Goal: Task Accomplishment & Management: Complete application form

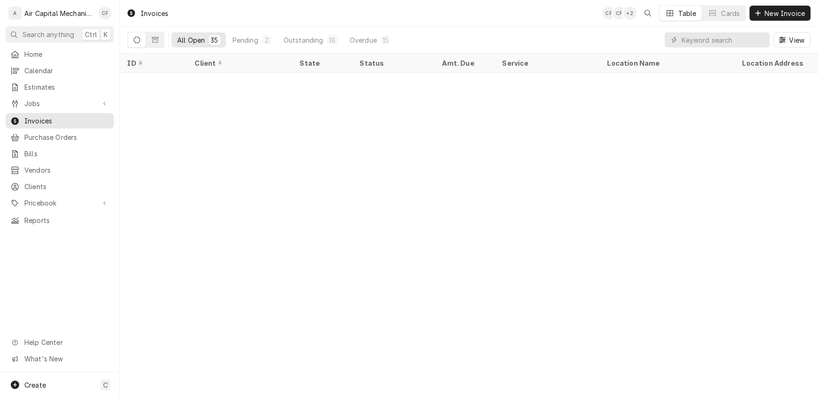
scroll to position [462, 0]
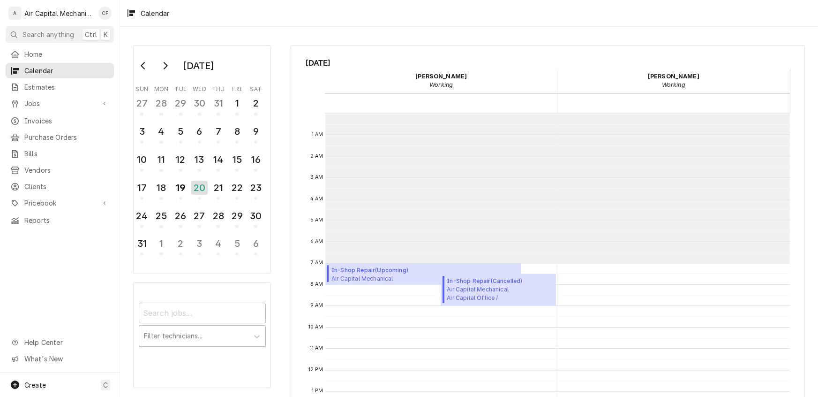
scroll to position [150, 0]
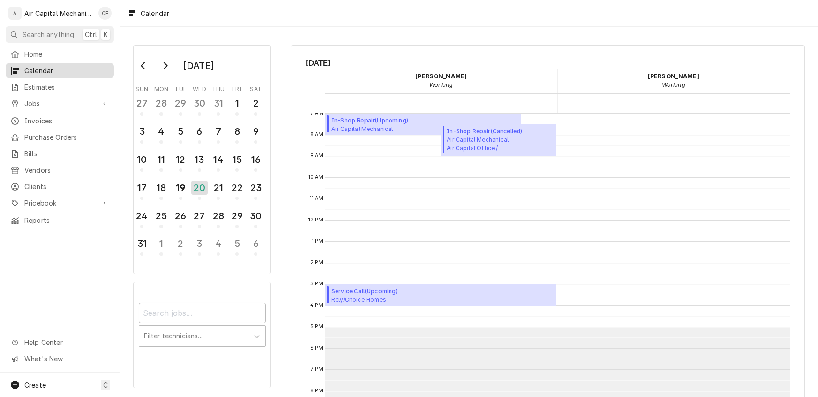
click at [37, 66] on span "Calendar" at bounding box center [66, 71] width 85 height 10
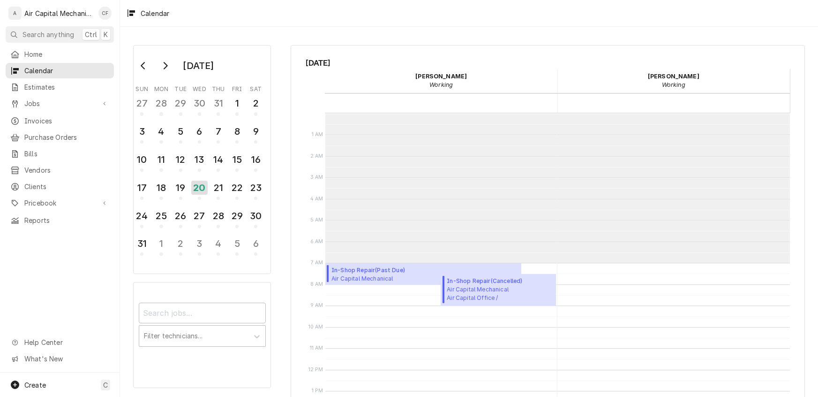
scroll to position [150, 0]
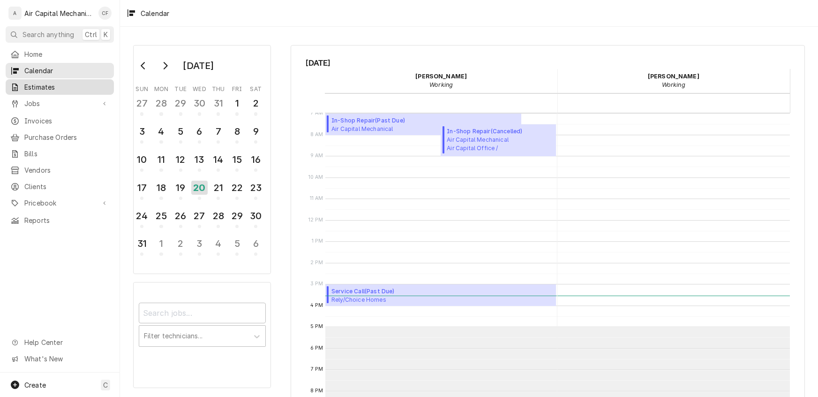
click at [43, 88] on span "Estimates" at bounding box center [66, 87] width 85 height 10
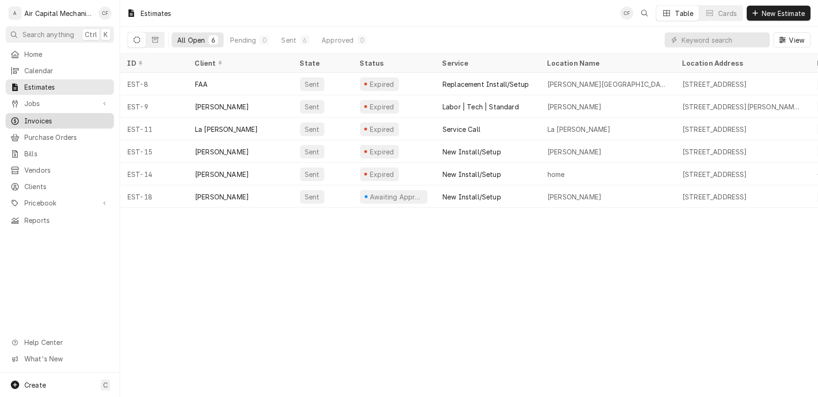
click at [27, 119] on span "Invoices" at bounding box center [66, 121] width 85 height 10
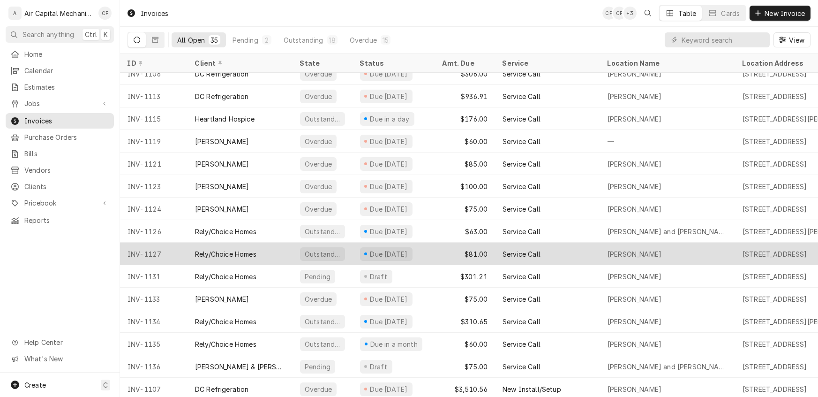
scroll to position [462, 0]
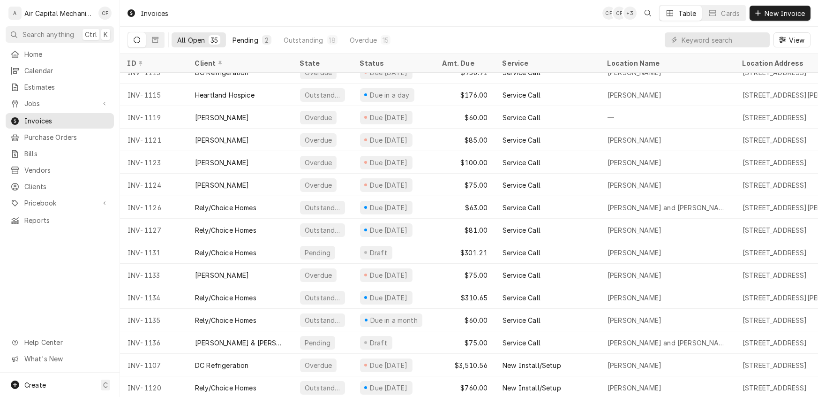
click at [256, 42] on div "Pending" at bounding box center [246, 40] width 26 height 10
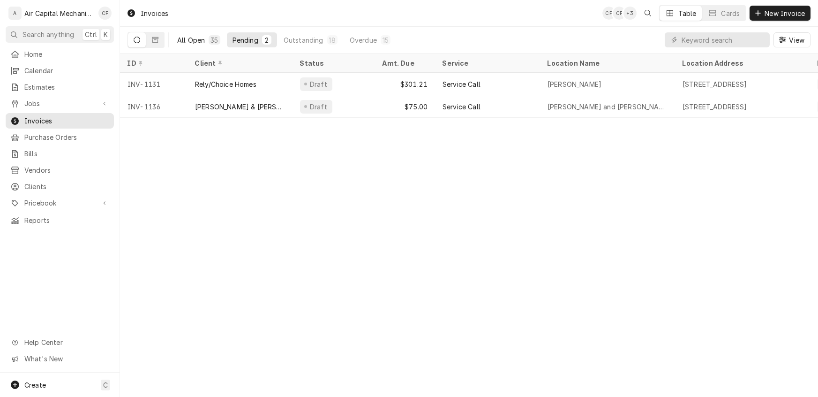
click at [189, 43] on div "All Open" at bounding box center [191, 40] width 28 height 10
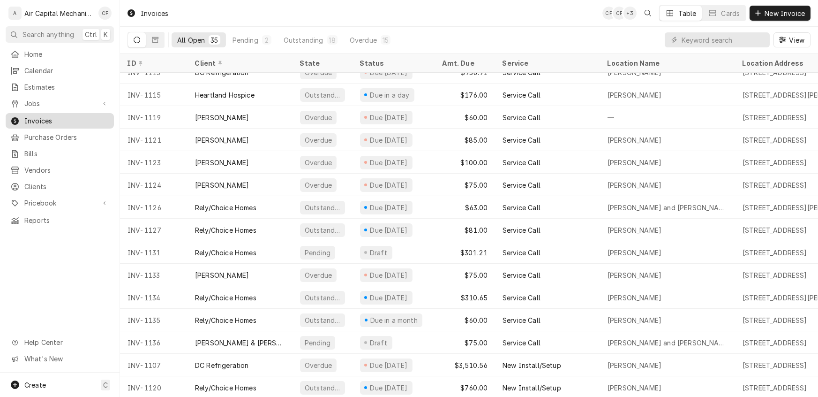
click at [33, 116] on span "Invoices" at bounding box center [66, 121] width 85 height 10
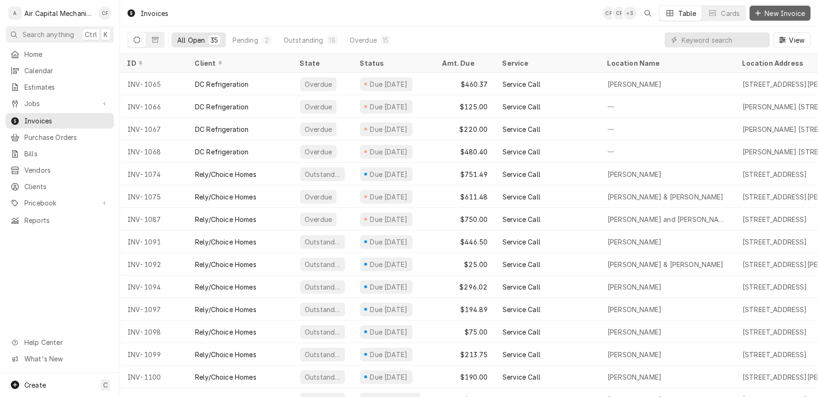
click at [763, 11] on span "New Invoice" at bounding box center [785, 13] width 44 height 10
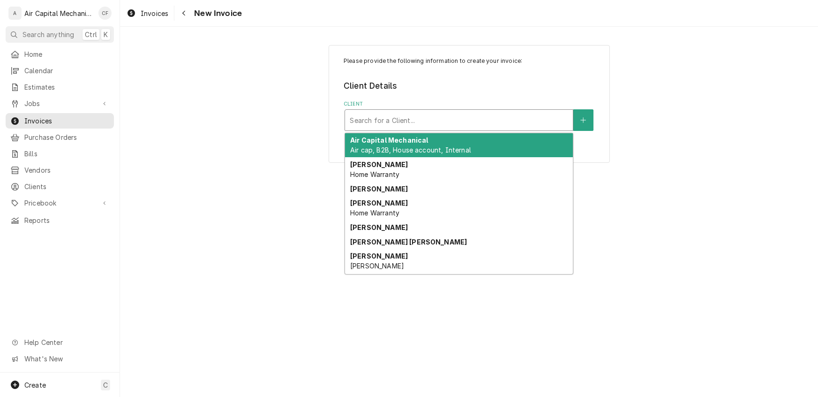
click at [395, 119] on div "Client" at bounding box center [459, 120] width 219 height 17
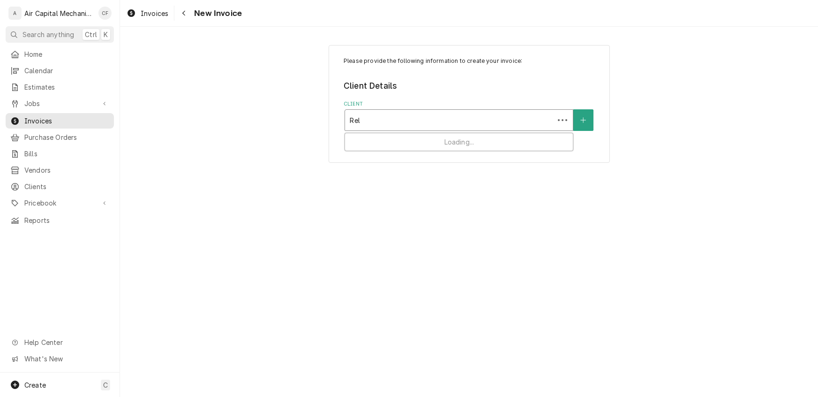
type input "Rely"
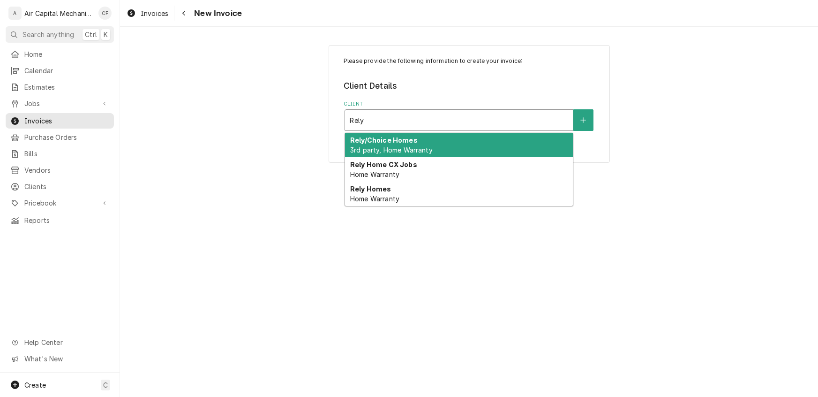
click at [411, 147] on span "3rd party, Home Warranty" at bounding box center [391, 150] width 83 height 8
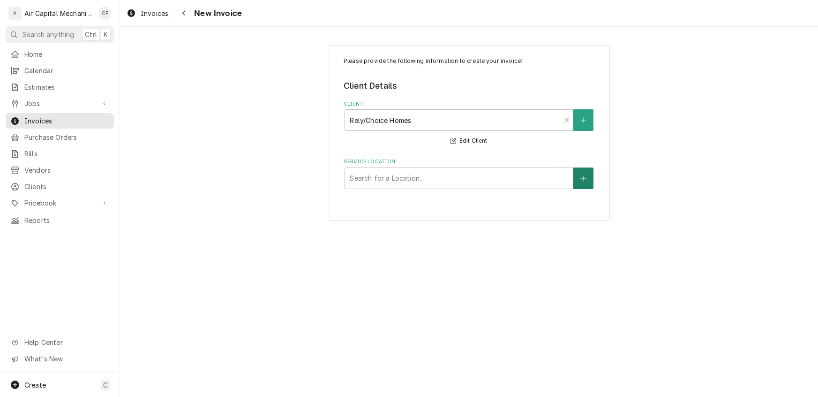
click at [586, 178] on button "Service Location" at bounding box center [583, 178] width 20 height 22
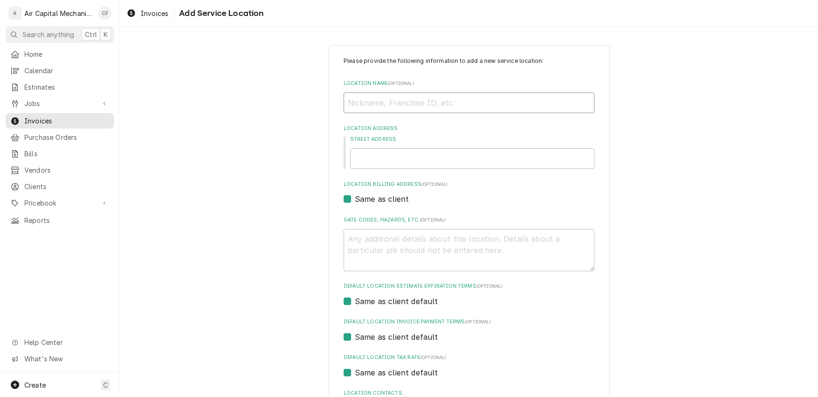
click at [422, 98] on input "Location Name ( optional )" at bounding box center [469, 102] width 251 height 21
type textarea "x"
type input "T"
type textarea "x"
type input "Tr"
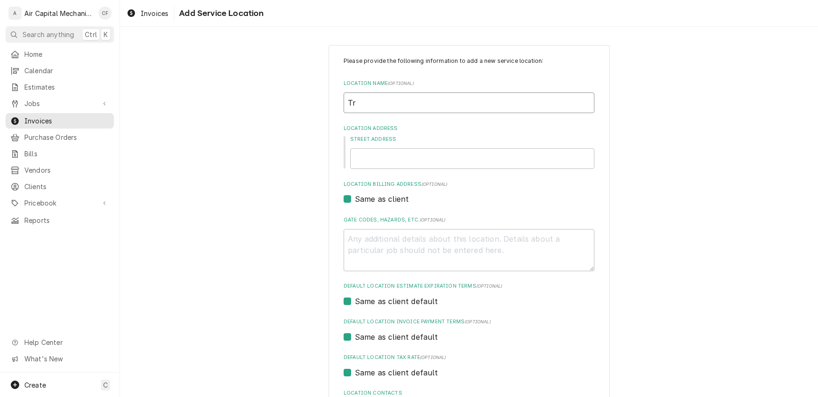
type textarea "x"
type input "Tra"
type textarea "x"
type input "Tran"
type textarea "x"
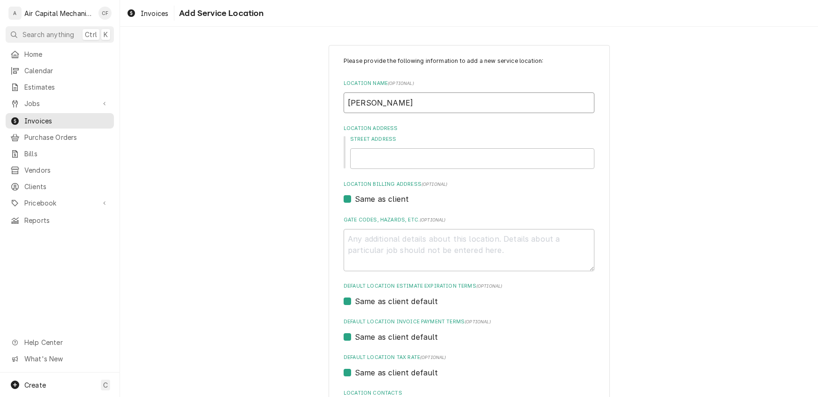
type input "Trang"
type textarea "x"
type input "Trang"
type textarea "x"
type input "Trang H"
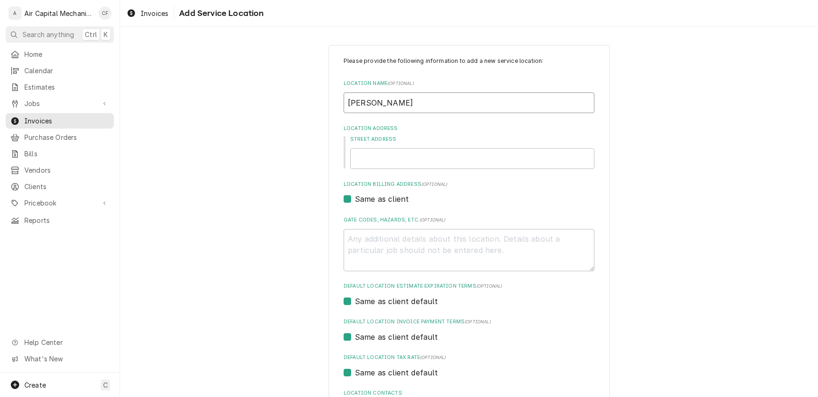
type textarea "x"
type input "Trang Hu"
type textarea "x"
type input "Trang Huy"
type textarea "x"
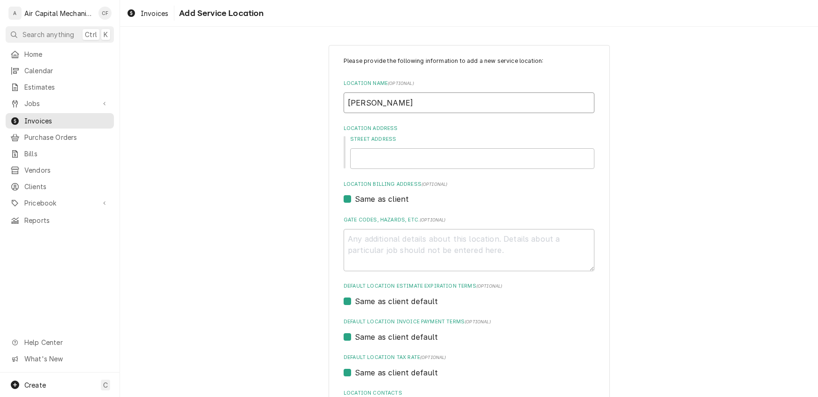
type input "Trang Huyn"
type textarea "x"
type input "Trang Huynh"
type textarea "x"
type input "7"
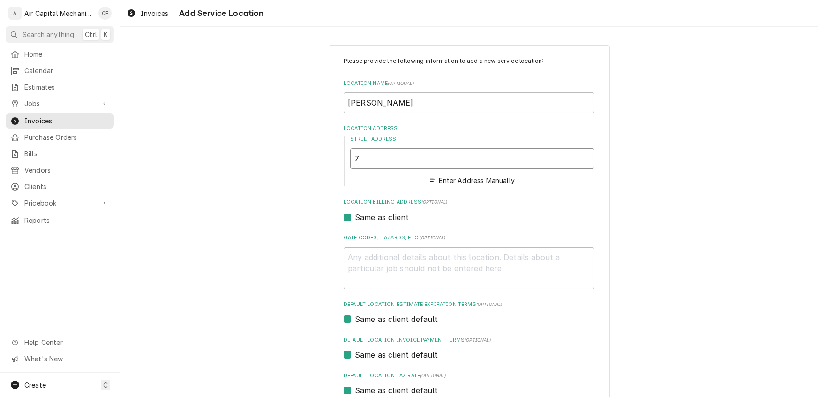
type textarea "x"
type input "74"
type textarea "x"
type input "749"
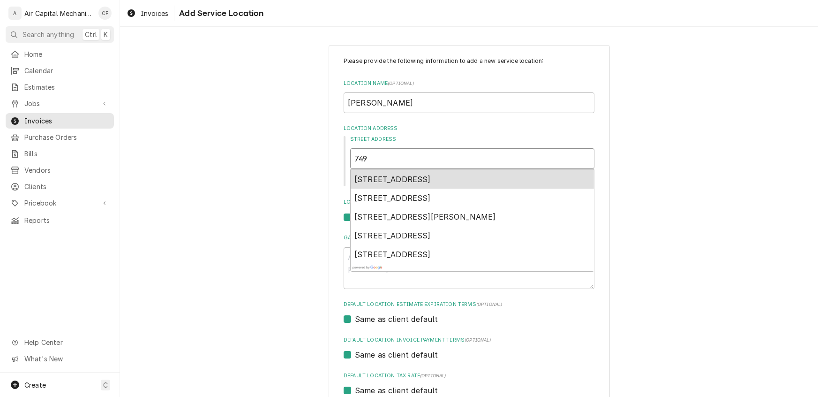
type textarea "x"
type input "749"
type textarea "x"
type input "749 N"
type textarea "x"
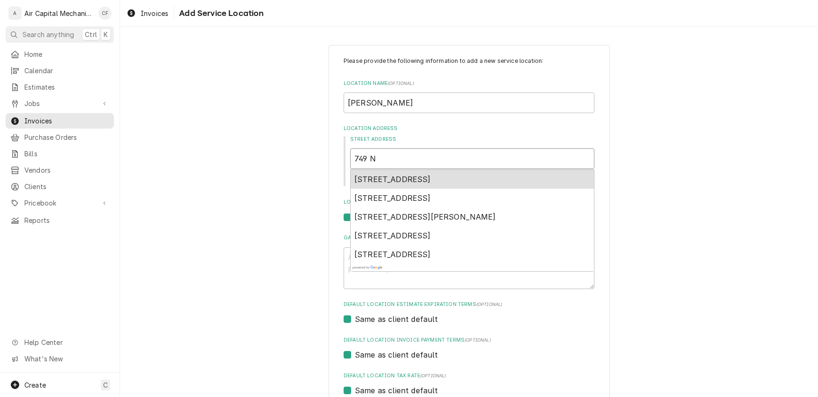
type input "749 N"
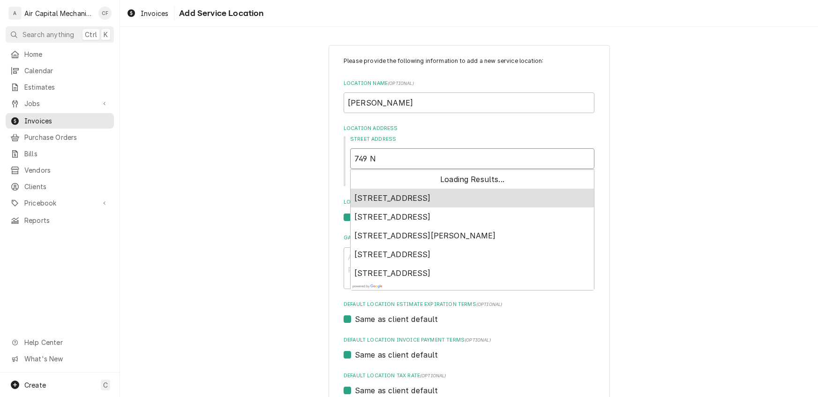
type textarea "x"
type input "749 N E"
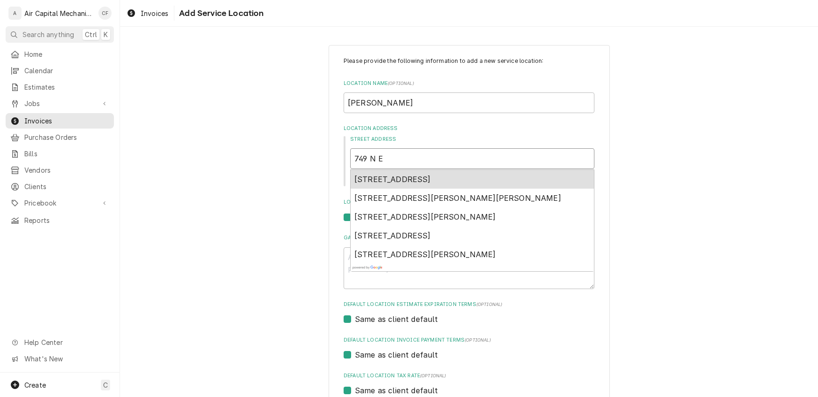
type textarea "x"
type input "749 N Ei"
type textarea "x"
type input "749 N Eis"
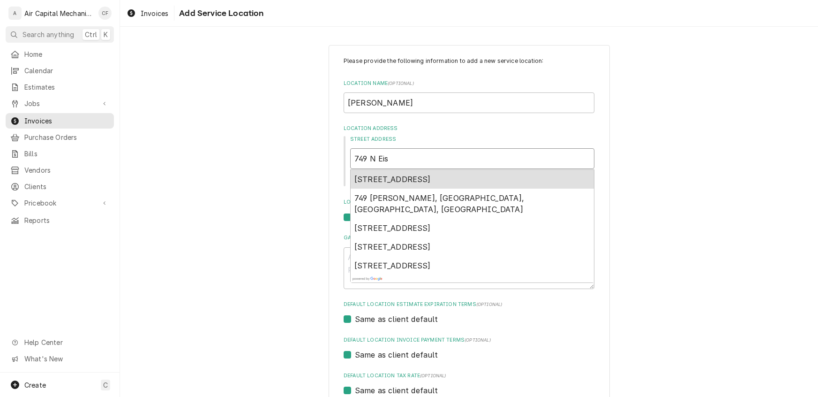
type textarea "x"
type input "749 N Eise"
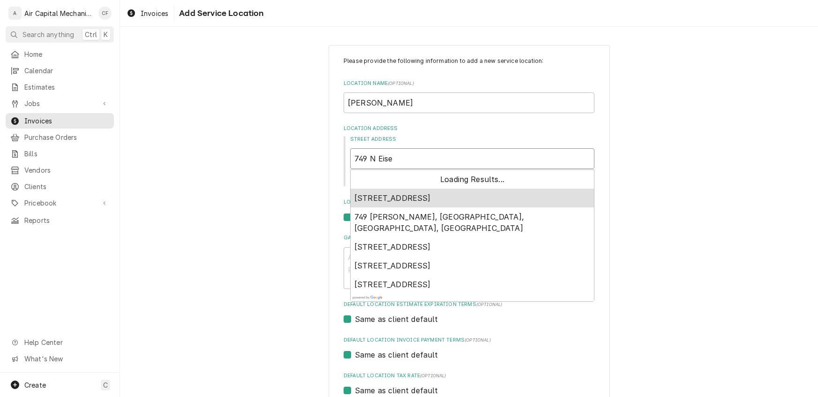
type textarea "x"
type input "749 N Eisen"
type textarea "x"
type input "749 N Eisenh"
type textarea "x"
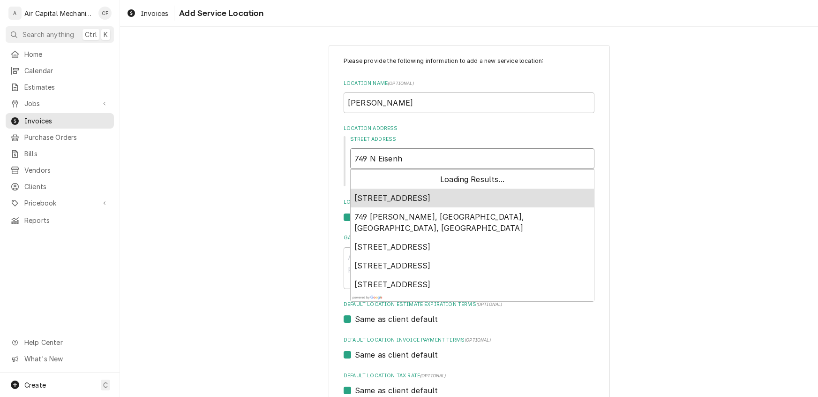
type input "749 N Eisenho"
type textarea "x"
type input "749 N Eisenhow"
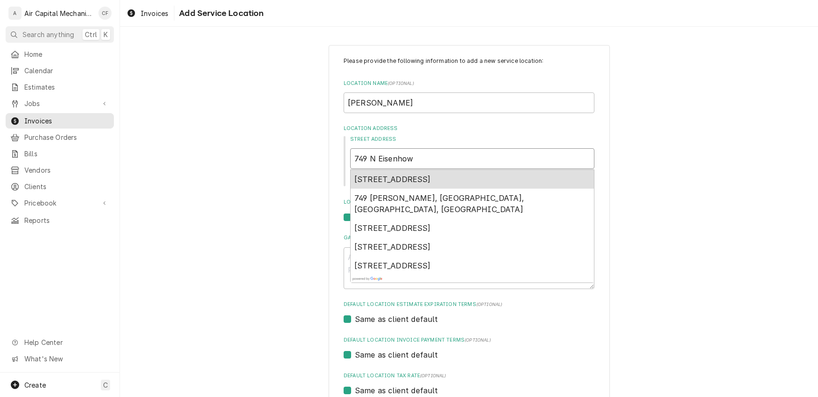
type textarea "x"
type input "749 N Eisenhowe"
type textarea "x"
type input "749 N Eisenhower"
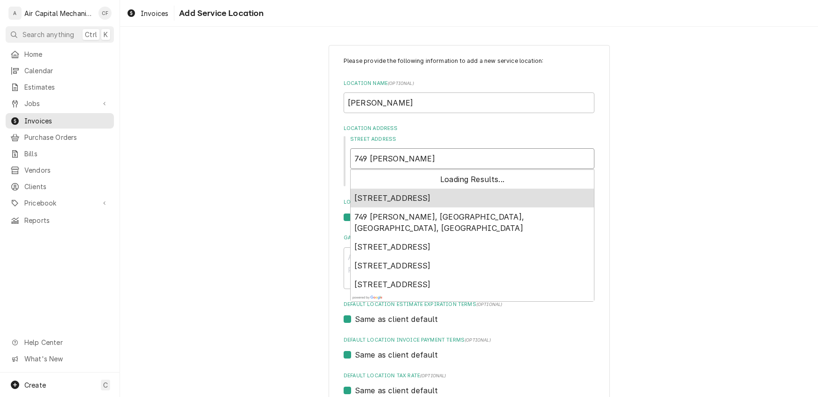
type textarea "x"
type input "749 N Eisenhower"
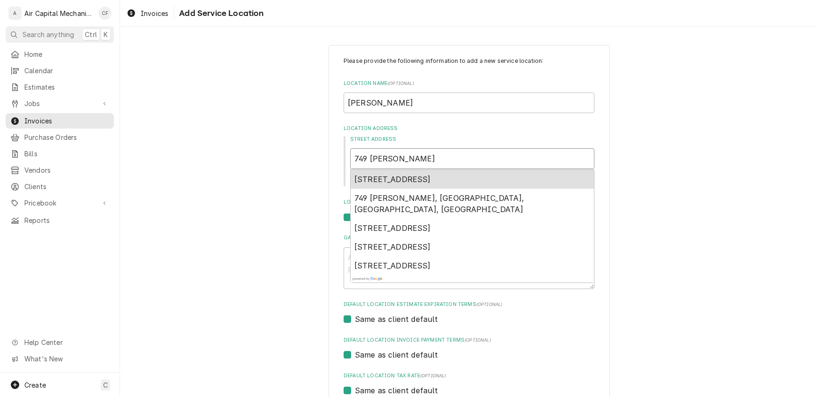
type textarea "x"
type input "749 N Eisenhower A"
type textarea "x"
type input "749 N Eisenhower Av"
type textarea "x"
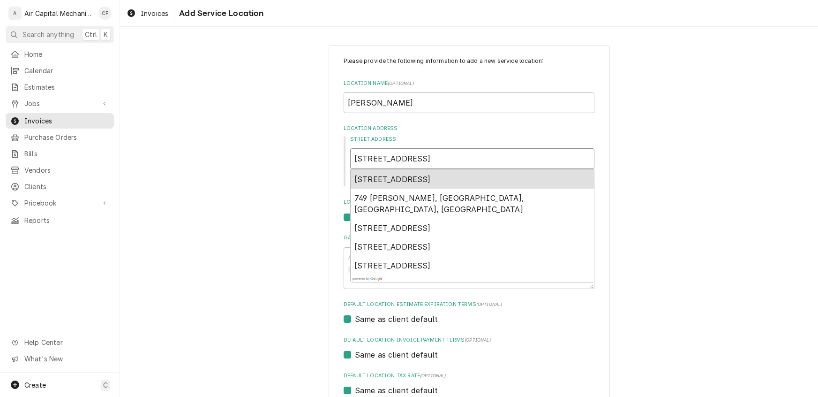
type input "749 N Eisenhower Ave"
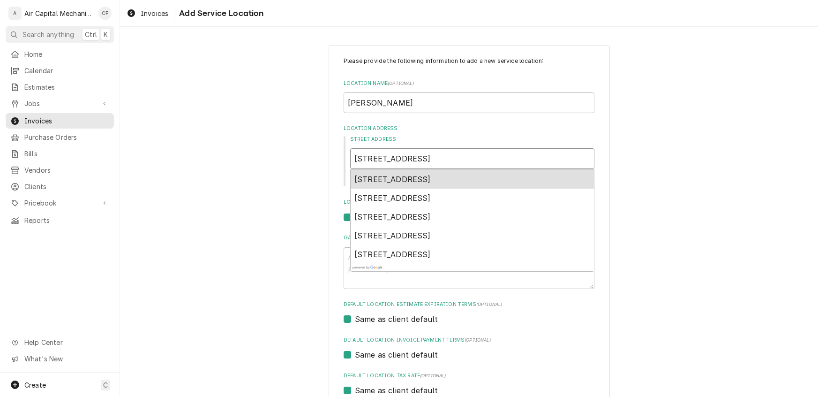
click at [431, 177] on span "749 N Eisenhower Ave, Wichita, KS, USA" at bounding box center [393, 178] width 76 height 9
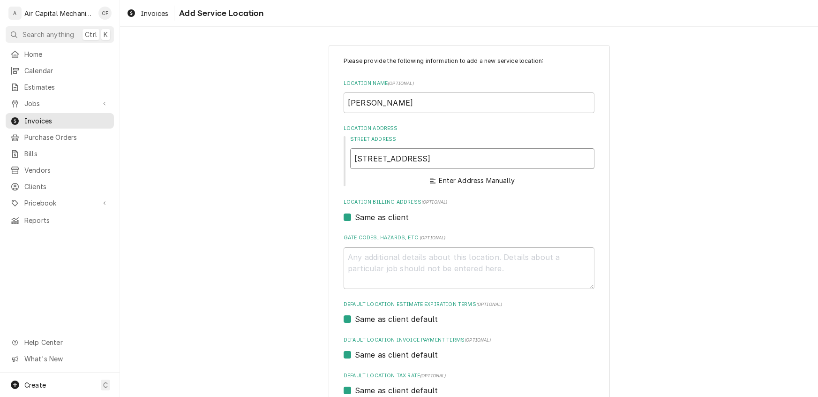
type textarea "x"
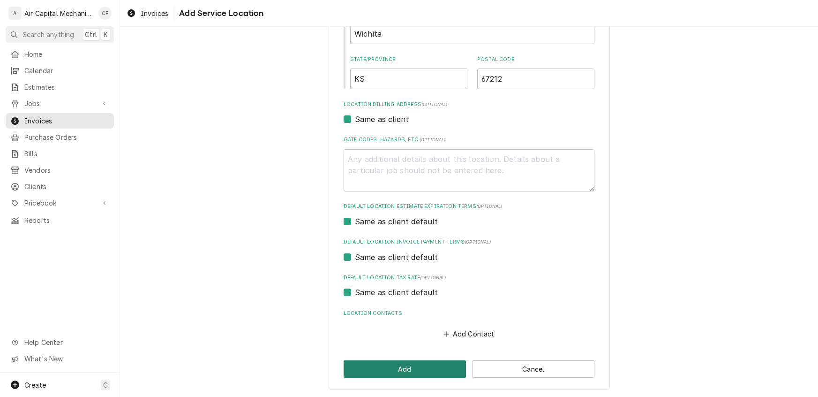
type input "749 N Eisenhower Ave"
click at [425, 369] on button "Add" at bounding box center [405, 368] width 122 height 17
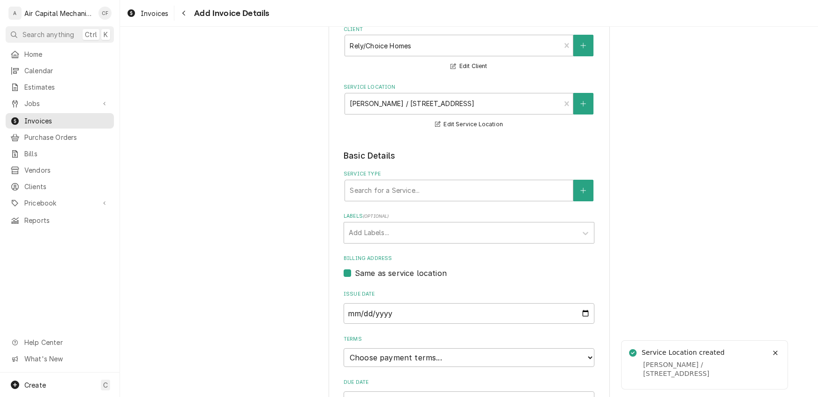
scroll to position [87, 0]
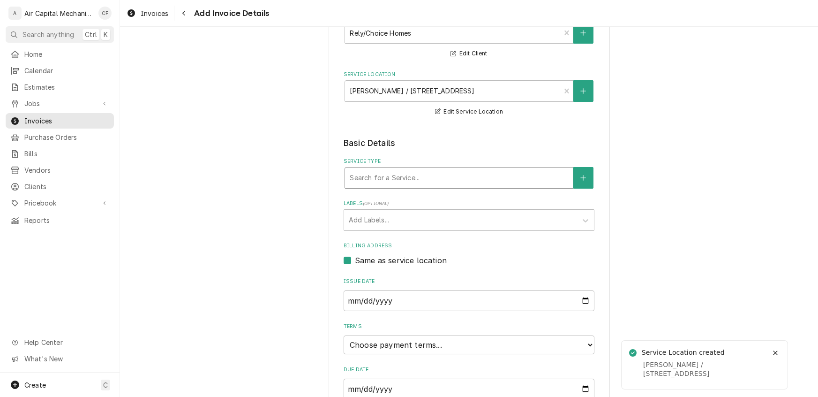
click at [390, 175] on div "Service Type" at bounding box center [459, 177] width 219 height 17
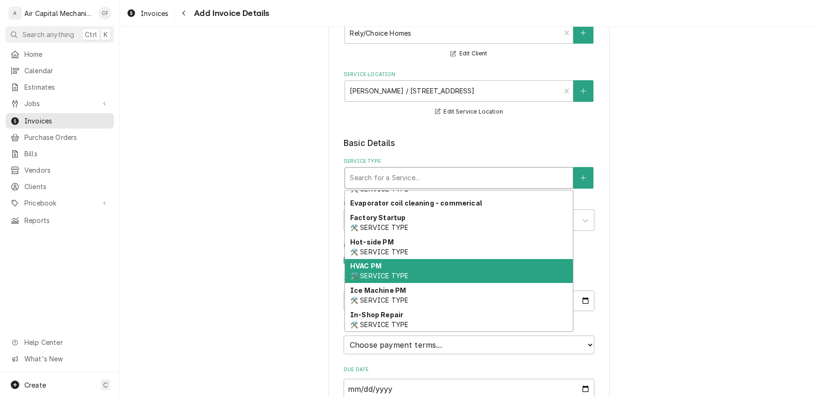
scroll to position [333, 0]
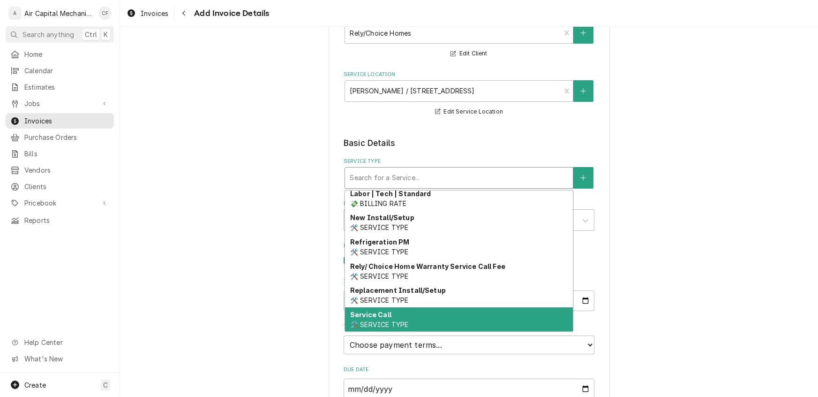
click at [377, 323] on span "🛠️ SERVICE TYPE" at bounding box center [379, 324] width 58 height 8
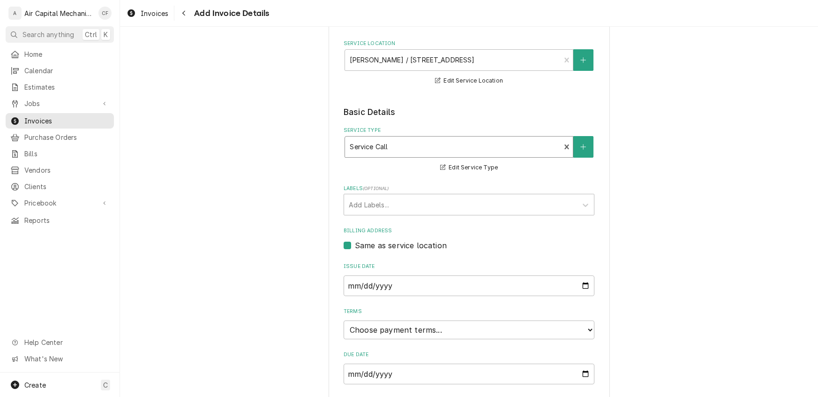
scroll to position [179, 0]
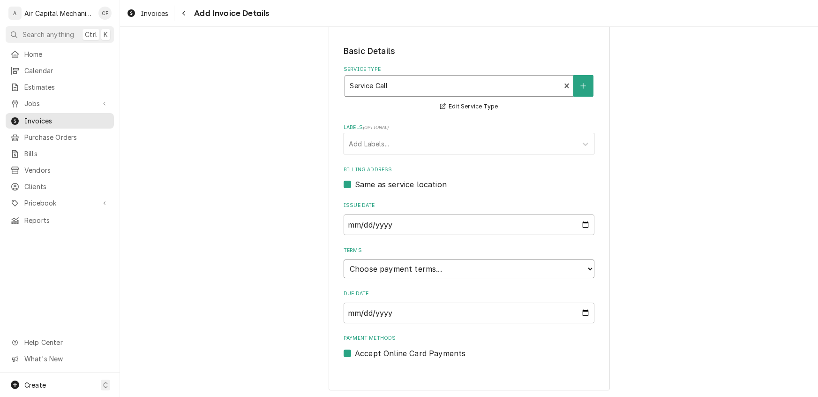
click at [400, 269] on select "Choose payment terms... Same Day Net 7 Net 14 Net 21 Net 30 Net 45 Net 60 Net 90" at bounding box center [469, 268] width 251 height 19
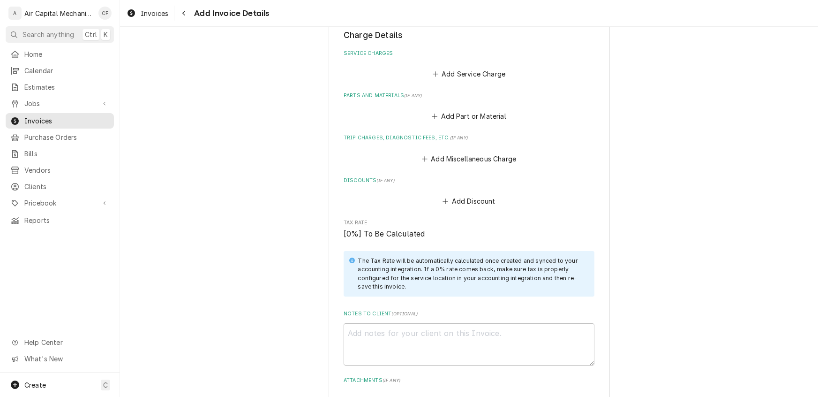
scroll to position [478, 0]
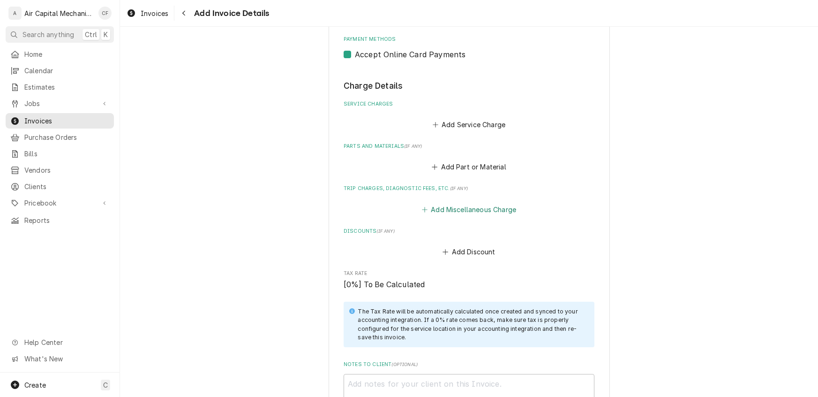
click at [491, 210] on button "Add Miscellaneous Charge" at bounding box center [469, 209] width 98 height 13
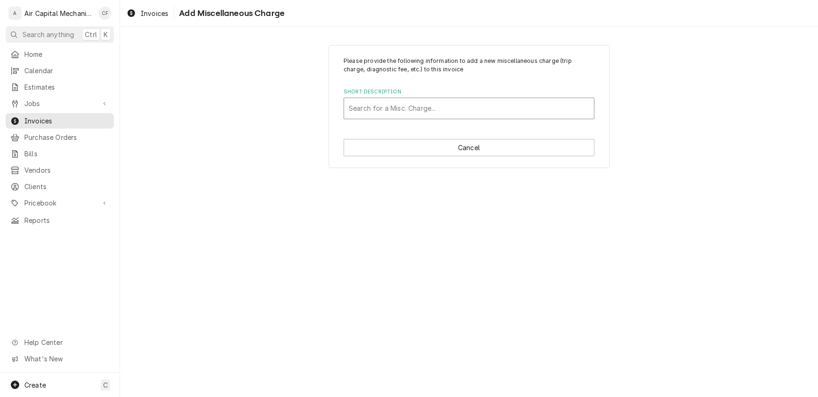
click at [399, 105] on div "Short Description" at bounding box center [469, 108] width 241 height 17
drag, startPoint x: 256, startPoint y: 263, endPoint x: 403, endPoint y: 196, distance: 162.2
click at [256, 262] on div "Please provide the following information to add a new miscellaneous charge (tri…" at bounding box center [469, 212] width 698 height 370
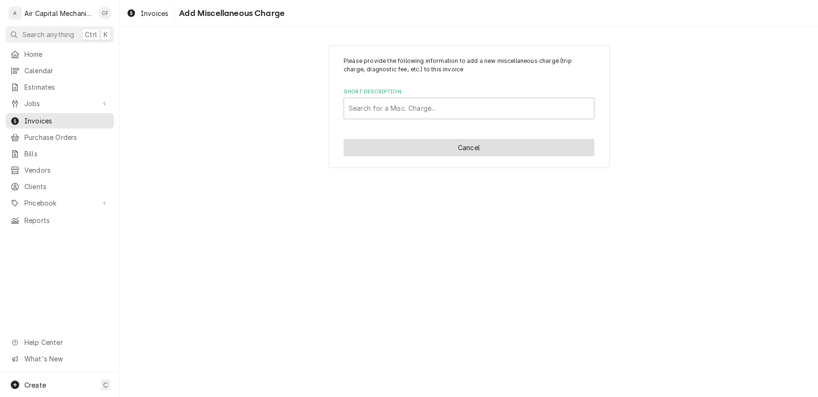
click at [491, 144] on button "Cancel" at bounding box center [469, 147] width 251 height 17
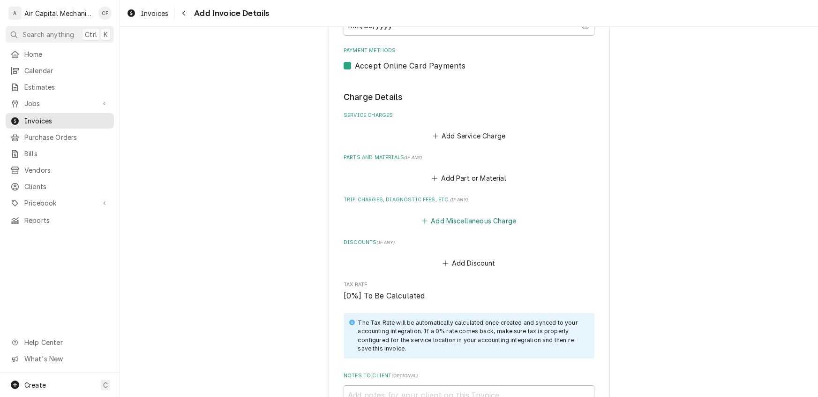
scroll to position [467, 0]
click at [488, 220] on button "Add Miscellaneous Charge" at bounding box center [469, 220] width 98 height 13
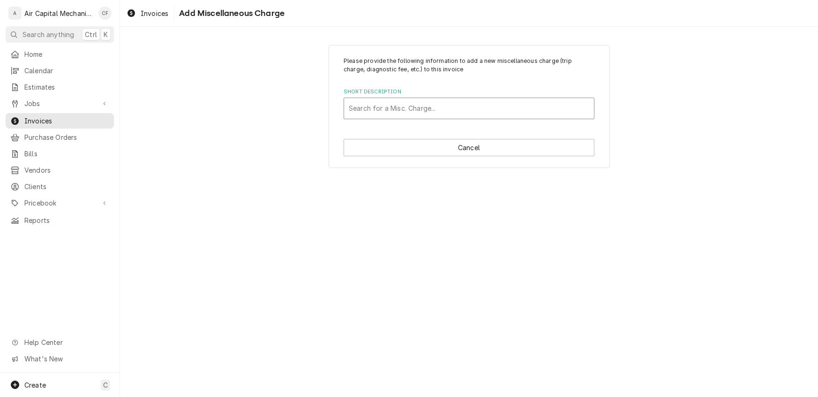
click at [413, 110] on div "Short Description" at bounding box center [469, 108] width 241 height 17
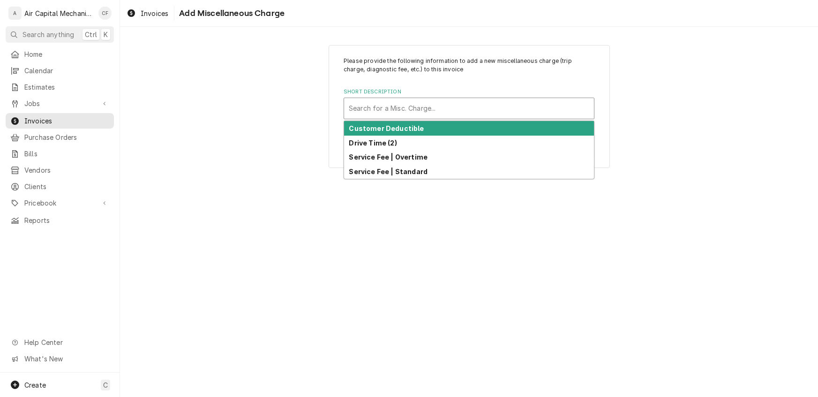
click at [408, 133] on div "Customer Deductible" at bounding box center [469, 128] width 250 height 15
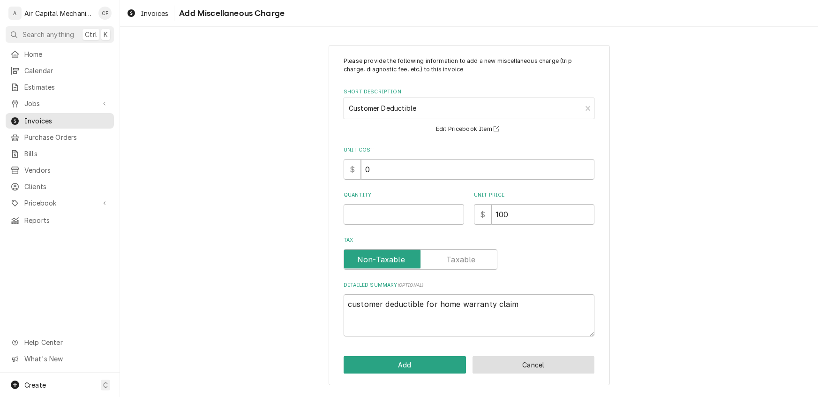
click at [520, 372] on button "Cancel" at bounding box center [534, 364] width 122 height 17
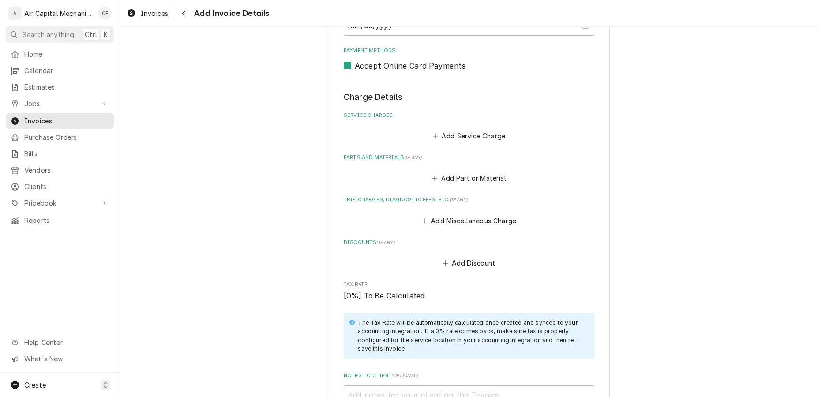
scroll to position [455, 0]
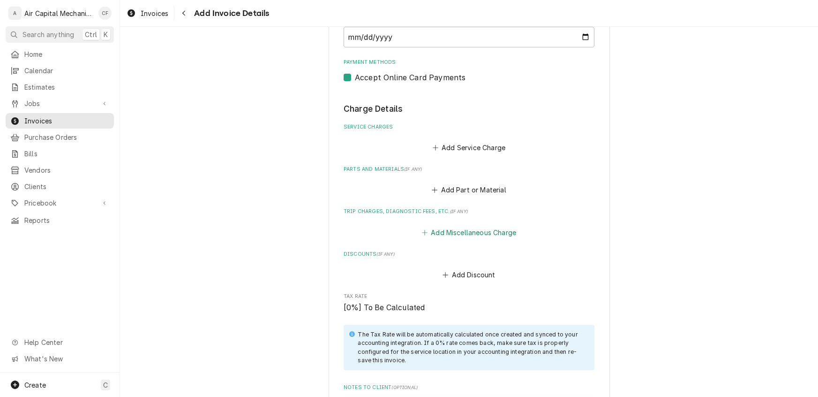
click at [445, 233] on button "Add Miscellaneous Charge" at bounding box center [469, 232] width 98 height 13
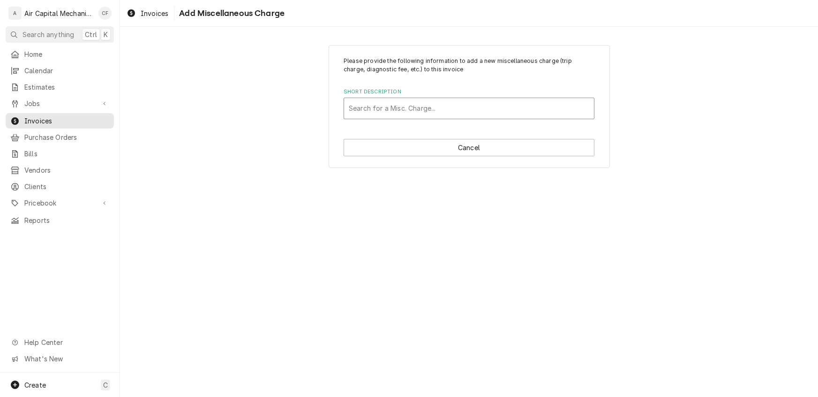
click at [407, 110] on div "Short Description" at bounding box center [469, 108] width 241 height 17
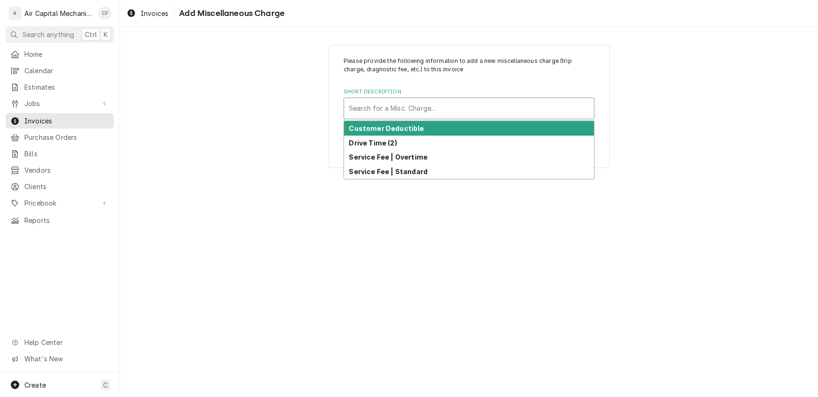
click at [402, 128] on strong "Customer Deductible" at bounding box center [386, 128] width 75 height 8
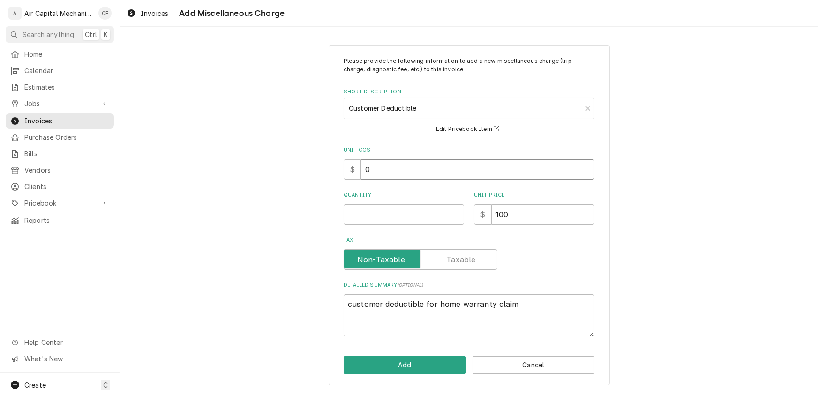
drag, startPoint x: 366, startPoint y: 171, endPoint x: 310, endPoint y: 169, distance: 55.8
click at [310, 169] on div "Please provide the following information to add a new miscellaneous charge (tri…" at bounding box center [469, 215] width 698 height 357
type textarea "x"
type input "1"
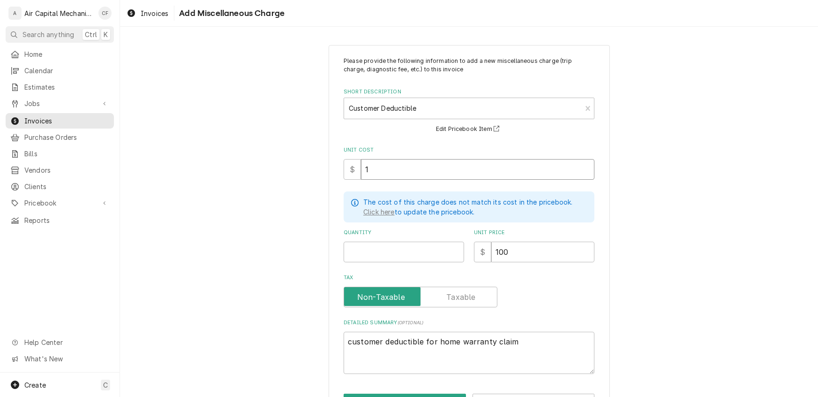
type textarea "x"
type input "1.0"
type textarea "x"
type input "1.00"
click at [379, 244] on input "Quantity" at bounding box center [404, 251] width 121 height 21
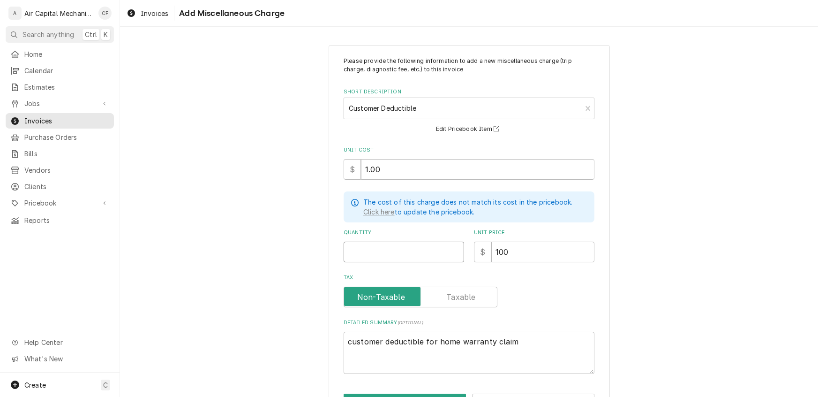
type textarea "x"
type input "1"
drag, startPoint x: 533, startPoint y: 252, endPoint x: 381, endPoint y: 249, distance: 151.5
click at [381, 249] on div "Quantity 1 Unit Price $ 100" at bounding box center [469, 245] width 251 height 33
type textarea "x"
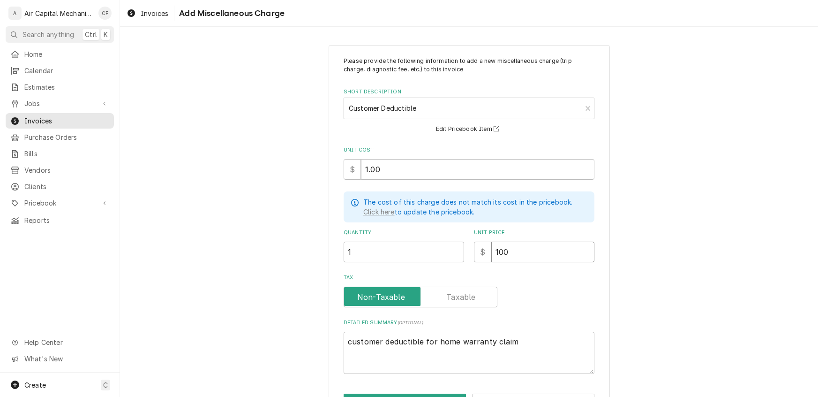
type input "3"
type textarea "x"
type input "35"
type textarea "x"
type input "35.0"
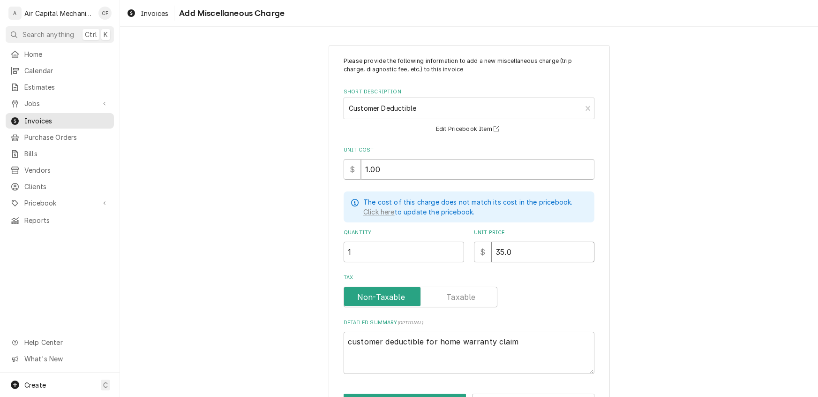
type textarea "x"
type input "35.00"
click at [540, 339] on textarea "customer deductible for home warranty claim" at bounding box center [469, 353] width 251 height 42
type textarea "x"
type textarea "customer deductible for home warranty claim"
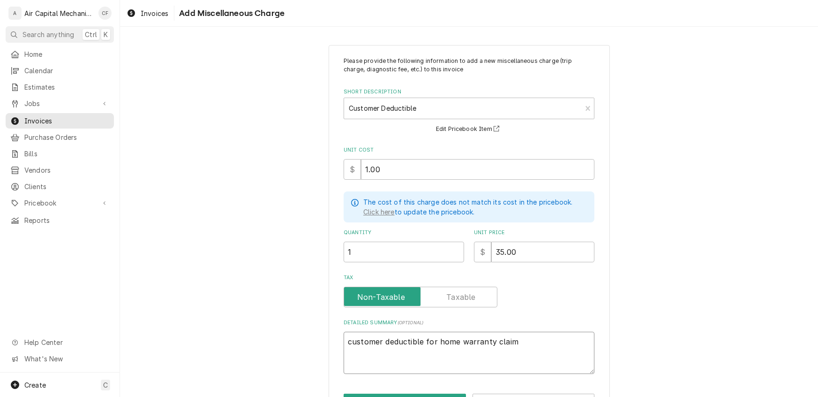
type textarea "x"
type textarea "customer deductible for home warranty claim C"
type textarea "x"
type textarea "customer deductible for home warranty claim Cu"
type textarea "x"
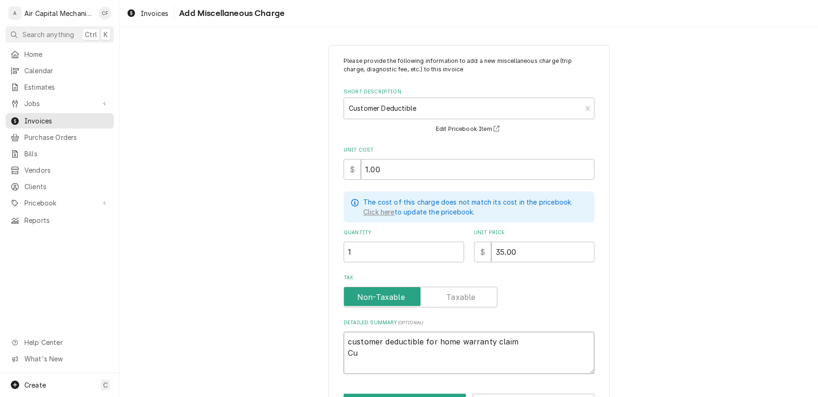
type textarea "customer deductible for home warranty claim Cus"
type textarea "x"
type textarea "customer deductible for home warranty claim Cust"
type textarea "x"
type textarea "customer deductible for home warranty claim Custo"
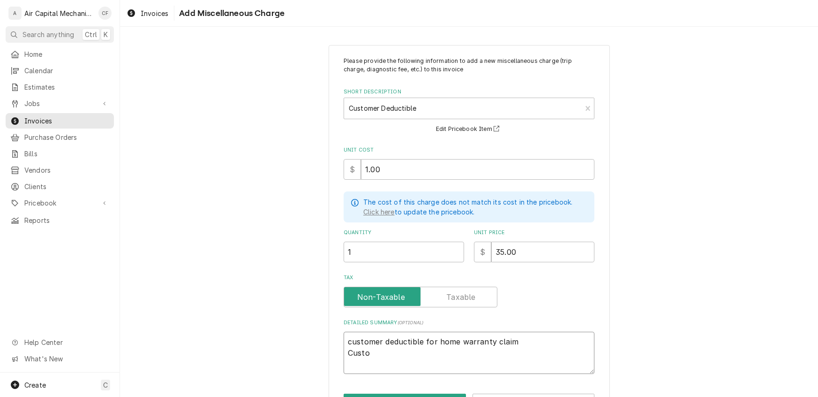
type textarea "x"
type textarea "customer deductible for home warranty claim Custom"
type textarea "x"
type textarea "customer deductible for home warranty claim Custome"
type textarea "x"
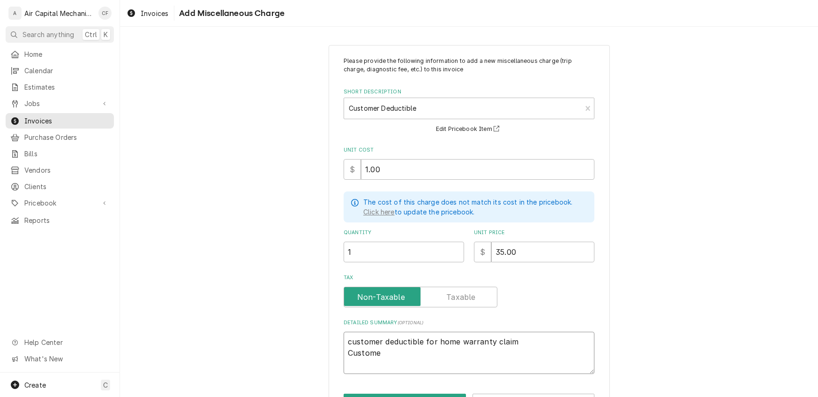
type textarea "customer deductible for home warranty claim Customer"
type textarea "x"
type textarea "customer deductible for home warranty claim Customer"
type textarea "x"
type textarea "customer deductible for home warranty claim Customer c"
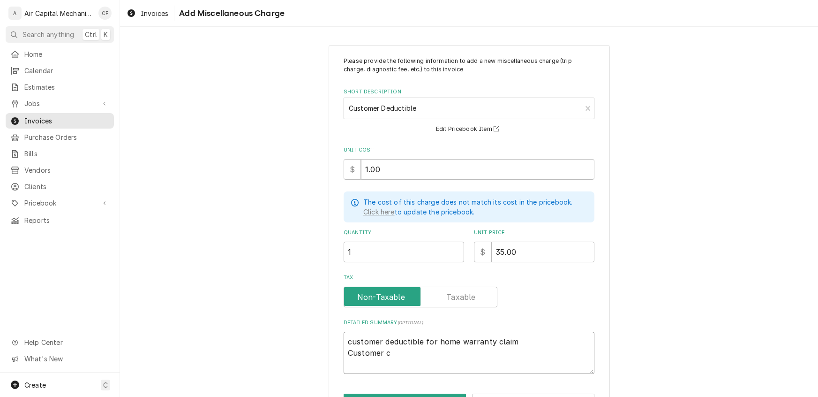
type textarea "x"
type textarea "customer deductible for home warranty claim Customer ca"
type textarea "x"
type textarea "customer deductible for home warranty claim Customer can"
type textarea "x"
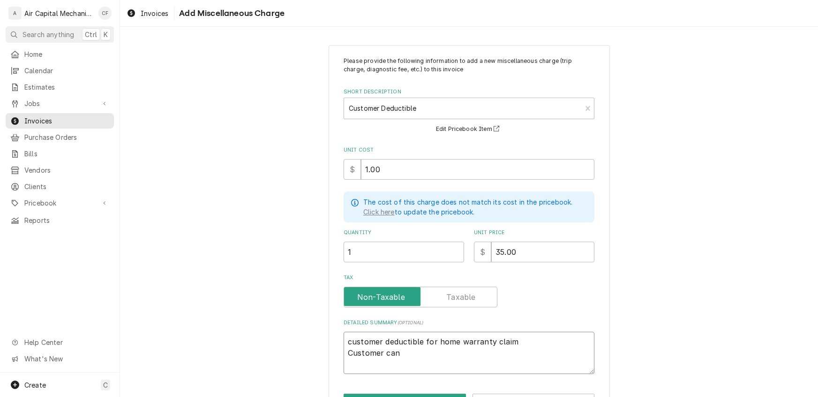
type textarea "customer deductible for home warranty claim Customer canc"
type textarea "x"
type textarea "customer deductible for home warranty claim Customer cance"
type textarea "x"
type textarea "customer deductible for home warranty claim Customer cancel"
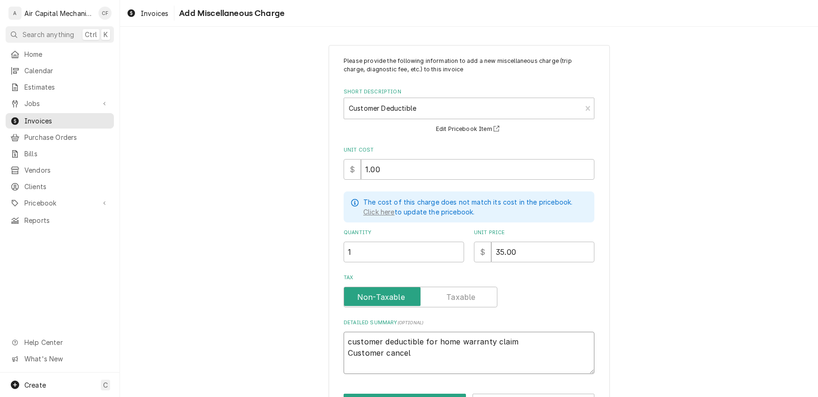
type textarea "x"
type textarea "customer deductible for home warranty claim Customer cancell"
type textarea "x"
type textarea "customer deductible for home warranty claim Customer cancelle"
type textarea "x"
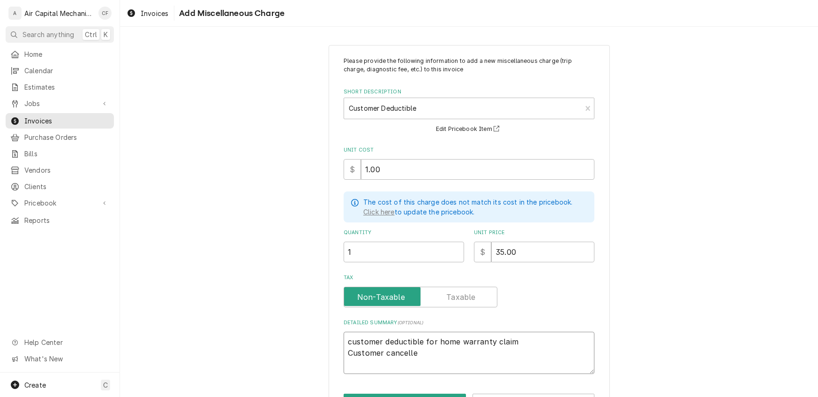
type textarea "customer deductible for home warranty claim Customer cancelled"
type textarea "x"
type textarea "customer deductible for home warranty claim Customer cancelled"
type textarea "x"
type textarea "customer deductible for home warranty claim Customer cancelled c"
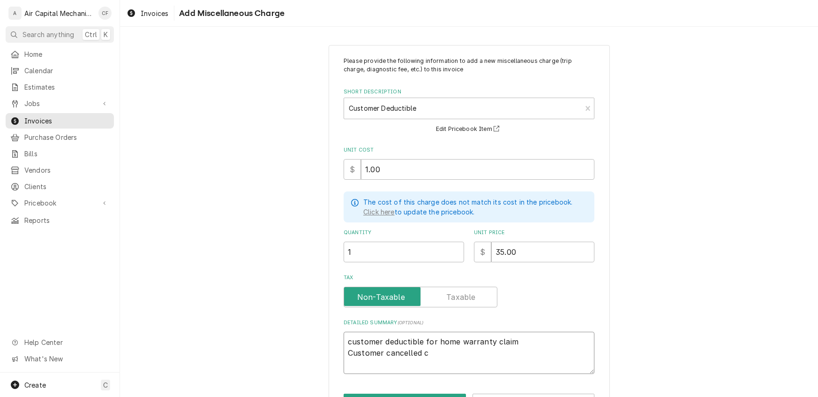
type textarea "x"
type textarea "customer deductible for home warranty claim Customer cancelled ca"
type textarea "x"
type textarea "customer deductible for home warranty claim Customer cancelled cal"
type textarea "x"
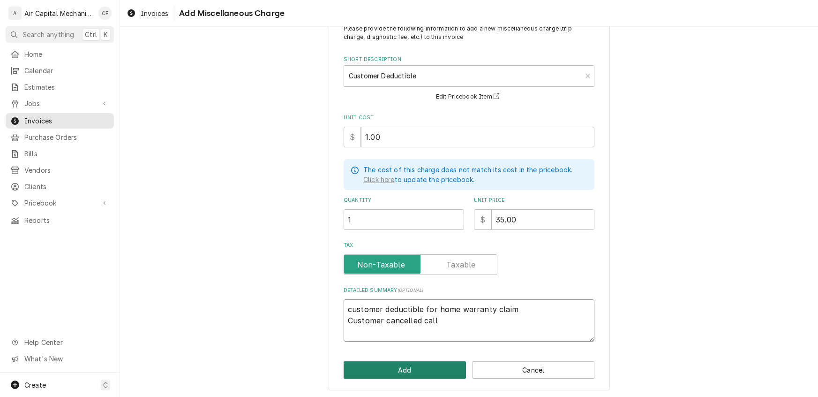
type textarea "customer deductible for home warranty claim Customer cancelled call"
click at [410, 370] on button "Add" at bounding box center [405, 369] width 122 height 17
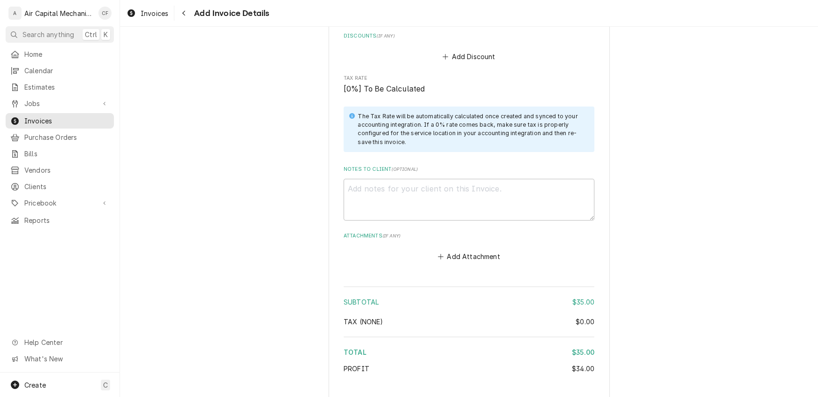
scroll to position [879, 0]
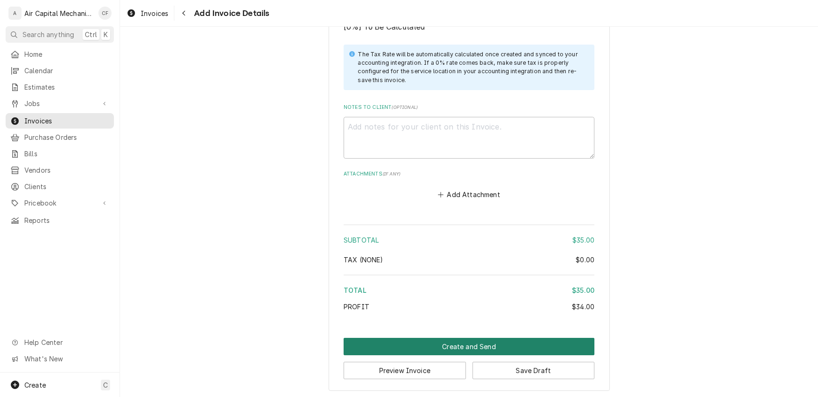
click at [458, 345] on button "Create and Send" at bounding box center [469, 346] width 251 height 17
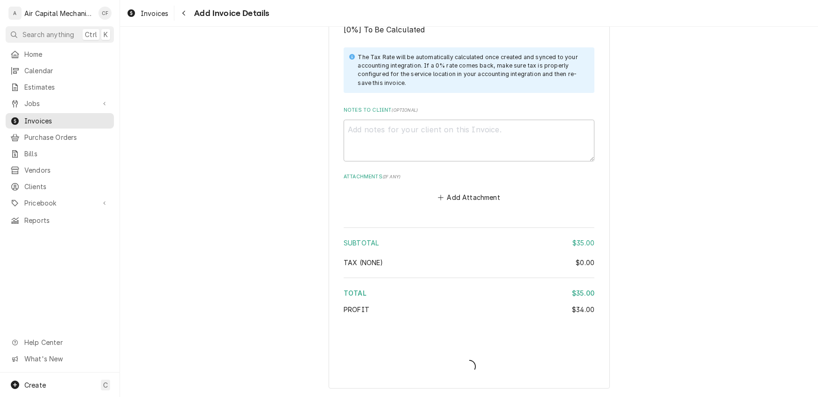
scroll to position [874, 0]
type textarea "x"
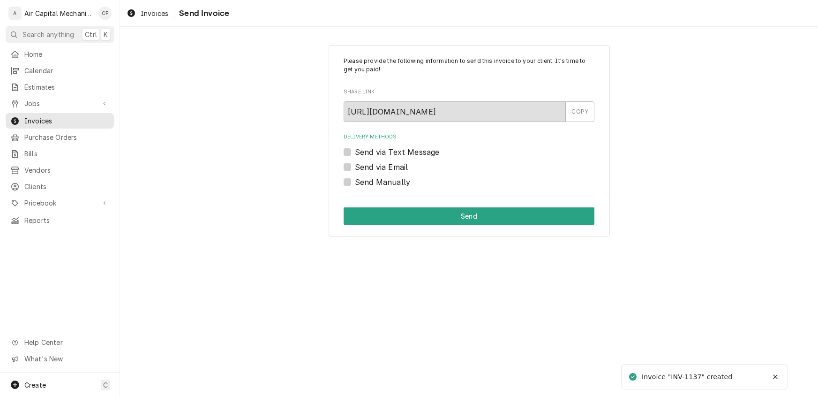
click at [355, 183] on label "Send Manually" at bounding box center [382, 181] width 55 height 11
click at [355, 183] on input "Send Manually" at bounding box center [480, 186] width 251 height 21
checkbox input "true"
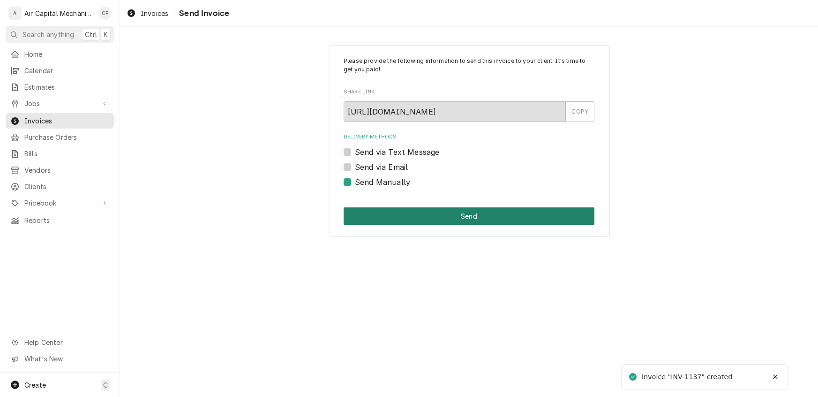
click at [410, 213] on button "Send" at bounding box center [469, 215] width 251 height 17
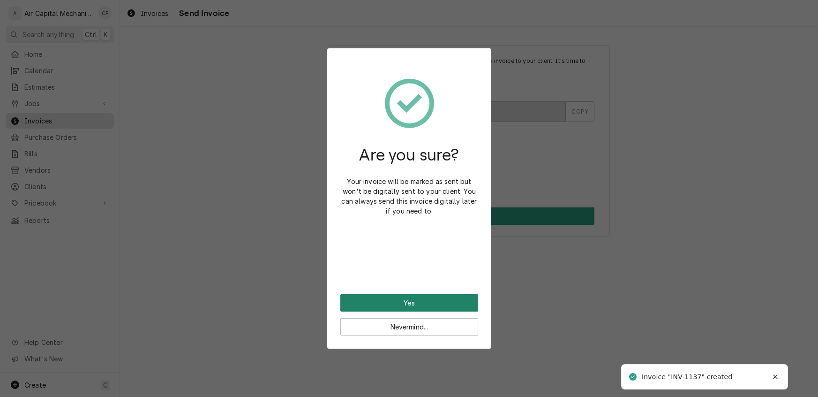
click at [397, 303] on button "Yes" at bounding box center [409, 302] width 138 height 17
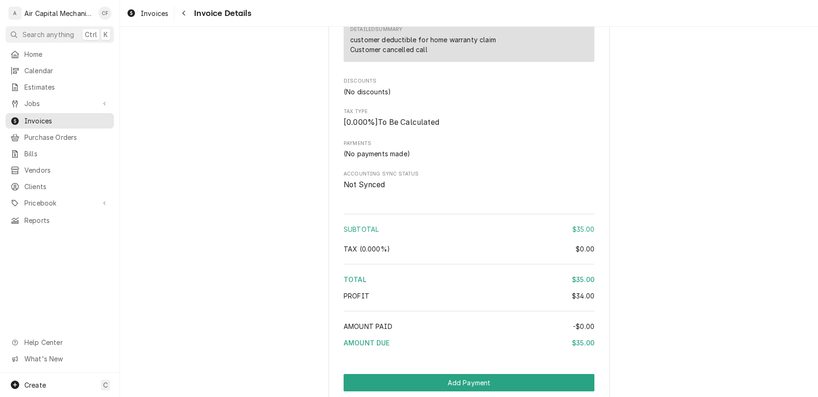
scroll to position [560, 0]
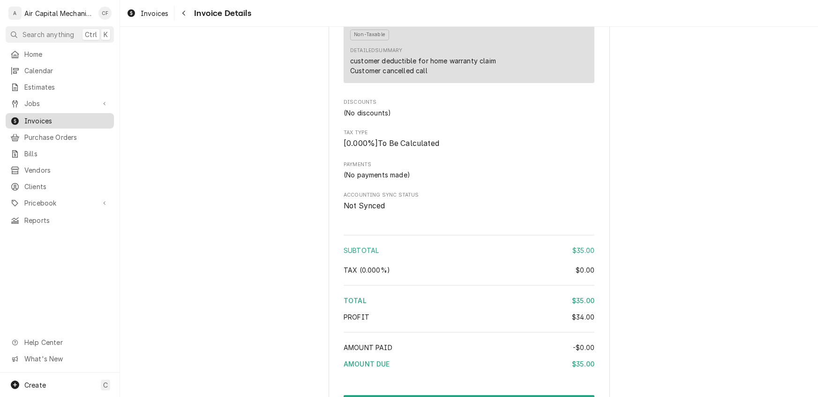
click at [53, 116] on span "Invoices" at bounding box center [66, 121] width 85 height 10
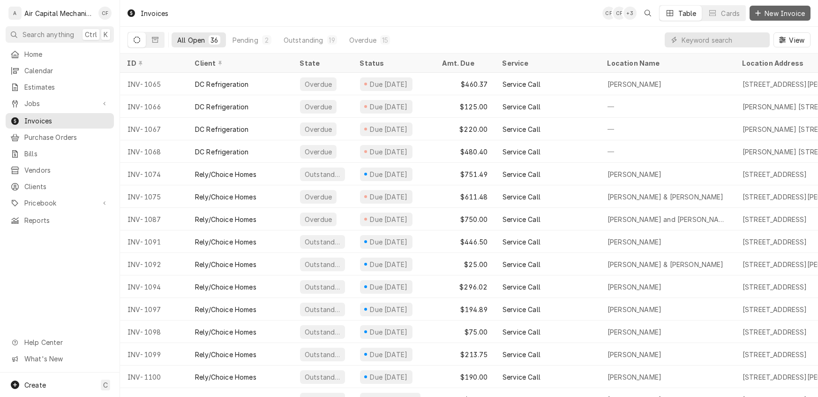
click at [771, 19] on button "New Invoice" at bounding box center [780, 13] width 61 height 15
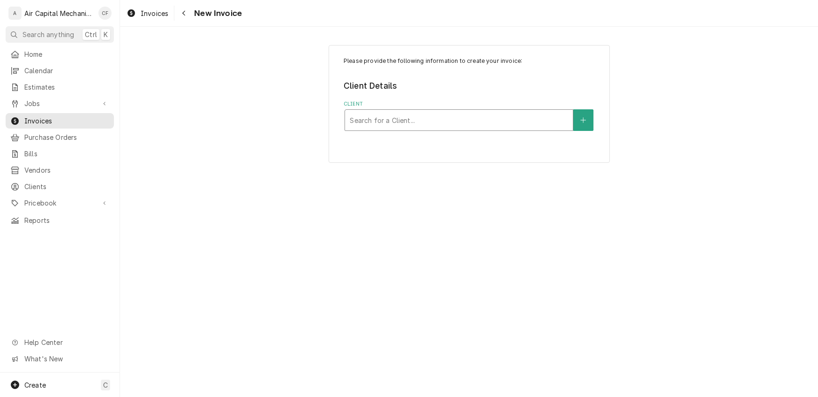
click at [386, 122] on div "Client" at bounding box center [459, 120] width 219 height 17
type input "Rely Homes"
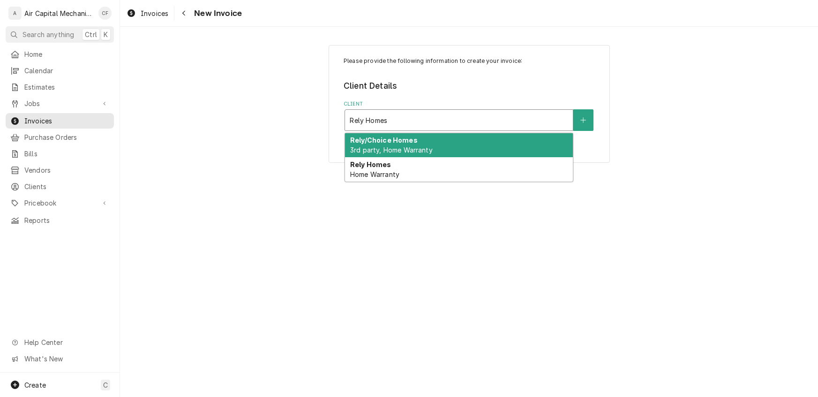
click at [383, 154] on div "Rely/Choice Homes 3rd party, Home Warranty" at bounding box center [459, 145] width 228 height 24
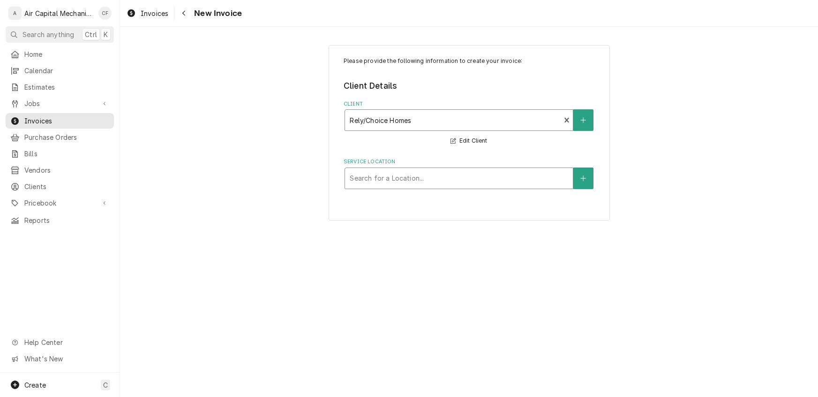
click at [425, 180] on div "Service Location" at bounding box center [459, 178] width 219 height 17
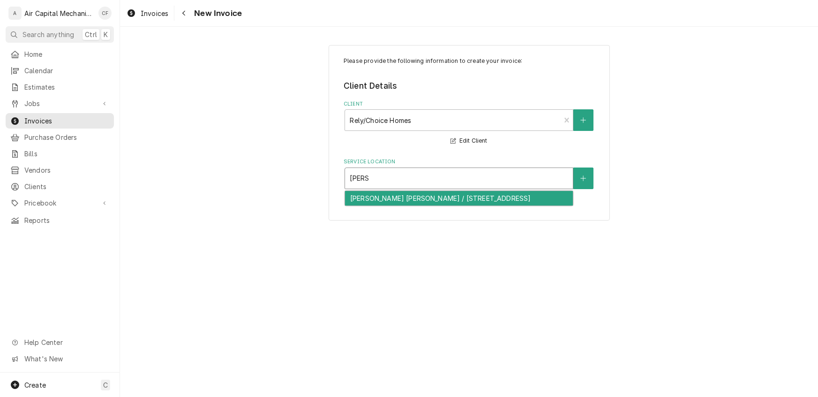
type input "J"
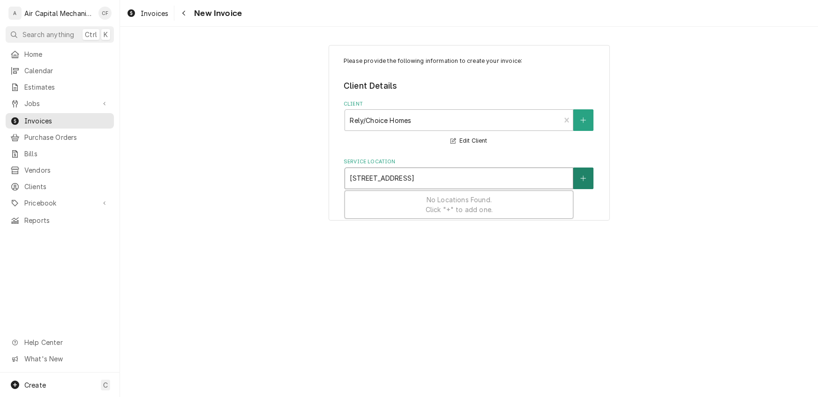
type input "[STREET_ADDRESS]"
click at [587, 181] on button "Service Location" at bounding box center [583, 178] width 20 height 22
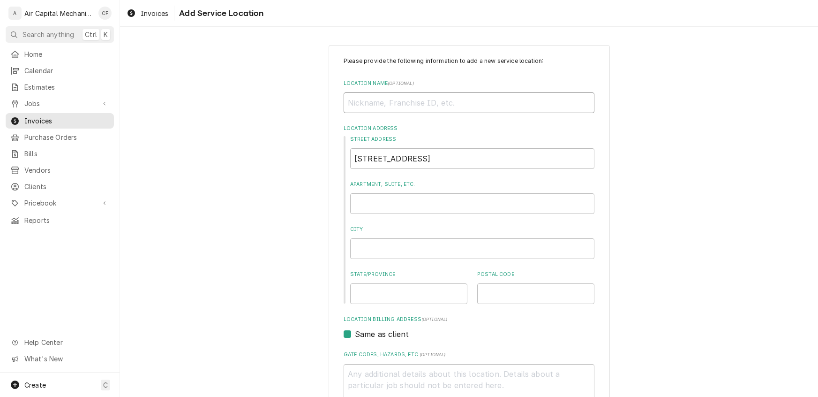
click at [445, 99] on input "Location Name ( optional )" at bounding box center [469, 102] width 251 height 21
type textarea "x"
type input "J"
type textarea "x"
type input "[PERSON_NAME]"
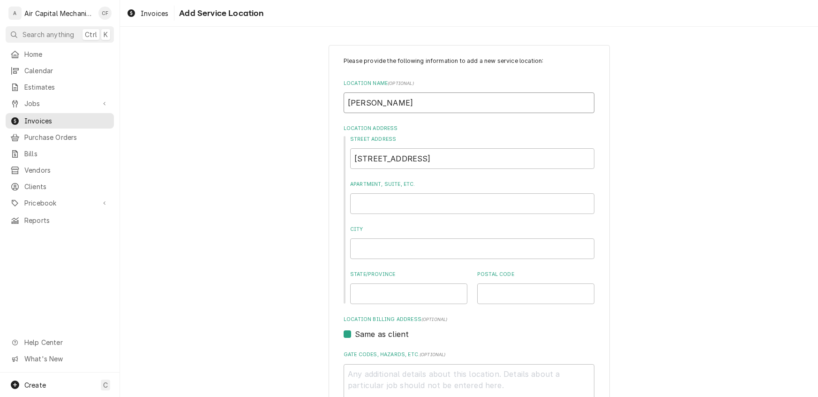
type textarea "x"
type input "Jac"
type textarea "x"
type input "Jack"
type textarea "x"
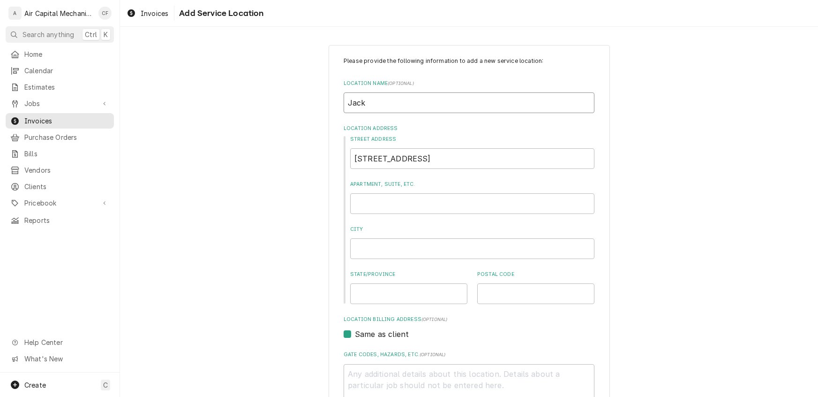
type input "Jack"
type textarea "x"
type input "Jack &"
type textarea "x"
type input "Jack &"
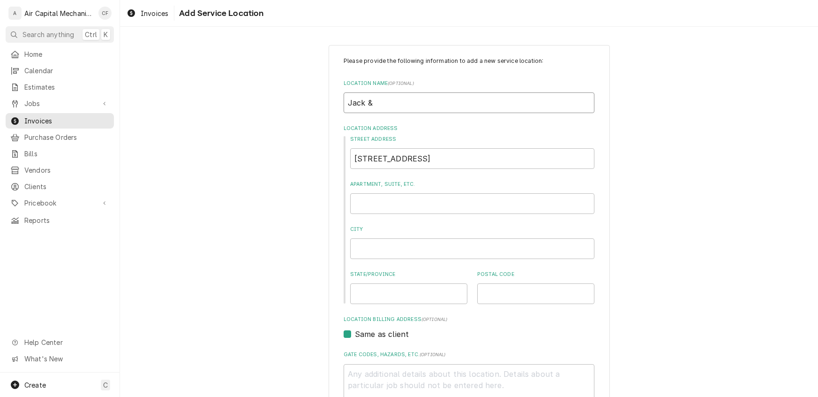
type textarea "x"
type input "Jack & C"
type textarea "x"
type input "Jack & Ci"
type textarea "x"
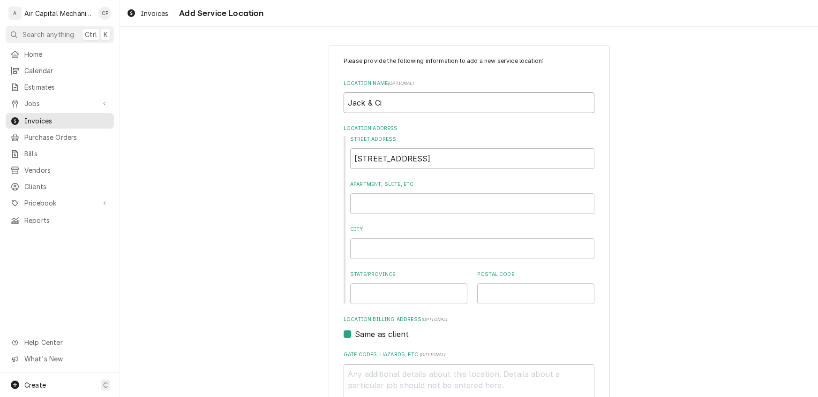
type input "Jack & Cin"
type textarea "x"
type input "Jack & Cind"
type textarea "x"
type input "Jack & [PERSON_NAME]"
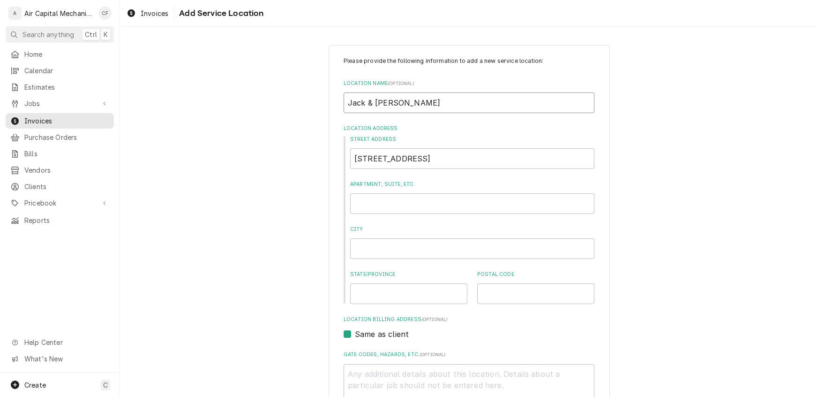
type textarea "x"
type input "Jack & [PERSON_NAME]"
type textarea "x"
type input "Jack & [PERSON_NAME]"
type textarea "x"
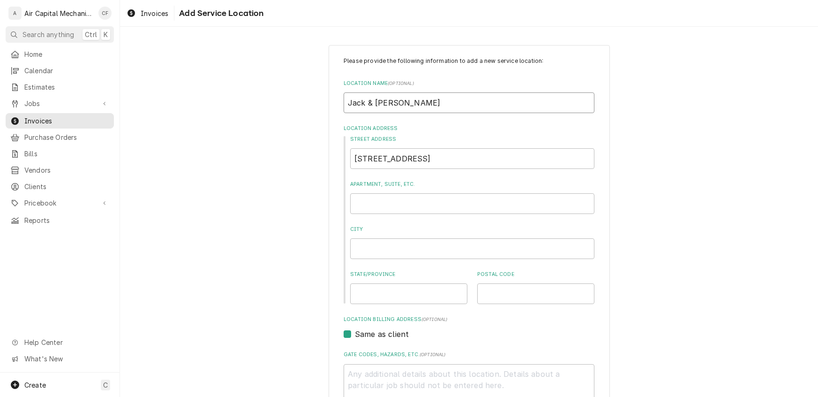
type input "Jack & [PERSON_NAME]"
type textarea "x"
type input "Jack & [PERSON_NAME] [PERSON_NAME]"
type textarea "x"
type input "Jack & [PERSON_NAME]"
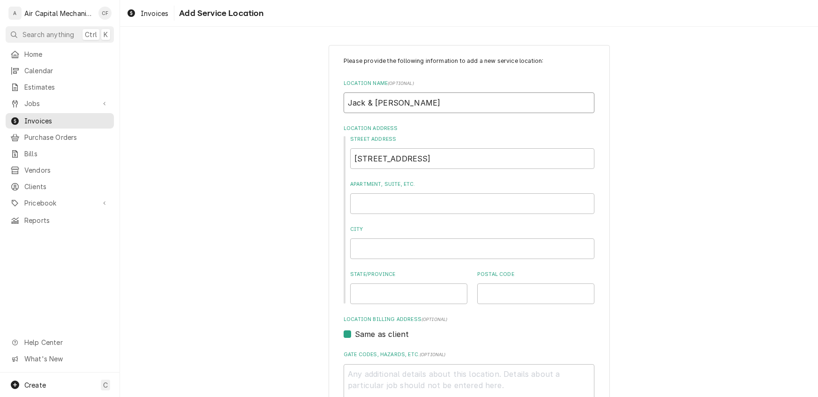
type textarea "x"
type input "Jack & [PERSON_NAME]"
type textarea "x"
type input "Jack & [PERSON_NAME] [PERSON_NAME]"
type textarea "x"
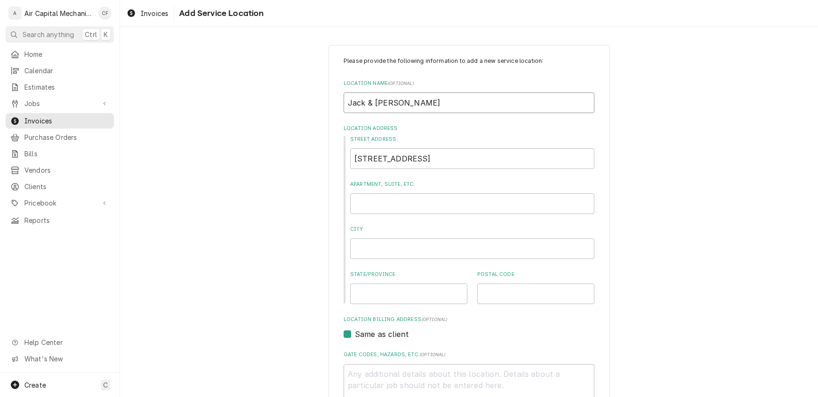
type input "Jack & [PERSON_NAME]"
click at [371, 252] on input "City" at bounding box center [472, 248] width 244 height 21
type textarea "x"
type input "W"
type textarea "x"
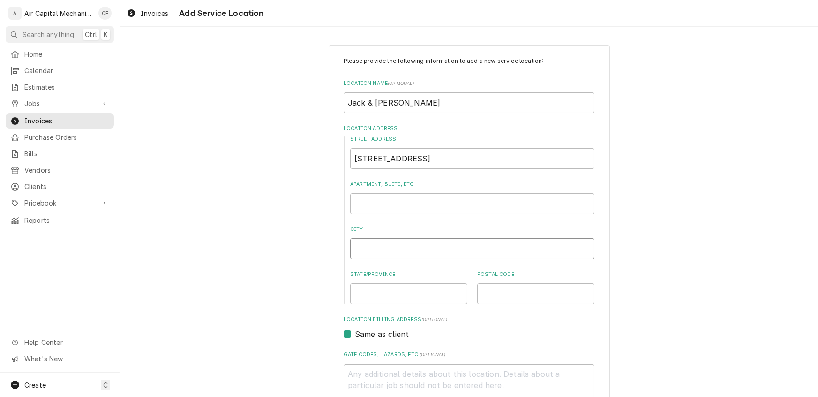
type textarea "x"
type input "V"
type textarea "x"
type input "Va"
type textarea "x"
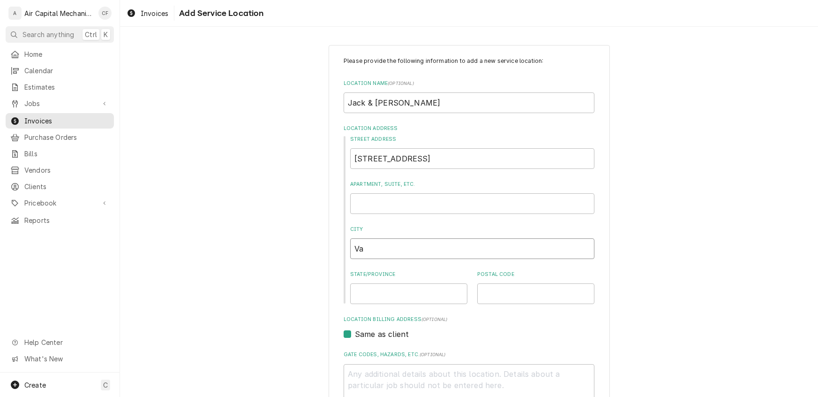
type input "Val"
type textarea "x"
type input "Vall"
type textarea "x"
type input "Valle"
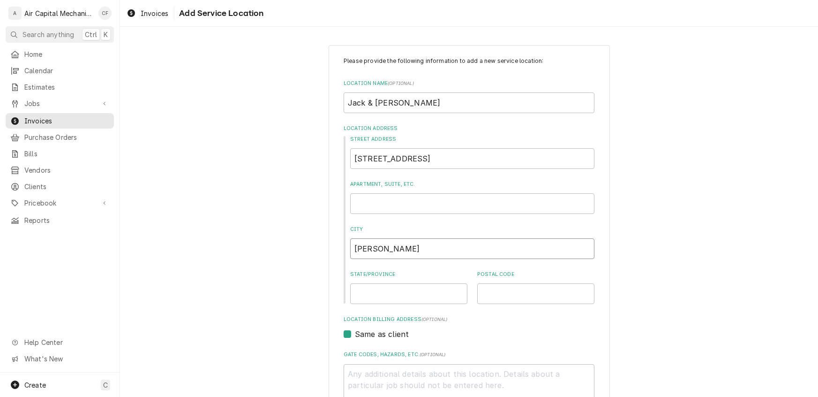
type textarea "x"
type input "Valley"
type textarea "x"
type input "Valley"
type textarea "x"
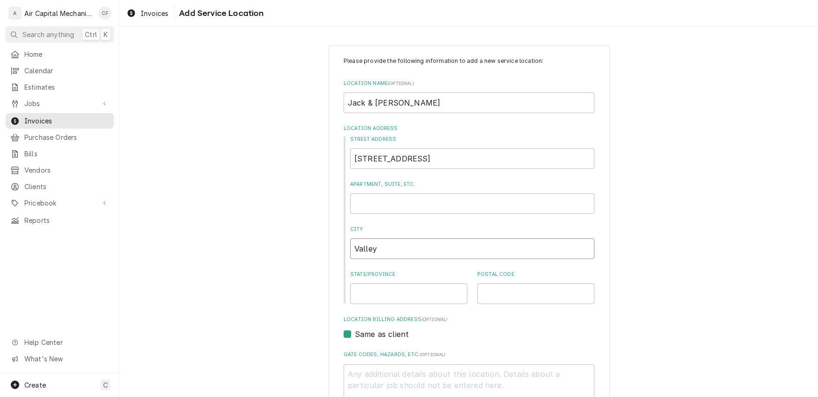
type input "Valley C"
type textarea "x"
type input "Valley Ce"
type textarea "x"
type input "Valley Cen"
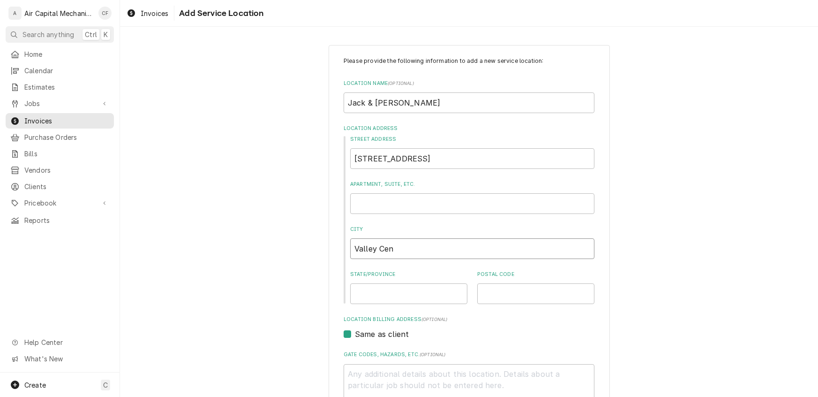
type textarea "x"
type input "Valley Cent"
type textarea "x"
type input "Valley Cente"
type textarea "x"
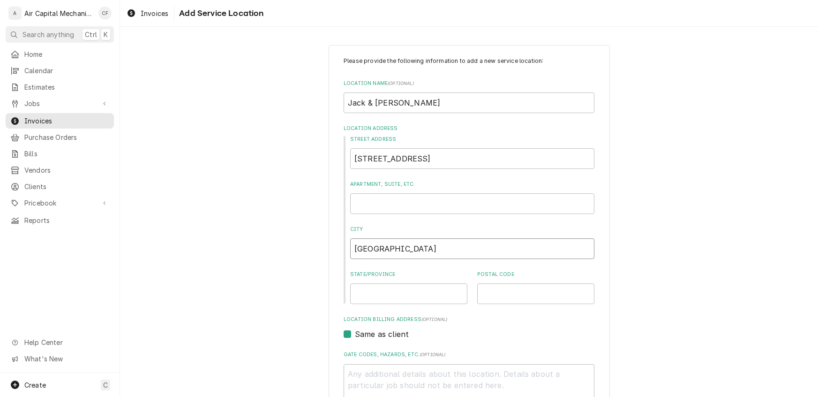
type input "Valley Center"
click at [379, 286] on input "State/Province" at bounding box center [408, 293] width 117 height 21
type textarea "x"
type input "K"
type textarea "x"
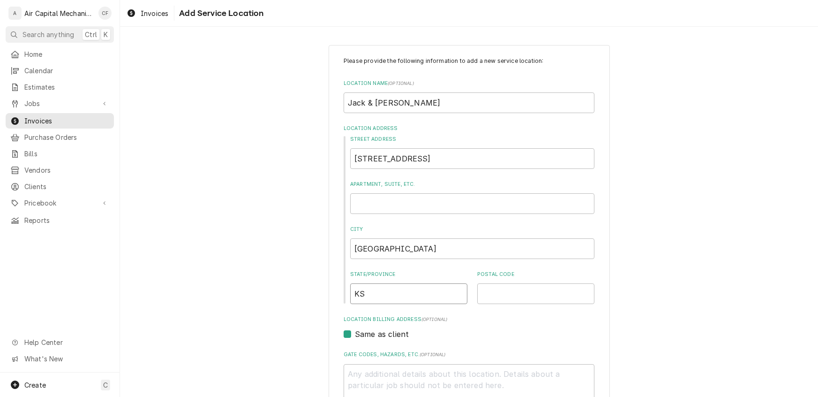
type input "KS"
click at [496, 282] on div "Postal Code" at bounding box center [535, 287] width 117 height 33
click at [499, 294] on input "Postal Code" at bounding box center [535, 293] width 117 height 21
type textarea "x"
type input "6"
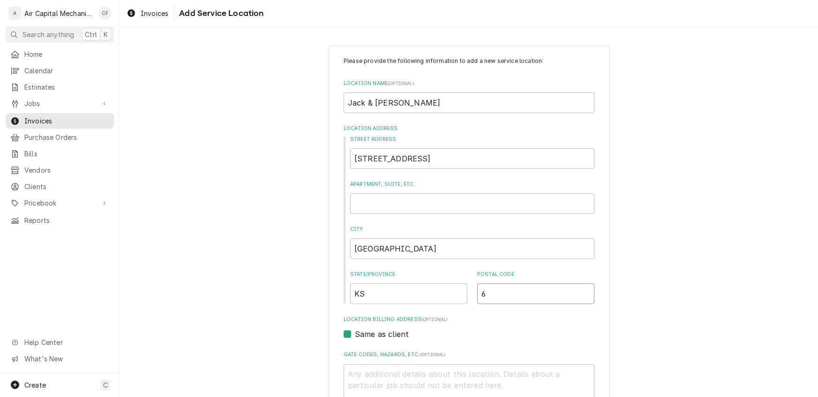
type textarea "x"
type input "67"
type textarea "x"
type input "671"
type textarea "x"
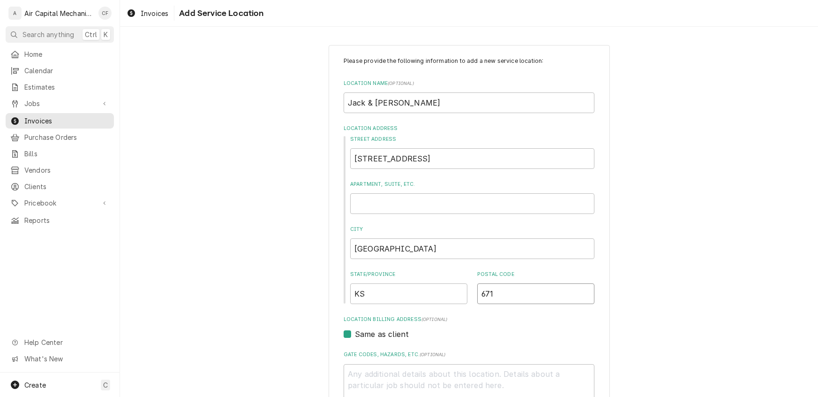
type input "6714"
type textarea "x"
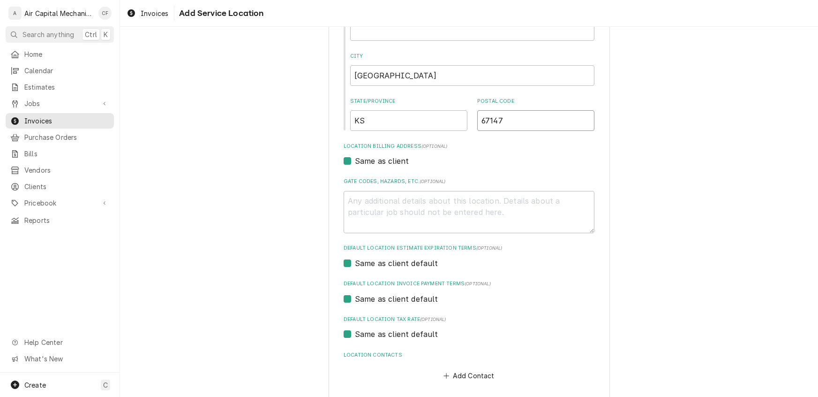
scroll to position [215, 0]
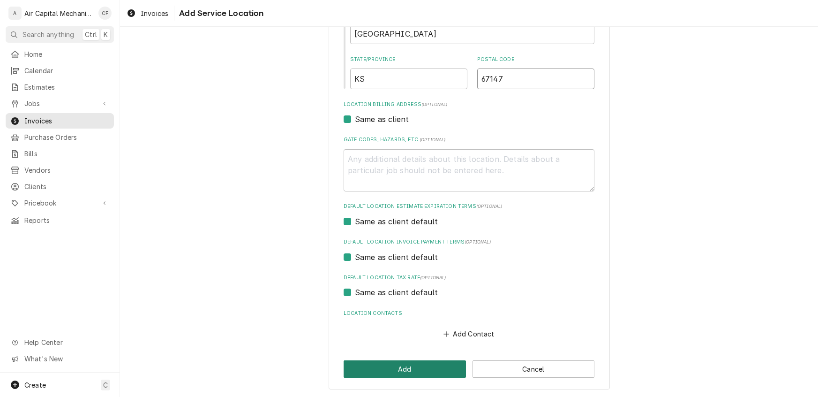
type input "67147"
click at [401, 363] on button "Add" at bounding box center [405, 368] width 122 height 17
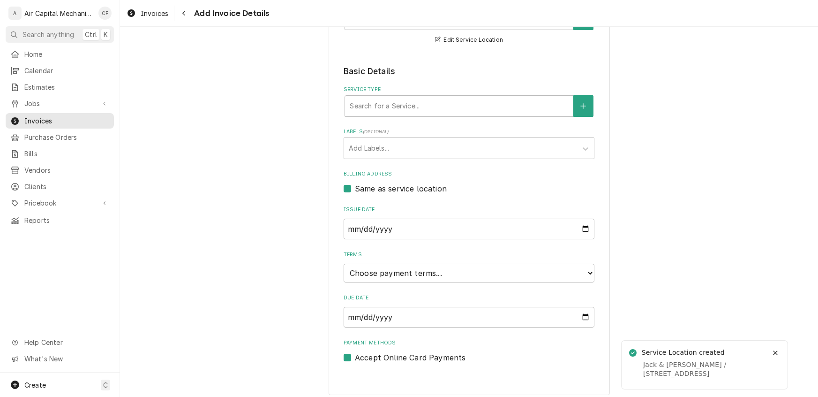
scroll to position [161, 0]
click at [398, 109] on div "Service Type" at bounding box center [459, 104] width 219 height 17
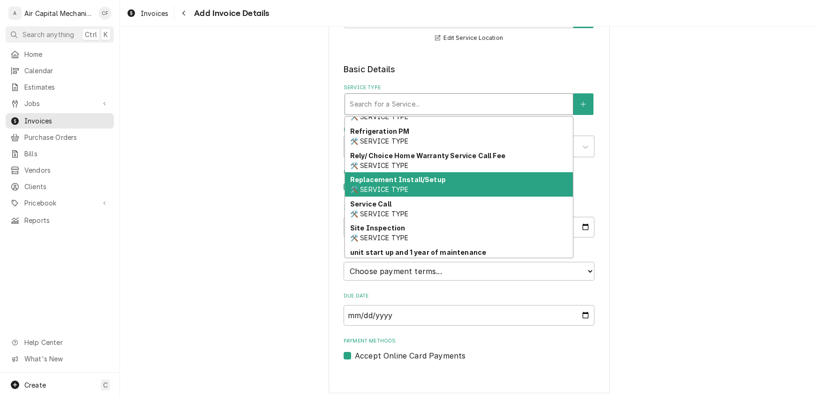
scroll to position [372, 0]
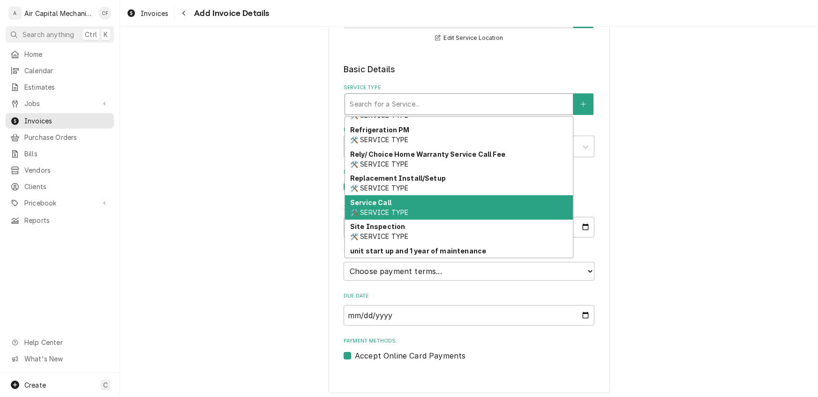
click at [381, 204] on strong "Service Call" at bounding box center [370, 202] width 41 height 8
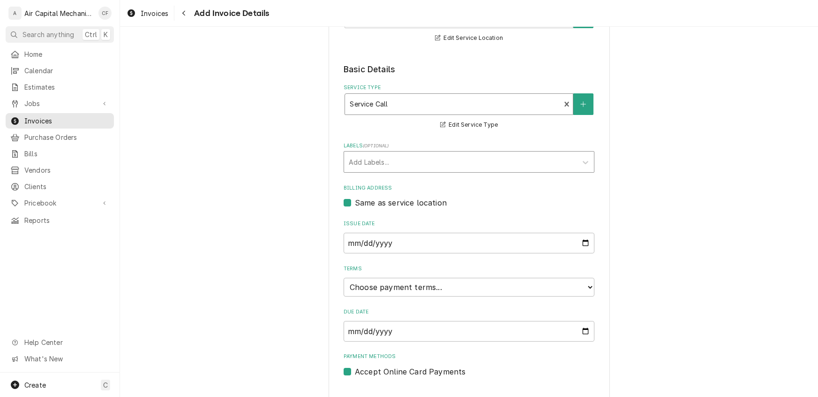
click at [386, 161] on div "Labels" at bounding box center [461, 161] width 224 height 17
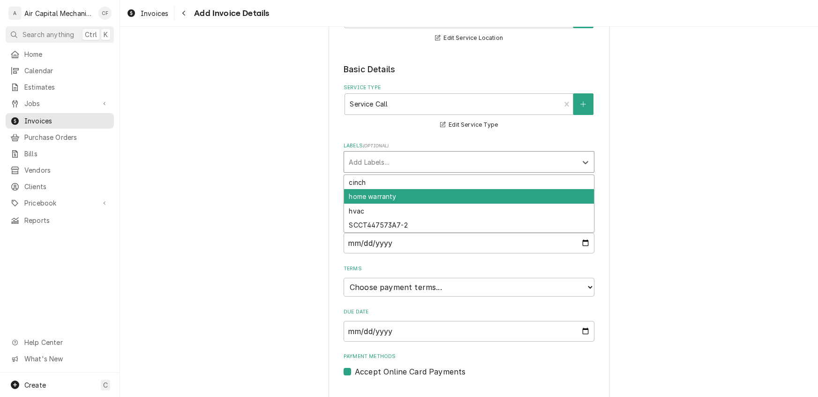
click at [380, 196] on div "home warranty" at bounding box center [469, 196] width 250 height 15
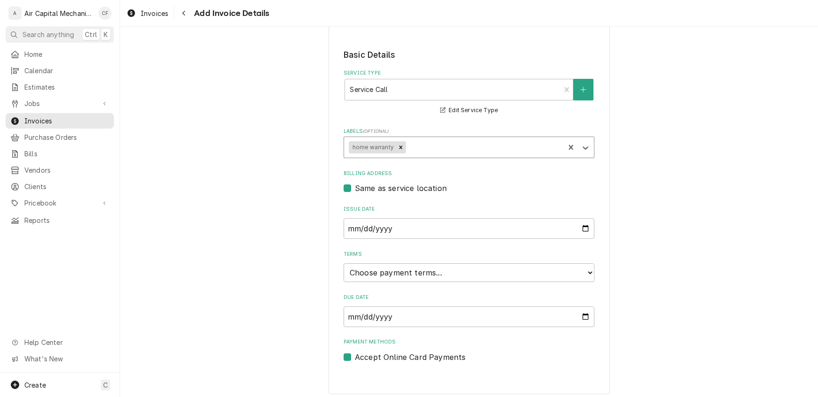
scroll to position [179, 0]
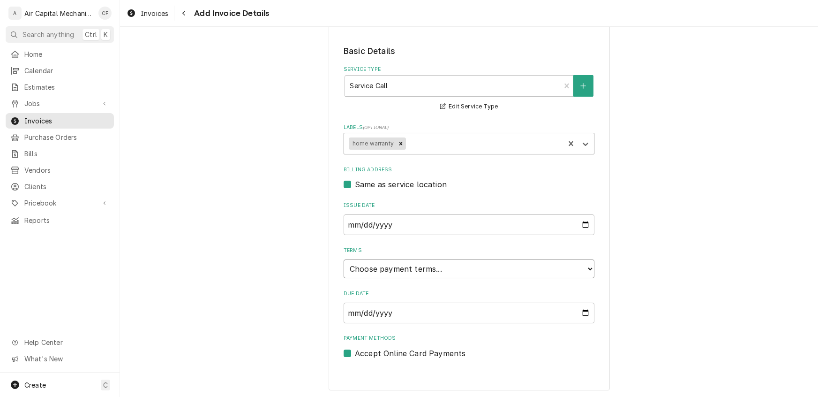
click at [373, 272] on select "Choose payment terms... Same Day Net 7 Net 14 Net 21 Net 30 Net 45 Net 60 Net 90" at bounding box center [469, 268] width 251 height 19
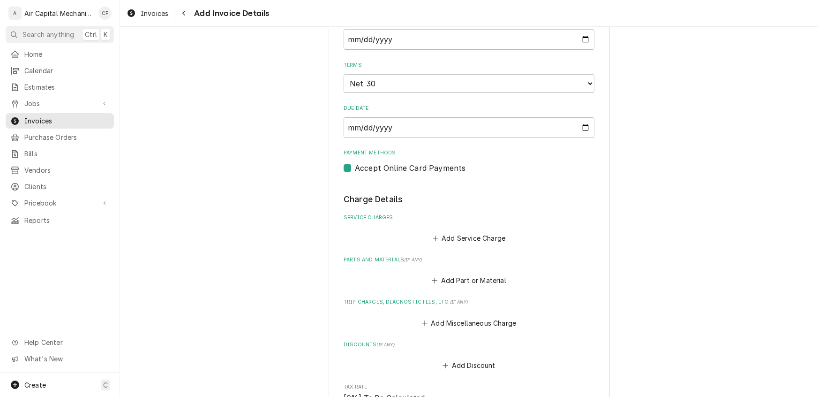
scroll to position [364, 0]
click at [458, 317] on button "Add Miscellaneous Charge" at bounding box center [469, 322] width 98 height 13
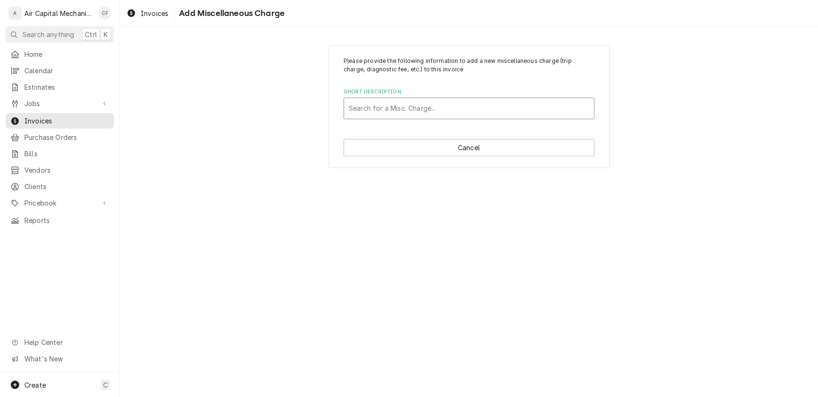
click at [396, 106] on div "Short Description" at bounding box center [469, 108] width 241 height 17
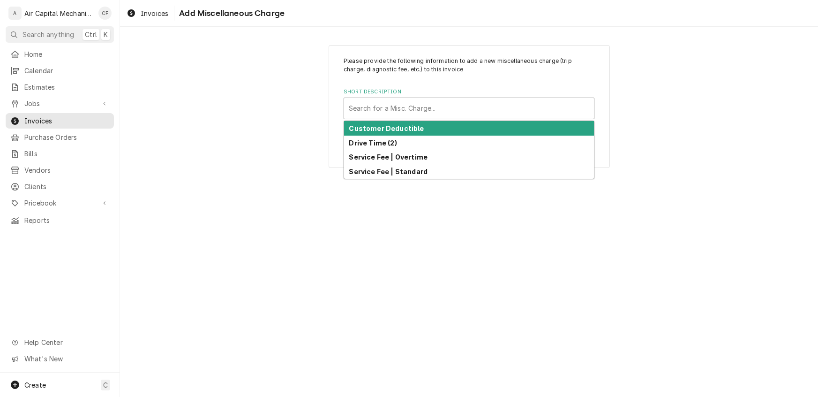
click at [395, 131] on strong "Customer Deductible" at bounding box center [386, 128] width 75 height 8
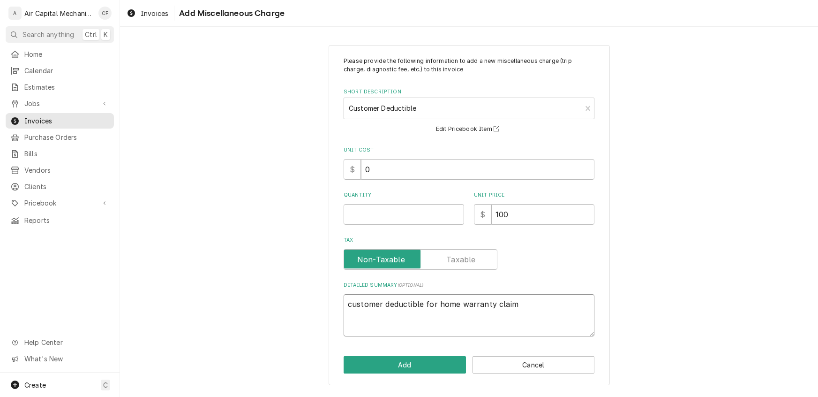
click at [380, 322] on textarea "customer deductible for home warranty claim" at bounding box center [469, 315] width 251 height 42
click at [531, 311] on textarea "customer deductible for home warranty claim" at bounding box center [469, 315] width 251 height 42
type textarea "x"
type textarea "customer deductible for home warranty claim"
type textarea "x"
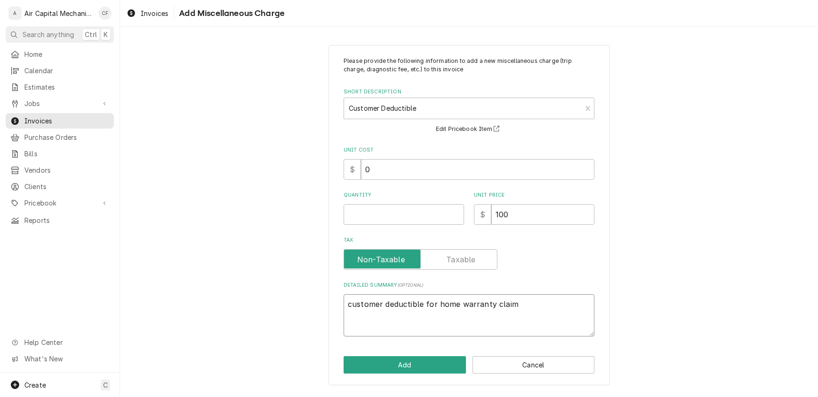
type textarea "customer deductible for home warranty claim C"
type textarea "x"
type textarea "customer deductible for home warranty claim Cu"
type textarea "x"
type textarea "customer deductible for home warranty claim Cus"
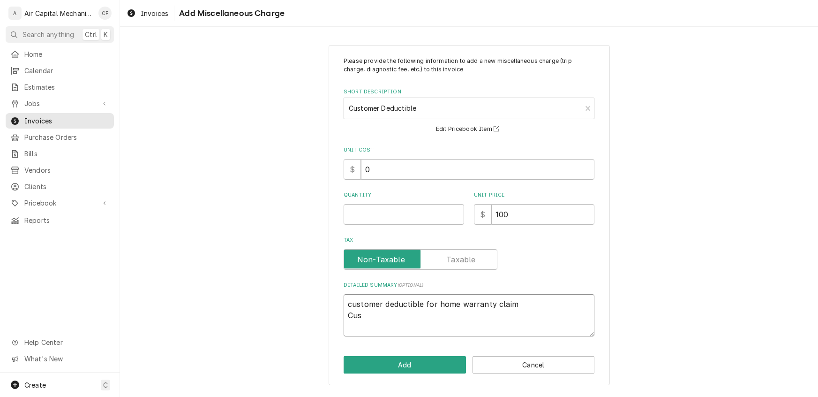
type textarea "x"
type textarea "customer deductible for home warranty claim Cust"
type textarea "x"
type textarea "customer deductible for home warranty claim Custo"
type textarea "x"
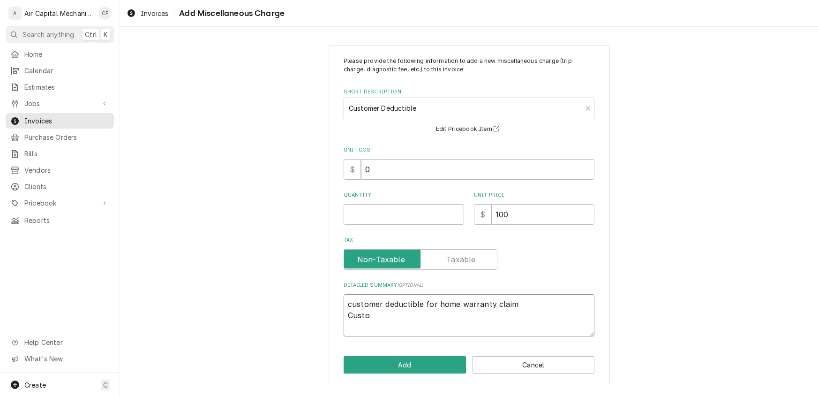
type textarea "customer deductible for home warranty claim Custom"
type textarea "x"
type textarea "customer deductible for home warranty claim Custome"
type textarea "x"
type textarea "customer deductible for home warranty claim Customer"
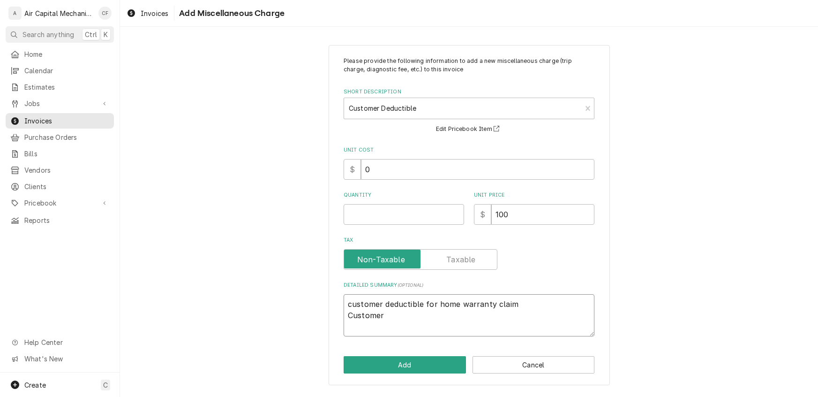
type textarea "x"
type textarea "customer deductible for home warranty claim Customer"
type textarea "x"
type textarea "customer deductible for home warranty claim Customer C"
type textarea "x"
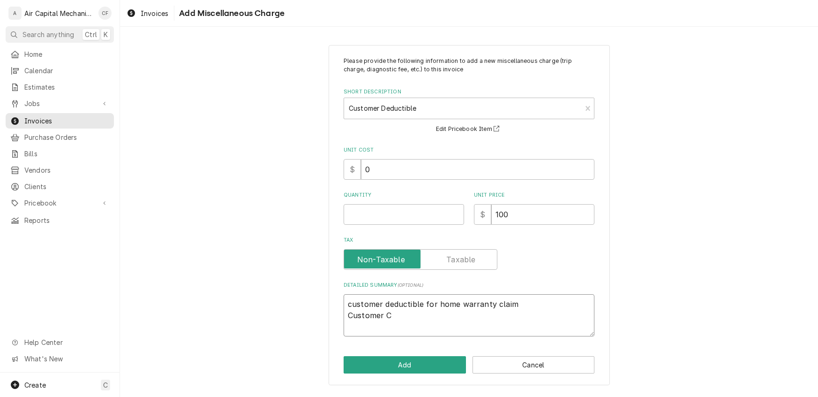
type textarea "customer deductible for home warranty claim Customer Ca"
type textarea "x"
type textarea "customer deductible for home warranty claim Customer Can"
type textarea "x"
type textarea "customer deductible for home warranty claim Customer Canc"
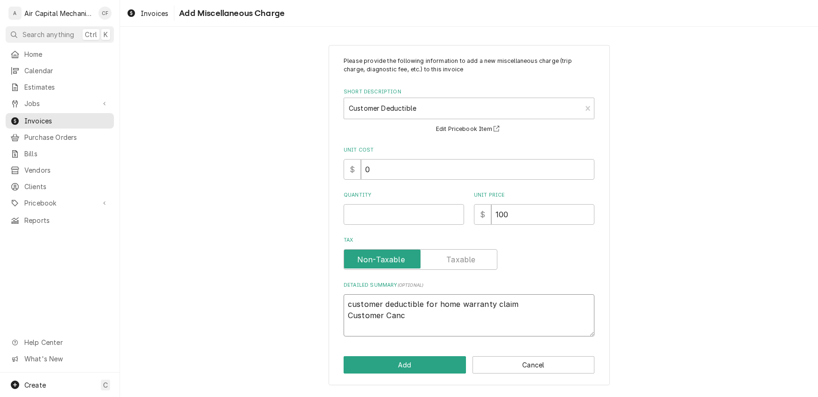
type textarea "x"
type textarea "customer deductible for home warranty claim Customer Cance"
type textarea "x"
type textarea "customer deductible for home warranty claim Customer Cancel"
type textarea "x"
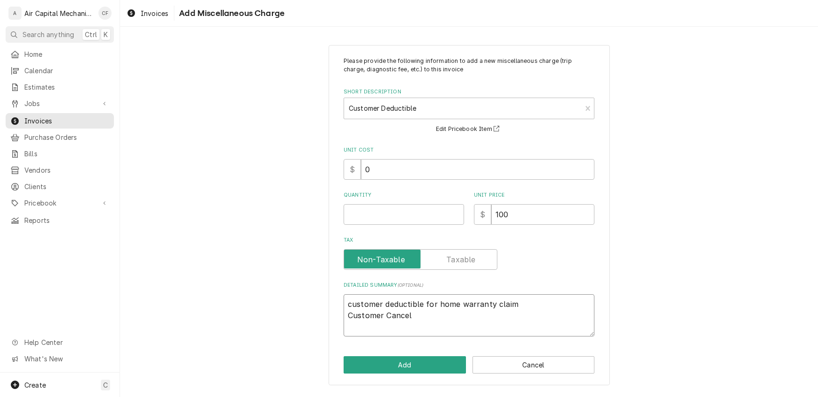
type textarea "customer deductible for home warranty claim Customer Cancell"
type textarea "x"
type textarea "customer deductible for home warranty claim Customer Cancelle"
type textarea "x"
type textarea "customer deductible for home warranty claim Customer Cancelled"
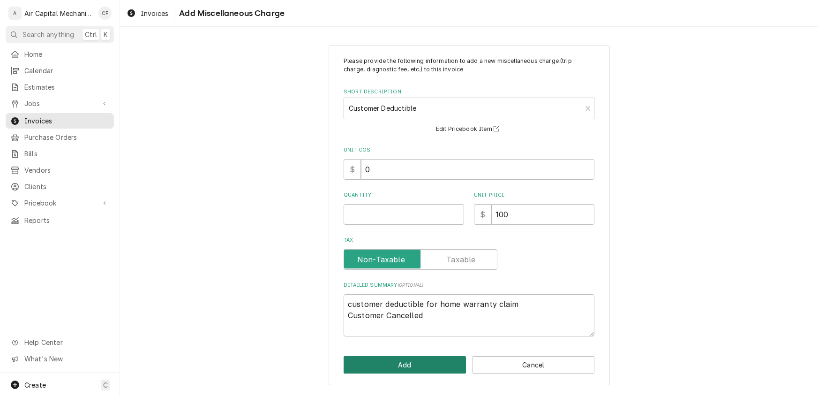
click at [363, 363] on button "Add" at bounding box center [405, 364] width 122 height 17
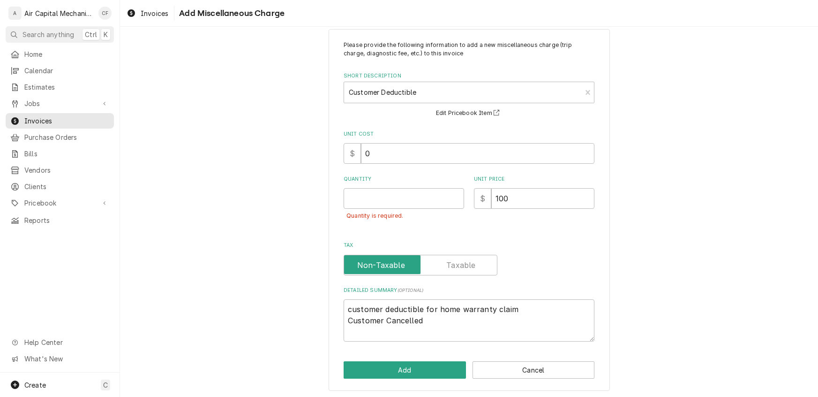
scroll to position [17, 0]
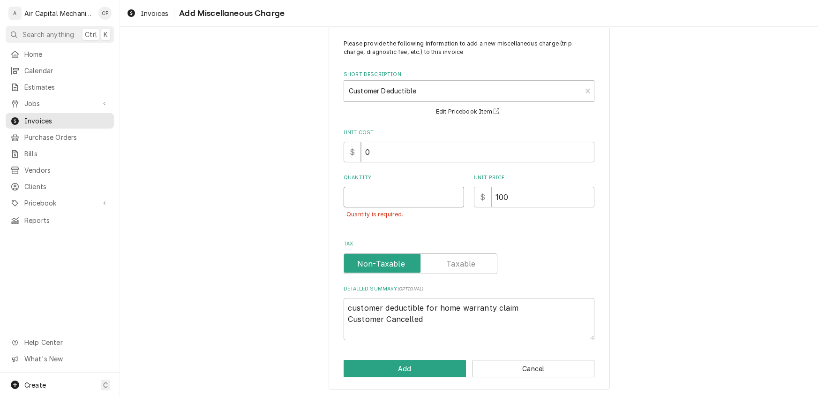
click at [398, 194] on input "Quantity" at bounding box center [404, 197] width 121 height 21
type textarea "x"
type input "1"
click at [395, 369] on button "Add" at bounding box center [405, 368] width 122 height 17
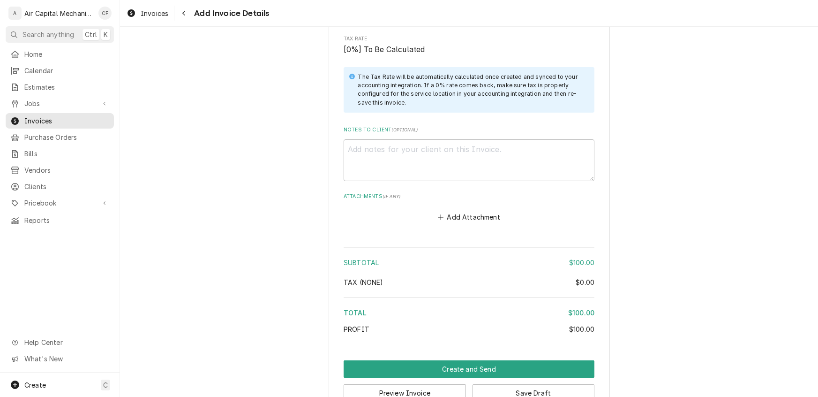
scroll to position [879, 0]
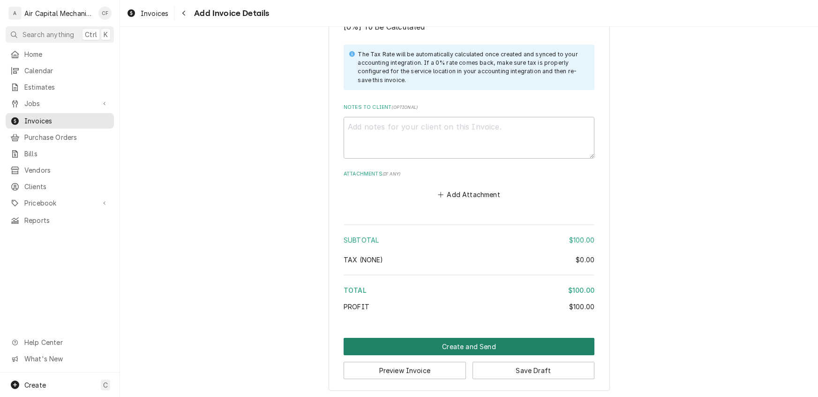
click at [496, 344] on button "Create and Send" at bounding box center [469, 346] width 251 height 17
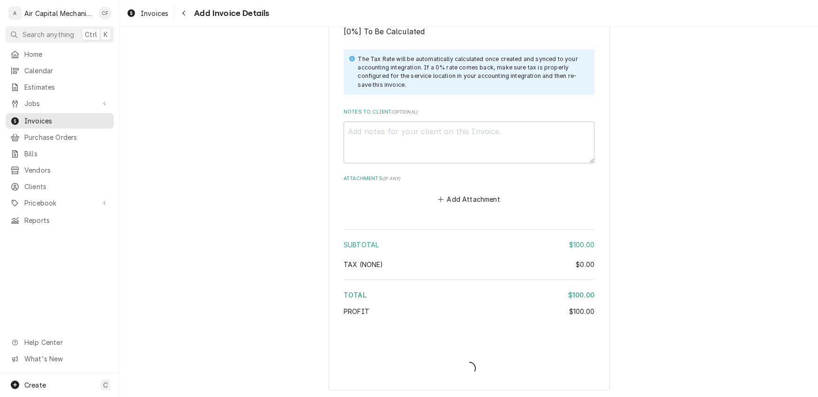
type textarea "x"
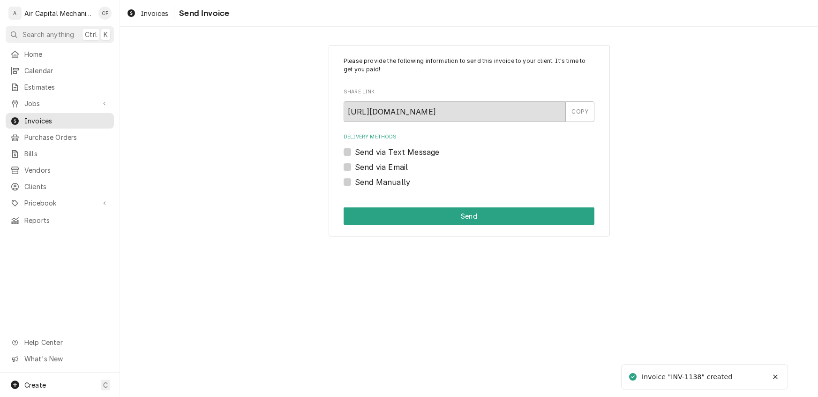
click at [353, 182] on div "Send Manually" at bounding box center [469, 181] width 251 height 11
click at [355, 183] on label "Send Manually" at bounding box center [382, 181] width 55 height 11
click at [355, 183] on input "Send Manually" at bounding box center [480, 186] width 251 height 21
checkbox input "true"
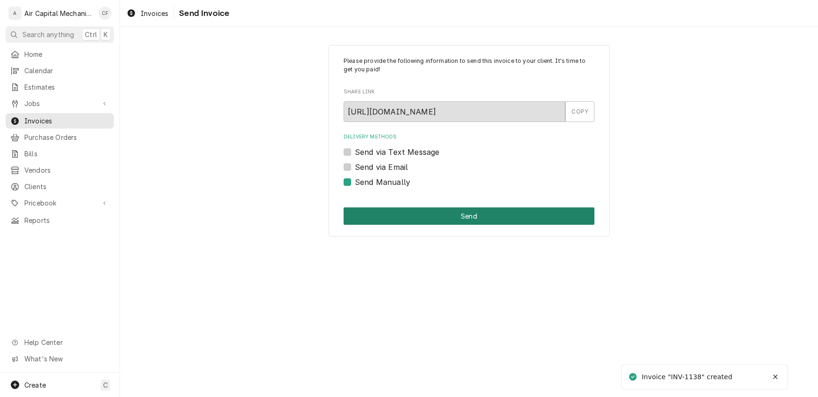
click at [416, 219] on button "Send" at bounding box center [469, 215] width 251 height 17
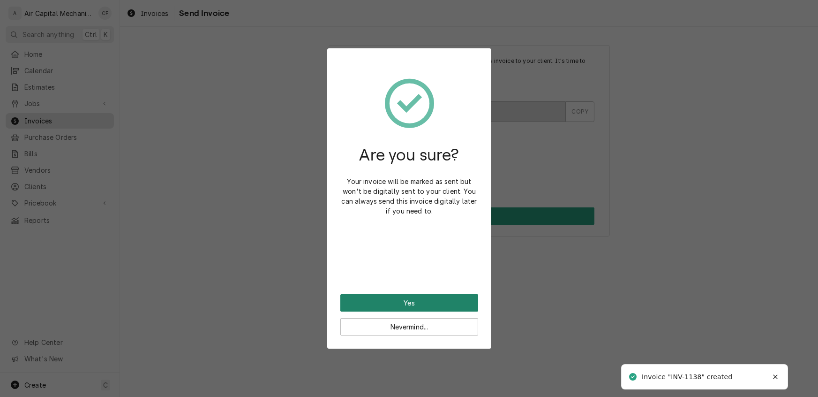
click at [417, 302] on button "Yes" at bounding box center [409, 302] width 138 height 17
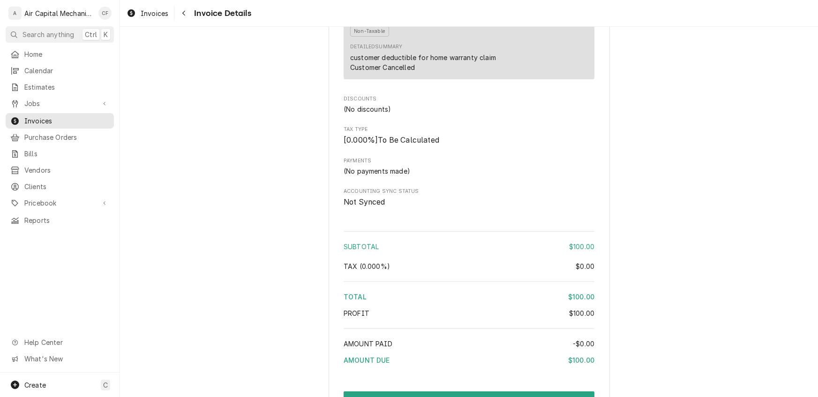
scroll to position [776, 0]
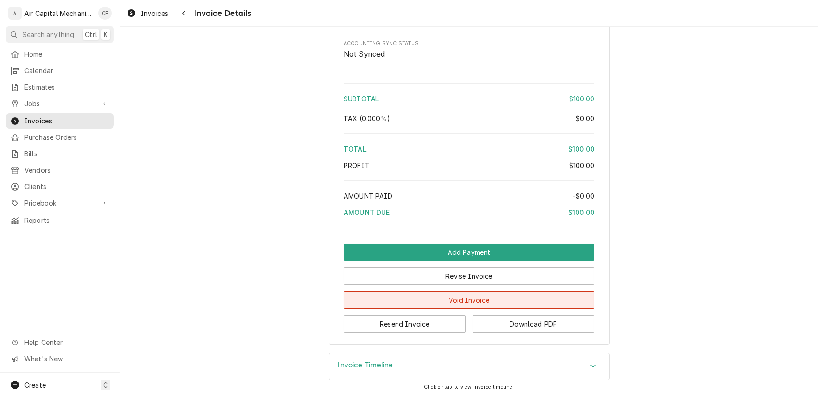
click at [487, 300] on button "Void Invoice" at bounding box center [469, 299] width 251 height 17
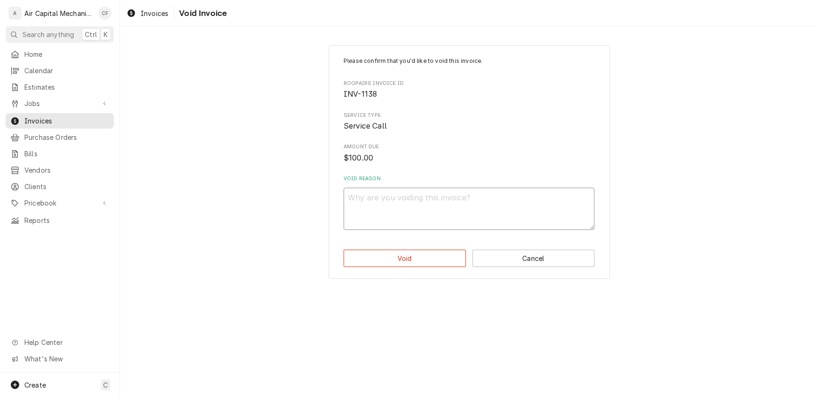
click at [402, 211] on textarea "Void Reason" at bounding box center [469, 209] width 251 height 42
type textarea "x"
type textarea "W"
type textarea "x"
type textarea "Wa"
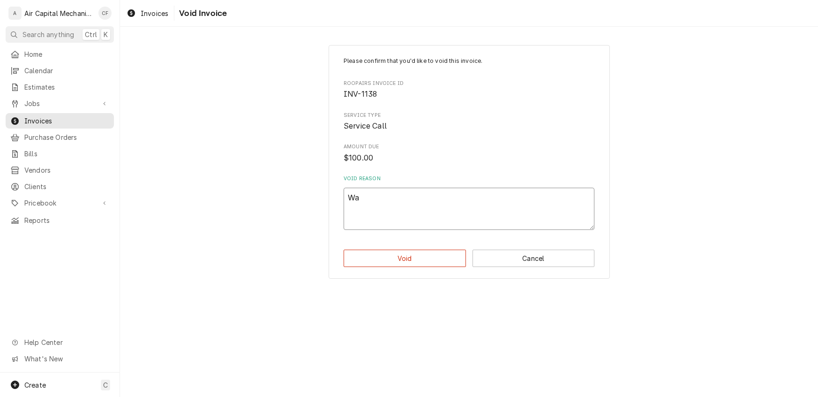
type textarea "x"
type textarea "War"
type textarea "x"
type textarea "Warr"
type textarea "x"
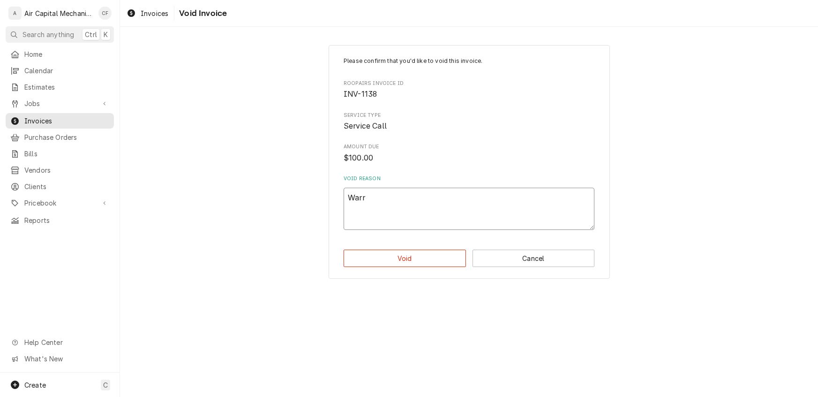
type textarea "Warre"
type textarea "x"
type textarea "[PERSON_NAME]"
type textarea "x"
type textarea "Warrent"
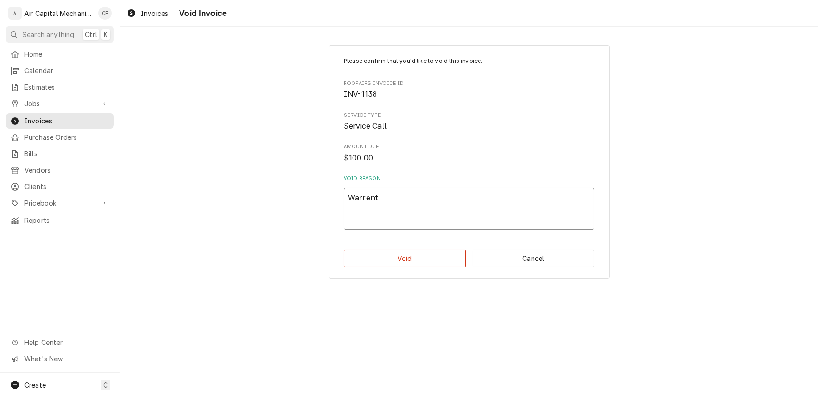
type textarea "x"
type textarea "Warrenty"
type textarea "x"
type textarea "Warranty"
type textarea "x"
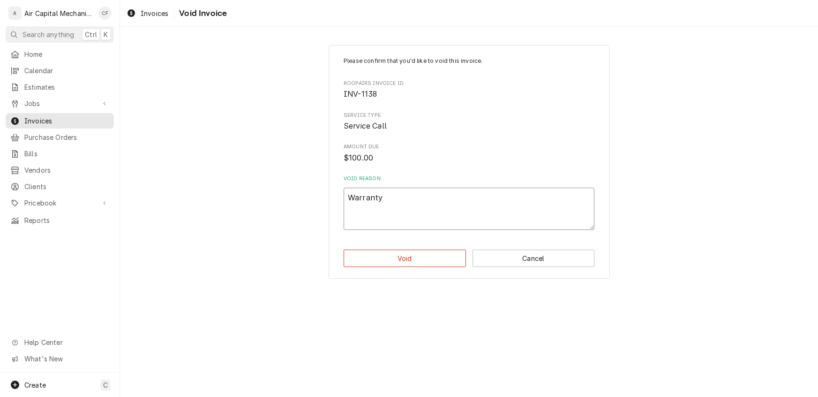
type textarea "Warranty c"
type textarea "x"
type textarea "Warranty co"
type textarea "x"
type textarea "Warranty com"
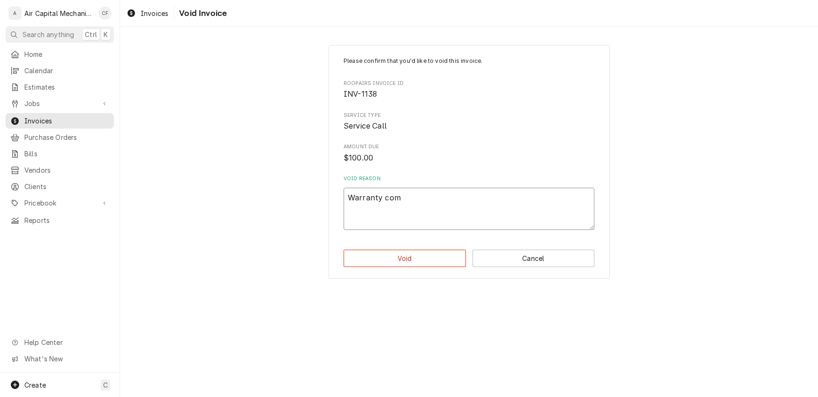
type textarea "x"
type textarea "Warranty comp"
type textarea "x"
type textarea "Warranty compa"
type textarea "x"
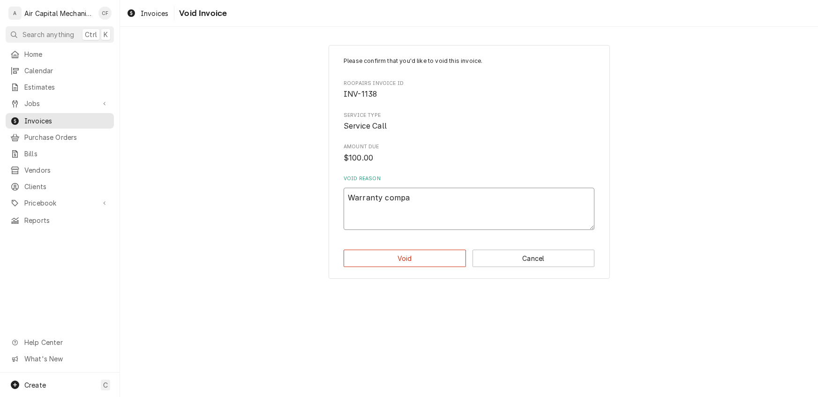
type textarea "Warranty compan"
type textarea "x"
type textarea "Warranty company"
type textarea "x"
type textarea "Warranty company"
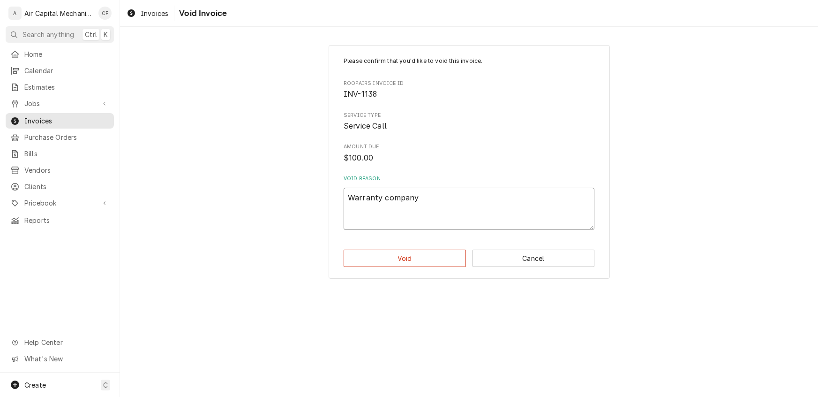
type textarea "x"
type textarea "Warranty company w"
type textarea "x"
type textarea "Warranty company wi"
type textarea "x"
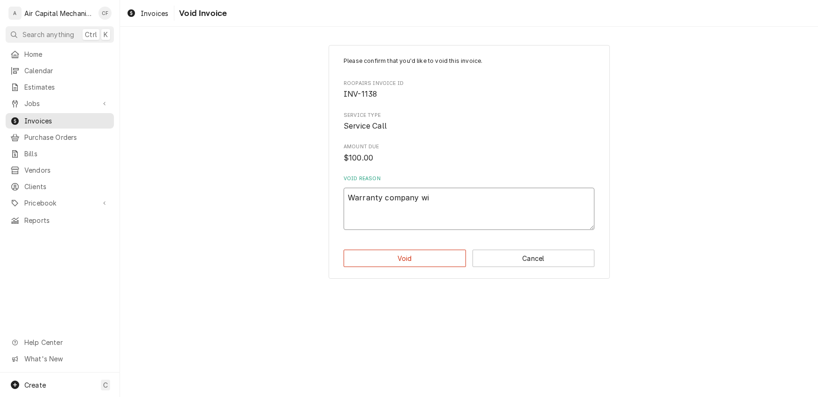
type textarea "Warranty company wil"
type textarea "x"
type textarea "Warranty company will"
type textarea "x"
type textarea "Warranty company will"
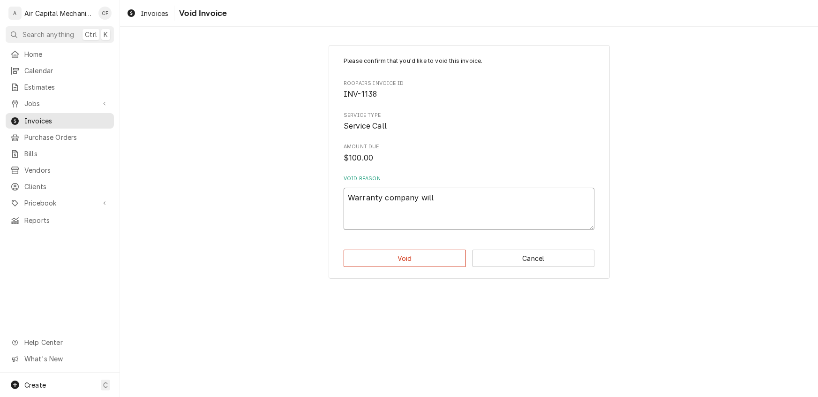
type textarea "x"
type textarea "Warranty company will n"
type textarea "x"
type textarea "Warranty company will no"
type textarea "x"
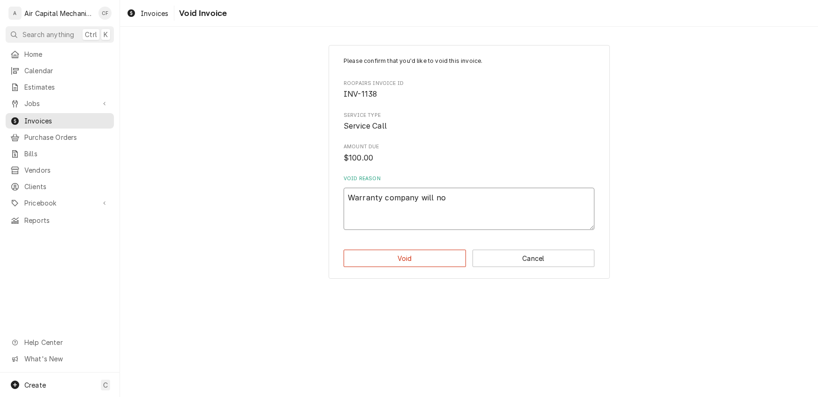
type textarea "Warranty company will not"
type textarea "x"
type textarea "Warranty company will not"
type textarea "x"
type textarea "Warranty company will not a"
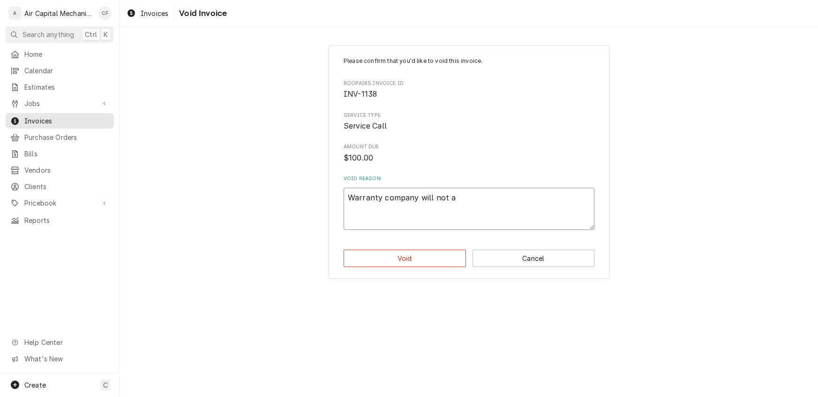
type textarea "x"
type textarea "Warranty company will not al"
type textarea "x"
type textarea "Warranty company will not all"
type textarea "x"
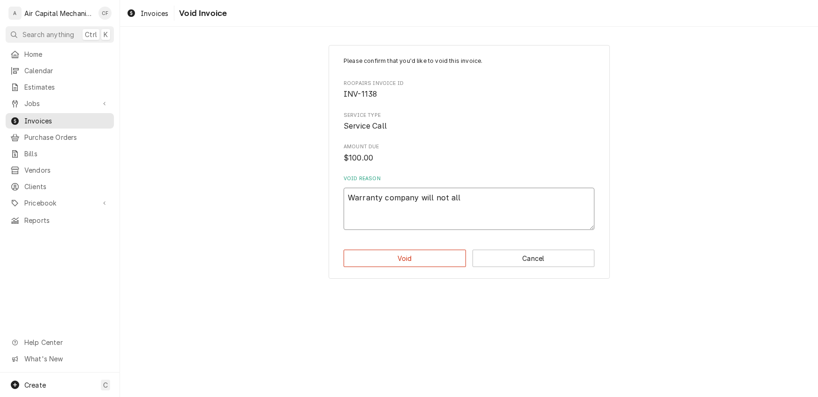
type textarea "Warranty company will not allo"
type textarea "x"
type textarea "Warranty company will not allow"
type textarea "x"
type textarea "Warranty company will not allow"
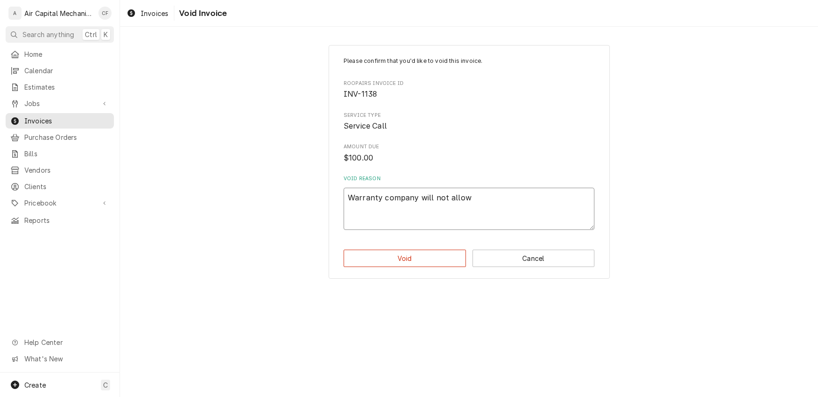
type textarea "x"
type textarea "Warranty company will not allow 1"
type textarea "x"
type textarea "Warranty company will not allow 10"
type textarea "x"
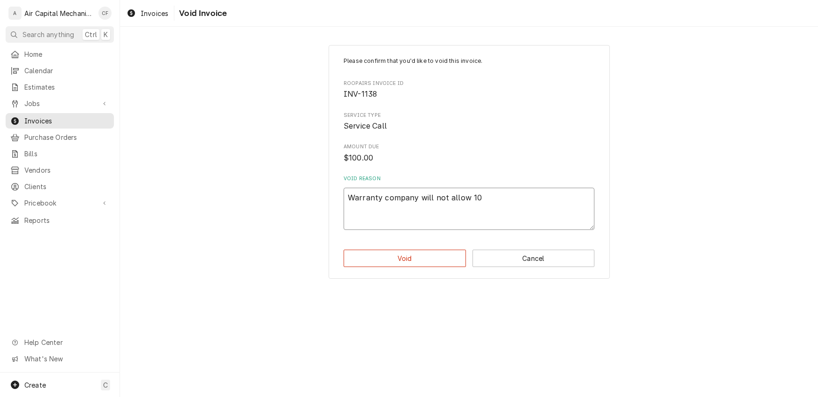
type textarea "Warranty company will not allow 100"
type textarea "x"
type textarea "Warranty company will not allow 100."
type textarea "x"
type textarea "Warranty company will not allow 100.0"
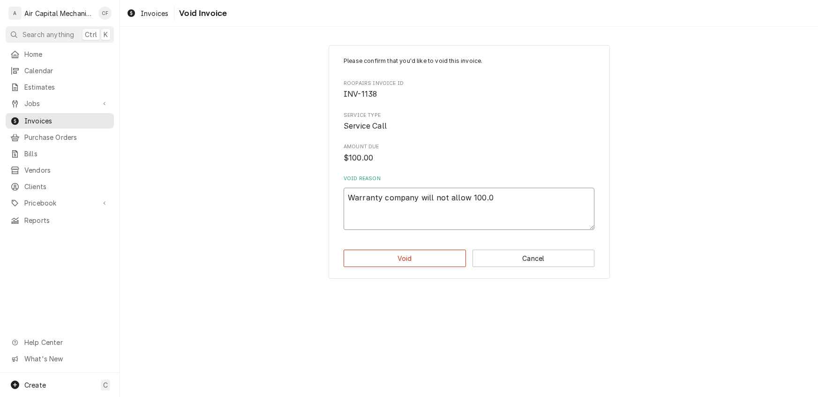
type textarea "x"
type textarea "Warranty company will not allow 100.00"
type textarea "x"
type textarea "Warranty company will not allow 100.00"
type textarea "x"
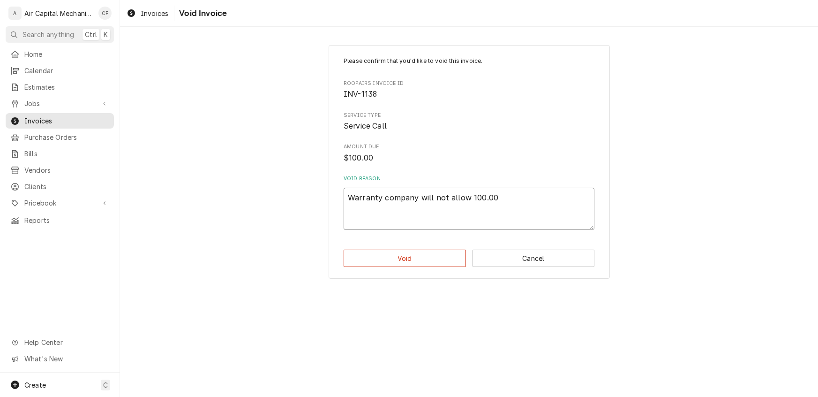
type textarea "Warranty company will not allow 100.00 f"
type textarea "x"
type textarea "Warranty company will not allow 100.00 fo"
type textarea "x"
type textarea "Warranty company will not allow 100.00 for"
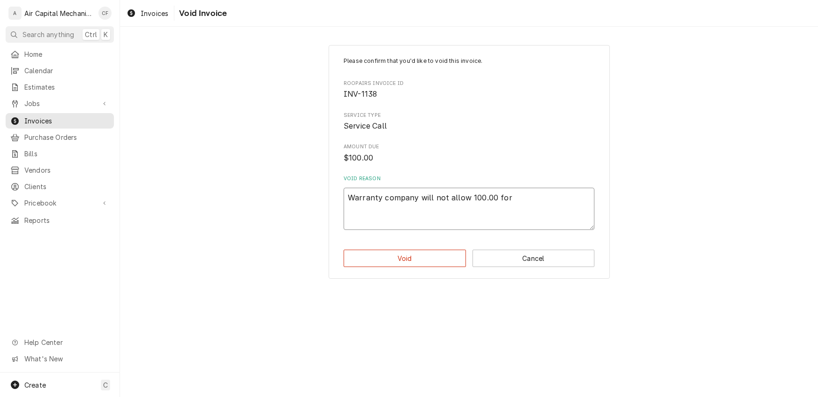
type textarea "x"
type textarea "Warranty company will not allow 100.00 for"
type textarea "x"
type textarea "Warranty company will not allow 100.00 for c"
type textarea "x"
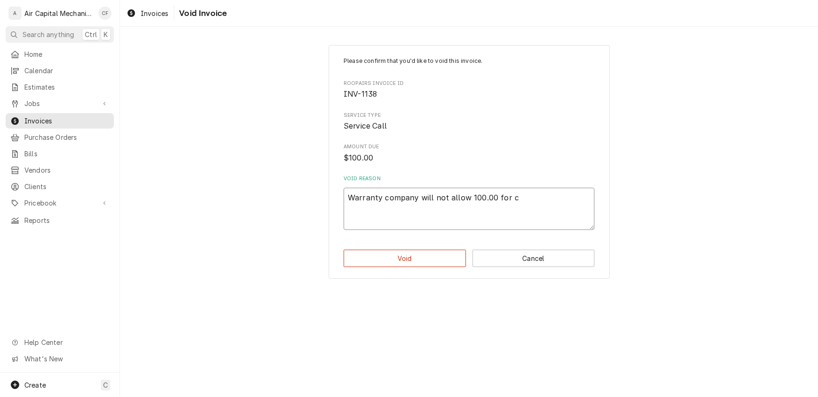
type textarea "Warranty company will not allow 100.00 for ca"
type textarea "x"
type textarea "Warranty company will not allow 100.00 for can"
type textarea "x"
type textarea "Warranty company will not allow 100.00 for canc"
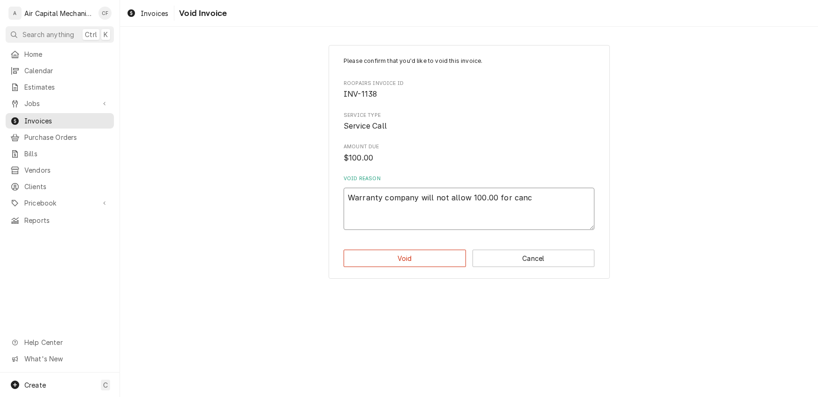
type textarea "x"
type textarea "Warranty company will not allow 100.00 for cance"
type textarea "x"
type textarea "Warranty company will not allow 100.00 for cancel"
type textarea "x"
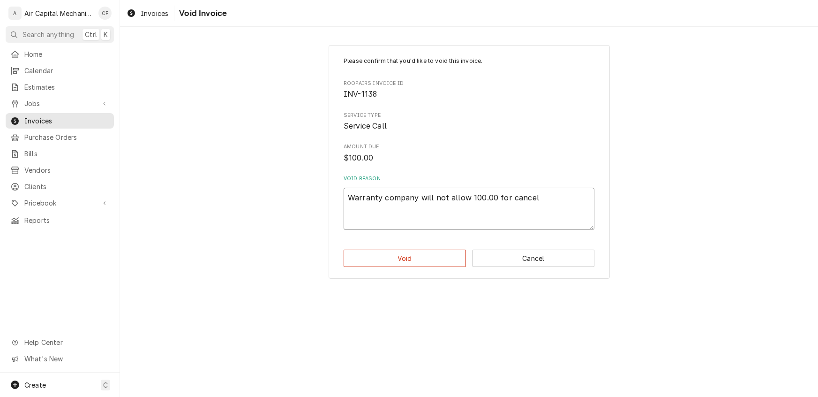
type textarea "Warranty company will not allow 100.00 for cancell"
type textarea "x"
type textarea "Warranty company will not allow 100.00 for cancelle"
type textarea "x"
type textarea "Warranty company will not allow 100.00 for cancelled"
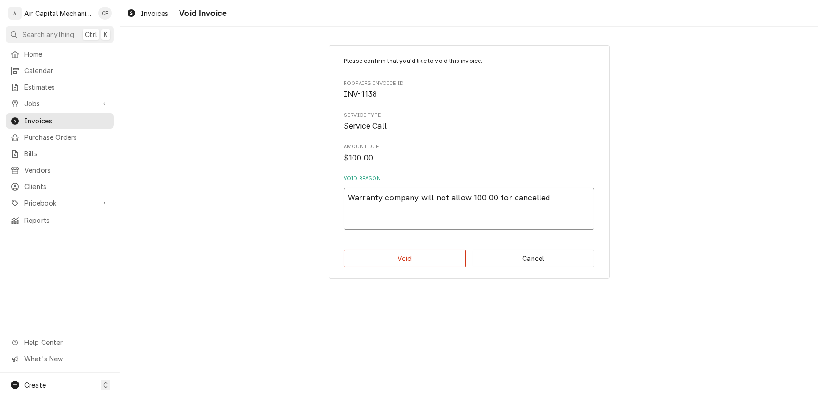
type textarea "x"
type textarea "Warranty company will not allow 100.00 for cancelled"
type textarea "x"
type textarea "Warranty company will not allow 100.00 for cancelled c"
type textarea "x"
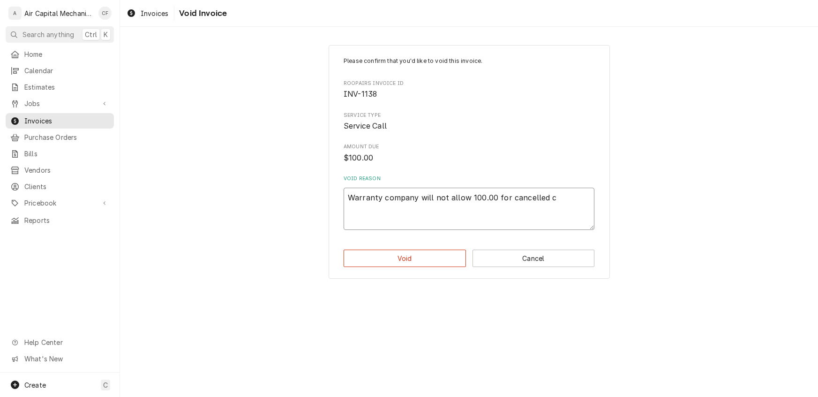
type textarea "Warranty company will not allow 100.00 for cancelled ca"
type textarea "x"
type textarea "Warranty company will not allow 100.00 for cancelled cal"
type textarea "x"
type textarea "Warranty company will not allow 100.00 for cancelled call"
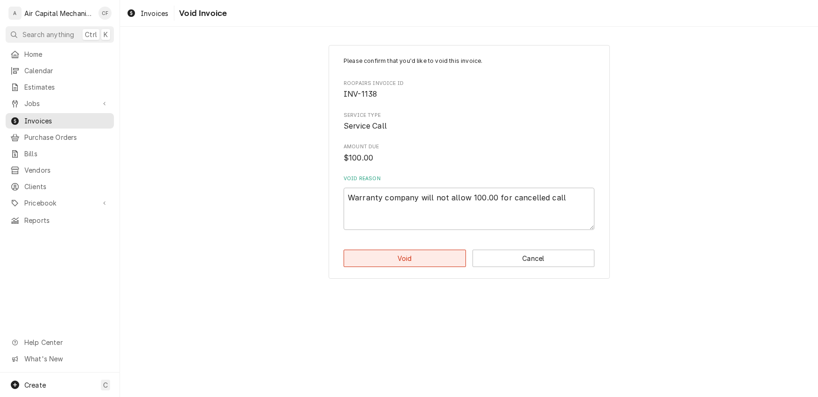
click at [429, 258] on button "Void" at bounding box center [405, 257] width 122 height 17
type textarea "x"
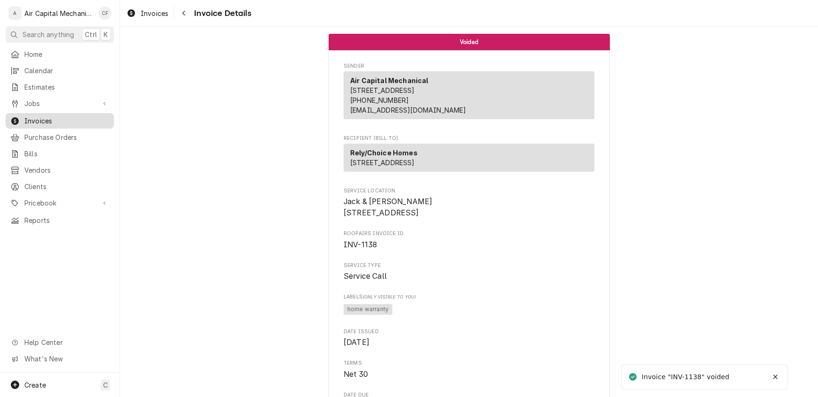
click span "Invoices"
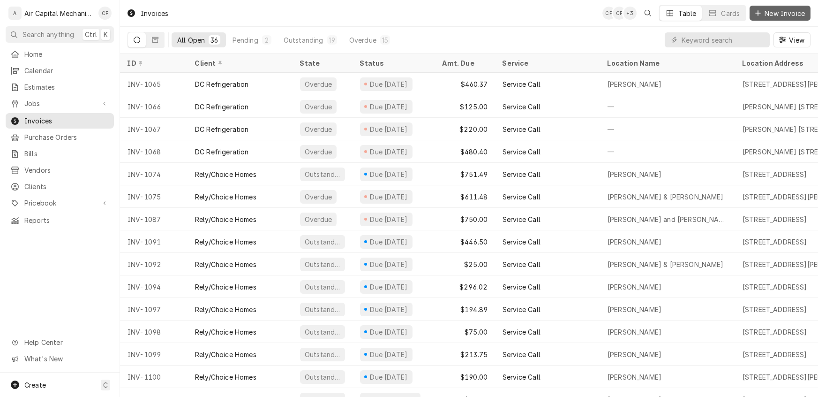
click at [761, 15] on div "Dynamic Content Wrapper" at bounding box center [758, 12] width 9 height 9
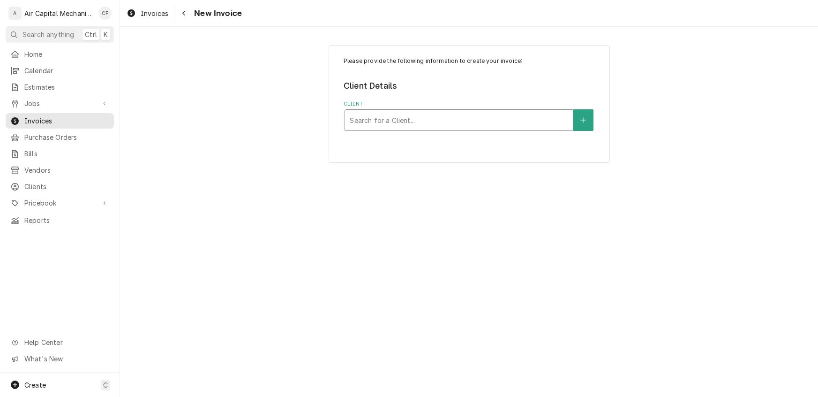
click at [377, 121] on div "Client" at bounding box center [459, 120] width 219 height 17
type input "Rely"
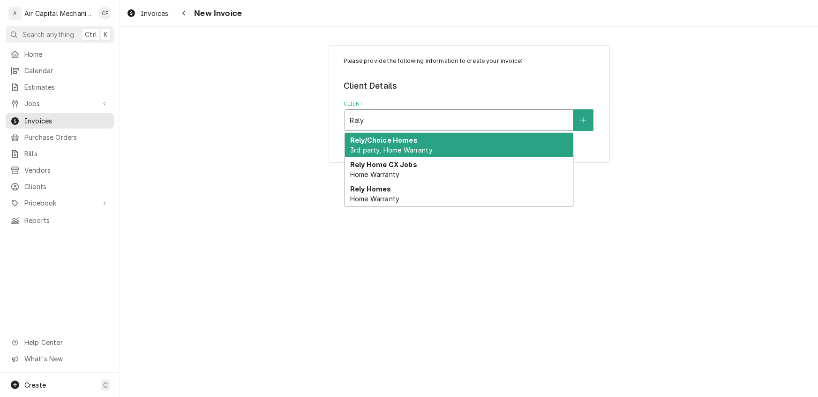
click at [403, 141] on strong "Rely/Choice Homes" at bounding box center [384, 140] width 68 height 8
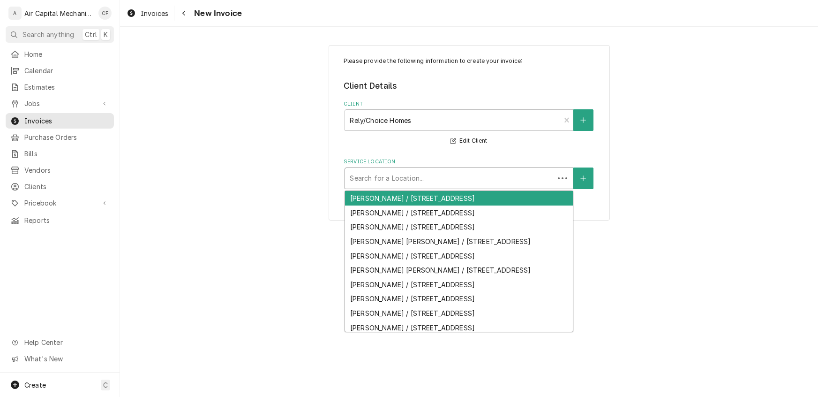
click at [502, 179] on div "Service Location" at bounding box center [450, 178] width 200 height 17
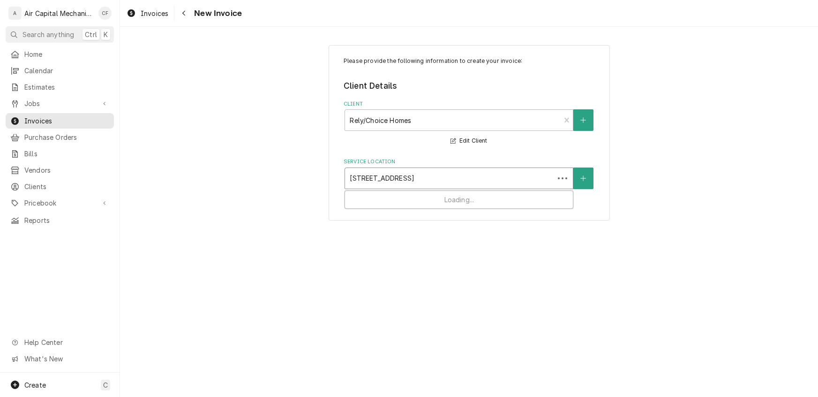
type input "[STREET_ADDRESS]"
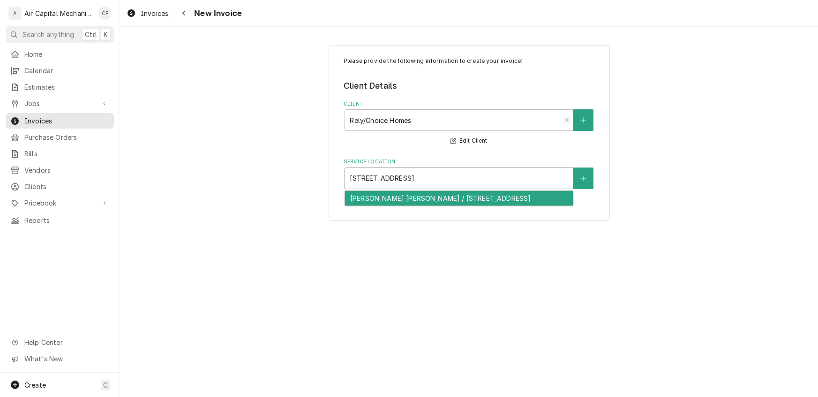
click at [499, 194] on div "[PERSON_NAME] [PERSON_NAME] / [STREET_ADDRESS]" at bounding box center [459, 198] width 228 height 15
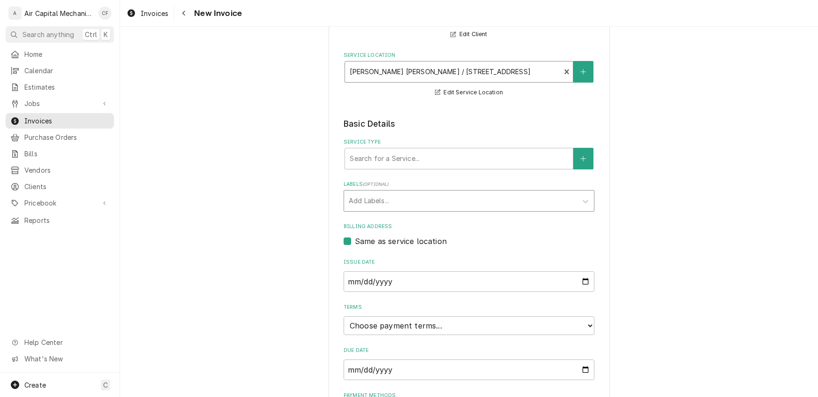
scroll to position [164, 0]
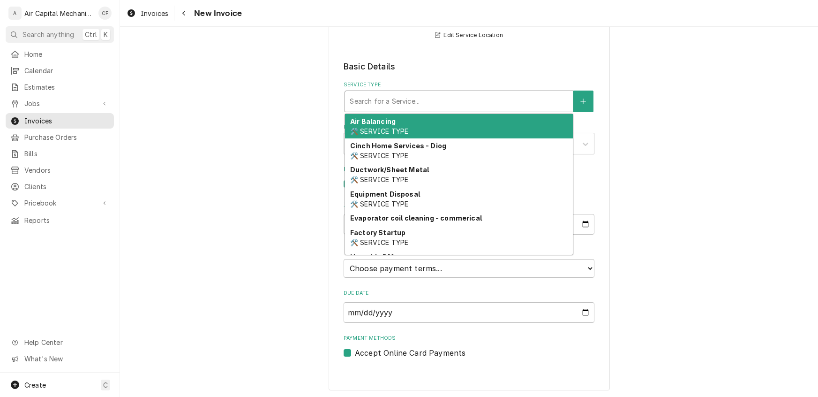
click at [405, 109] on div "Service Type" at bounding box center [459, 101] width 219 height 17
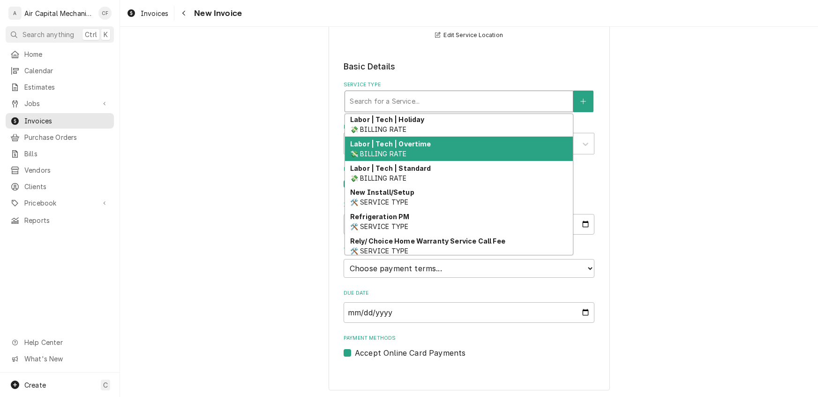
scroll to position [328, 0]
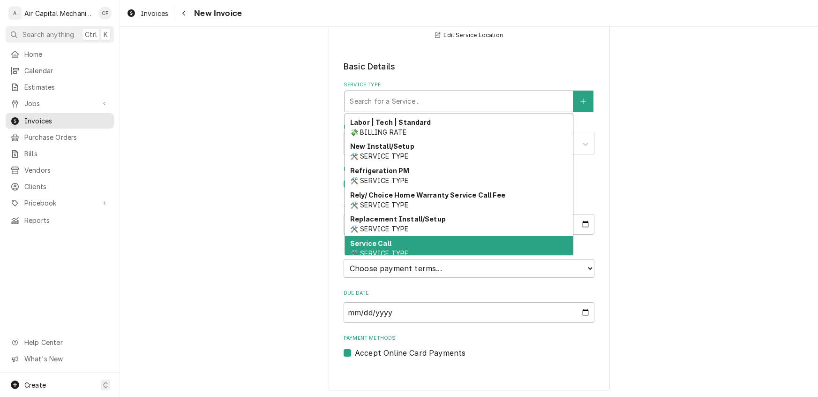
click at [373, 239] on strong "Service Call" at bounding box center [370, 243] width 41 height 8
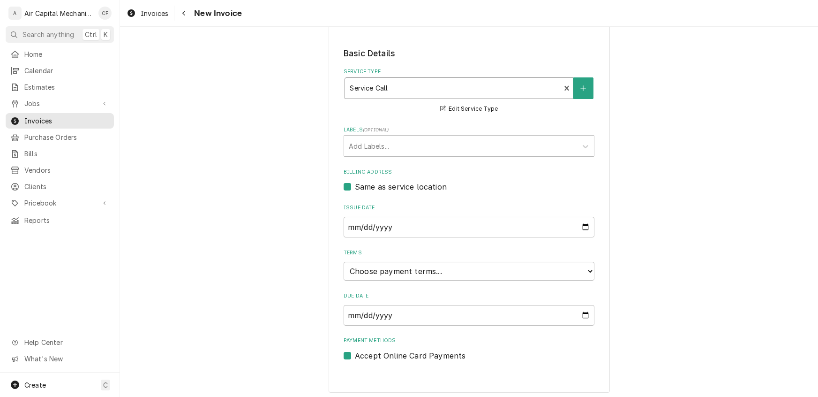
scroll to position [179, 0]
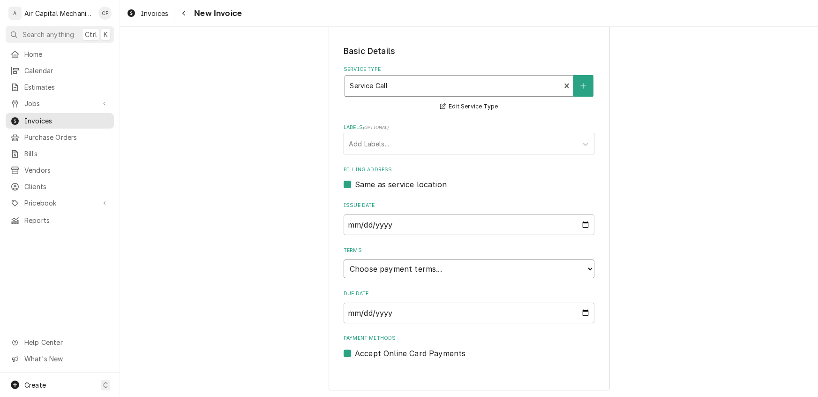
click at [388, 265] on select "Choose payment terms... Same Day Net 7 Net 14 Net 21 Net 30 Net 45 Net 60 Net 90" at bounding box center [469, 268] width 251 height 19
click at [379, 266] on select "Choose payment terms... Same Day Net 7 Net 14 Net 21 Net 30 Net 45 Net 60 Net 90" at bounding box center [469, 268] width 251 height 19
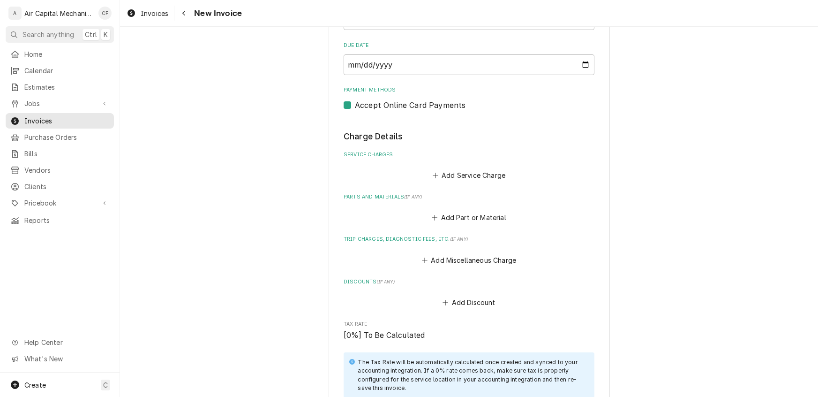
scroll to position [446, 0]
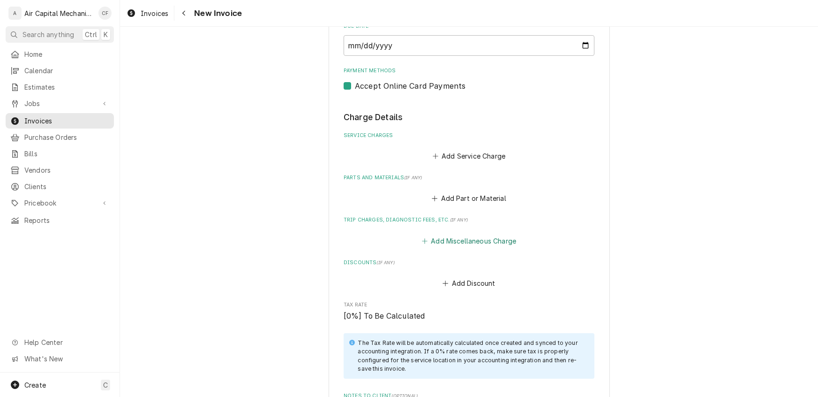
click at [465, 239] on button "Add Miscellaneous Charge" at bounding box center [469, 240] width 98 height 13
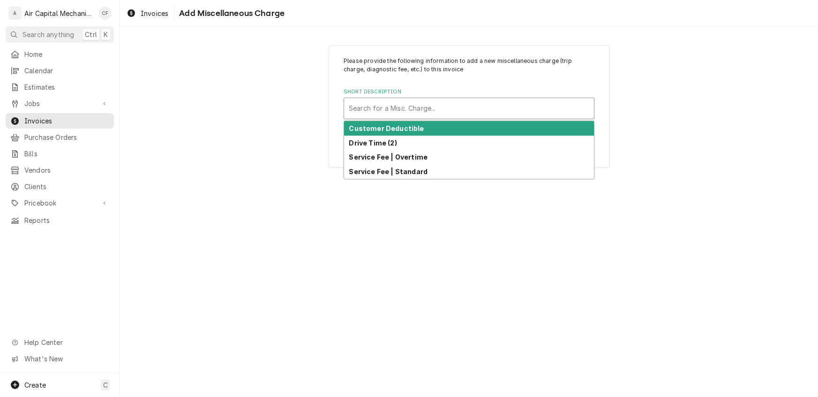
click at [421, 105] on div "Short Description" at bounding box center [469, 108] width 241 height 17
click at [405, 128] on strong "Customer Deductible" at bounding box center [386, 128] width 75 height 8
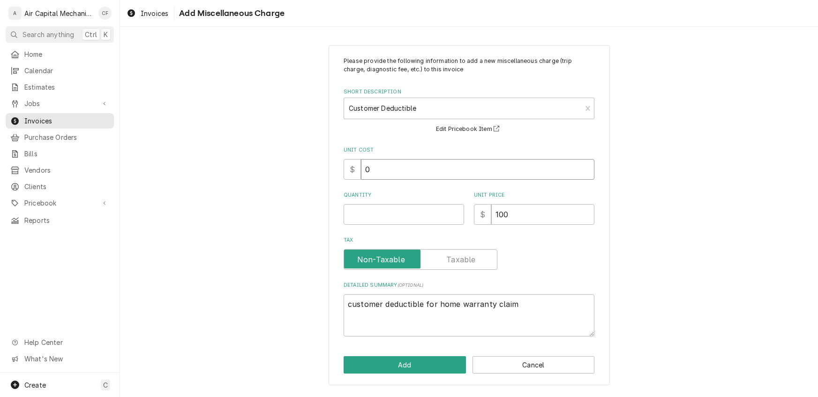
click at [396, 166] on input "0" at bounding box center [478, 169] width 234 height 21
type textarea "x"
type input "4"
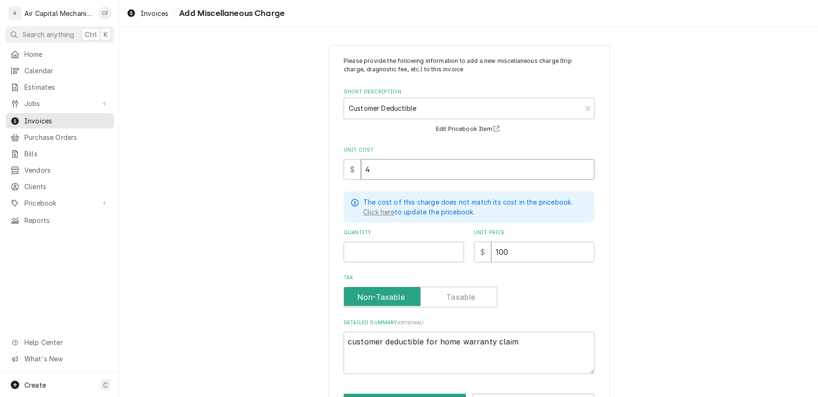
type textarea "x"
type input "45"
type textarea "x"
type input "45.0"
type textarea "x"
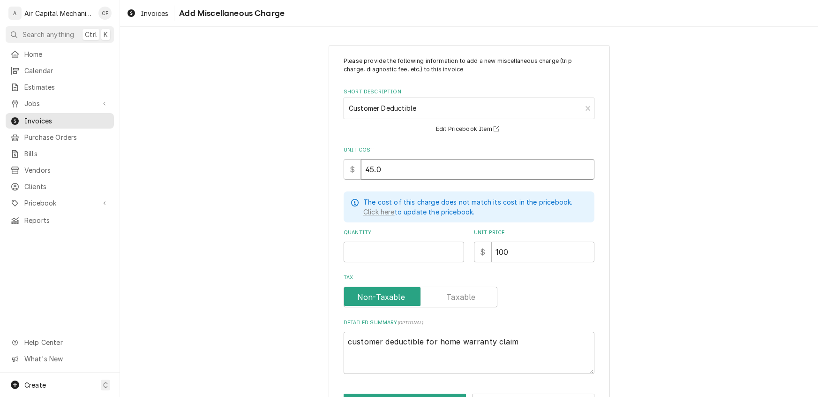
type input "45.00"
type textarea "x"
type input "45.0"
type textarea "x"
type input "45"
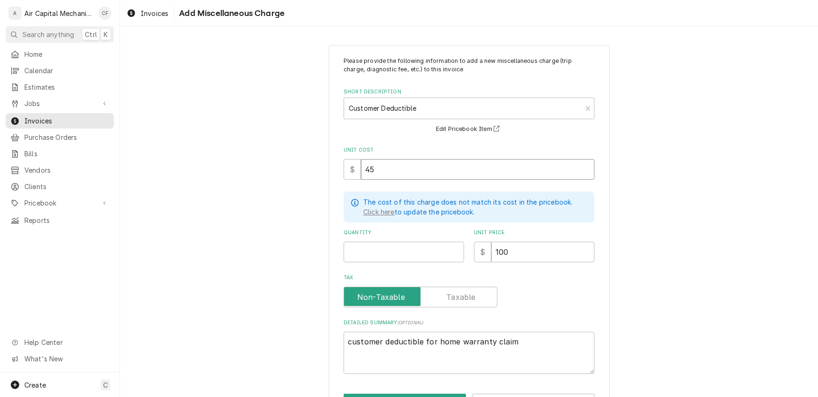
type textarea "x"
type input "4"
type textarea "x"
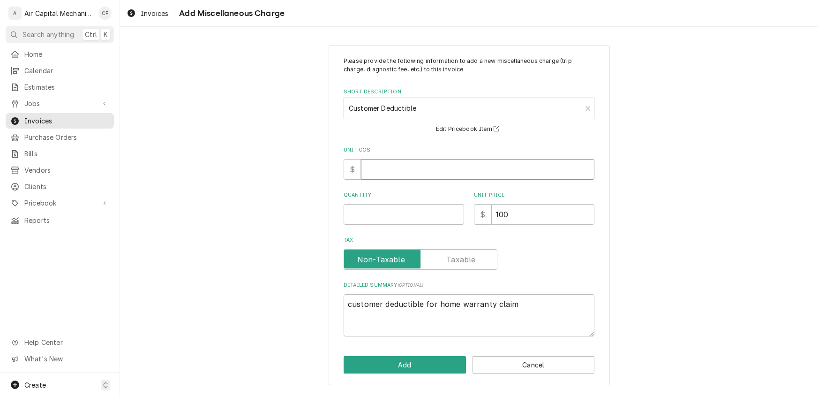
type textarea "x"
type input "1"
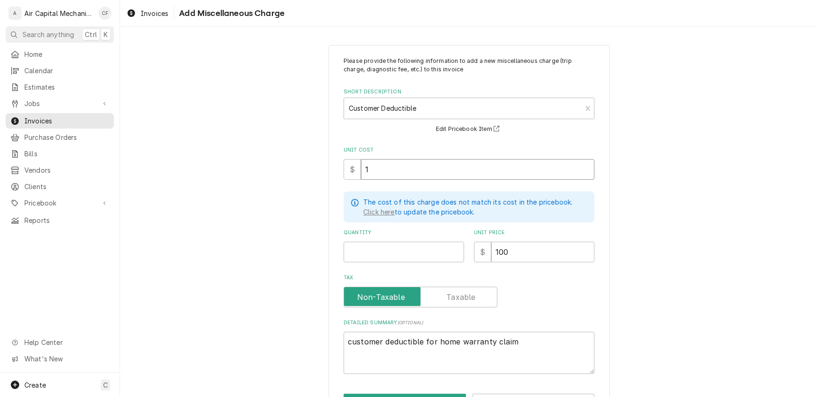
type textarea "x"
type input "10"
type textarea "x"
type input "10.0"
type textarea "x"
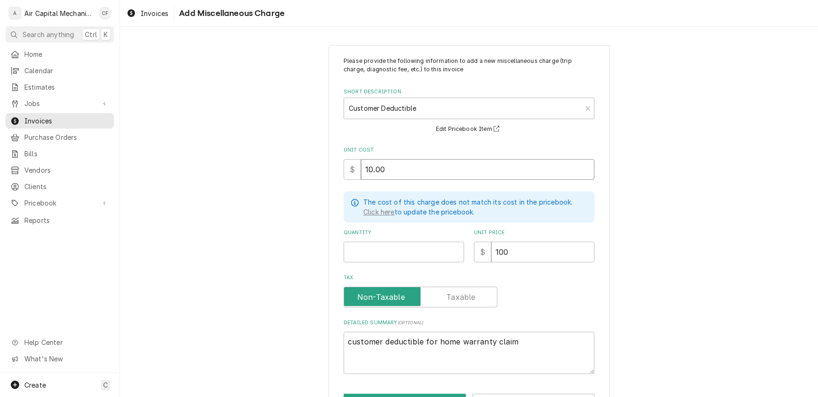
type input "10.00"
click at [361, 253] on input "Quantity" at bounding box center [404, 251] width 121 height 21
type textarea "x"
type input "1"
drag, startPoint x: 534, startPoint y: 249, endPoint x: 392, endPoint y: 247, distance: 141.6
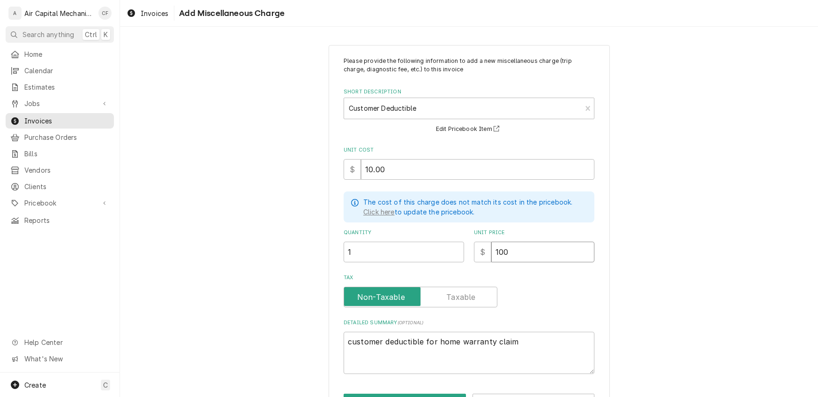
click at [392, 247] on div "Quantity 1 Unit Price $ 100" at bounding box center [469, 245] width 251 height 33
type textarea "x"
type input "2"
type textarea "x"
type input "25"
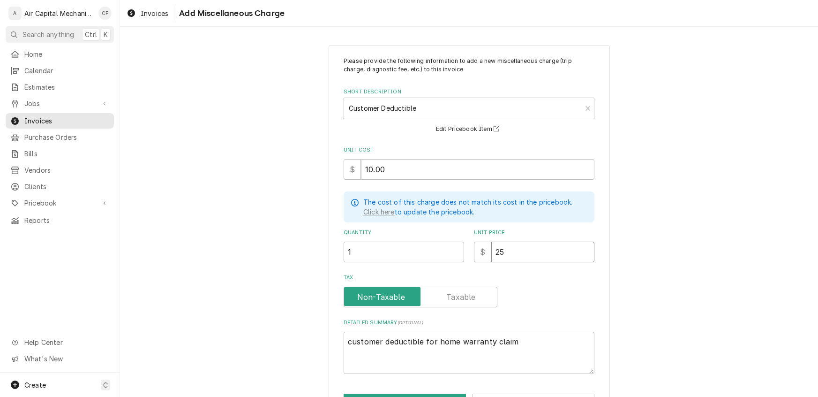
type textarea "x"
type input "25.0"
type textarea "x"
type input "25.00"
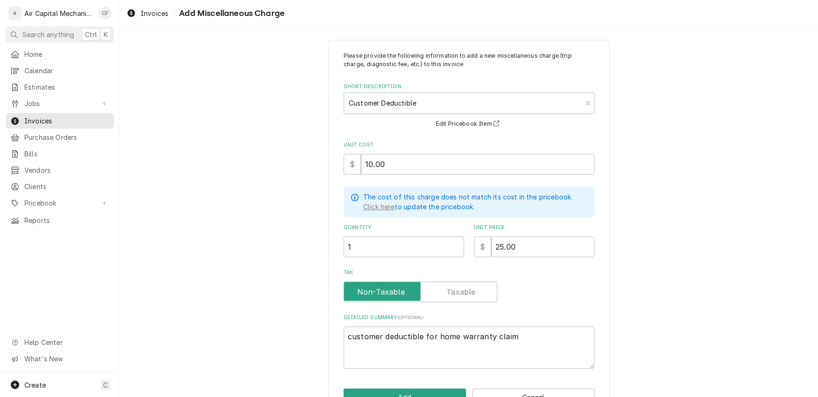
scroll to position [32, 0]
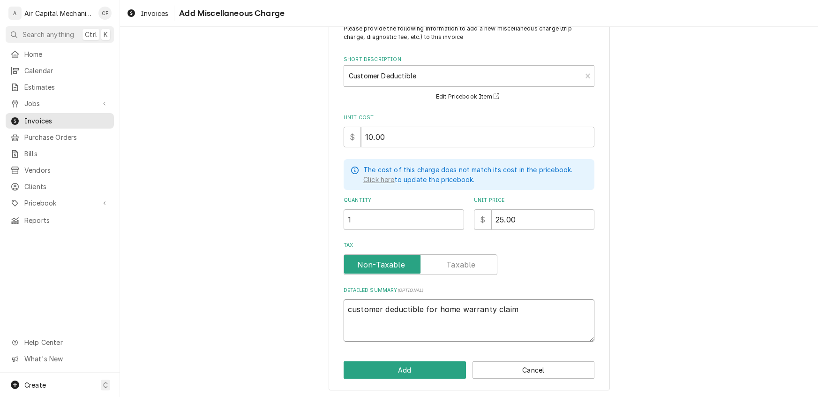
click at [396, 324] on textarea "customer deductible for home warranty claim" at bounding box center [469, 320] width 251 height 42
click at [561, 317] on textarea "customer deductible for home warranty claim" at bounding box center [469, 320] width 251 height 42
type textarea "x"
type textarea "customer deductible for home warranty claim"
type textarea "x"
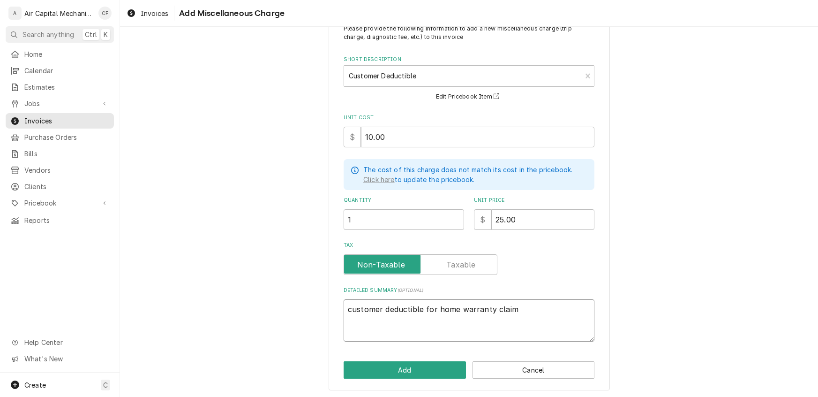
type textarea "customer deductible for home warranty claim C"
type textarea "x"
type textarea "customer deductible for home warranty claim Ck"
type textarea "x"
type textarea "customer deductible for home warranty claim Cka"
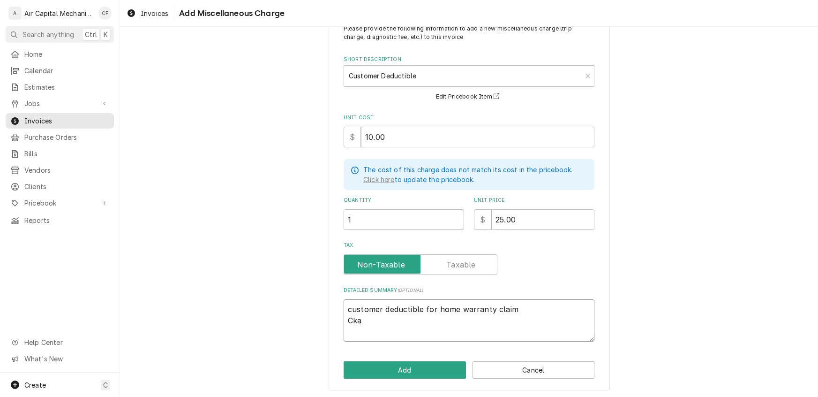
type textarea "x"
type textarea "customer deductible for home warranty claim Ckau"
type textarea "x"
type textarea "customer deductible for home warranty claim Ckaun"
type textarea "x"
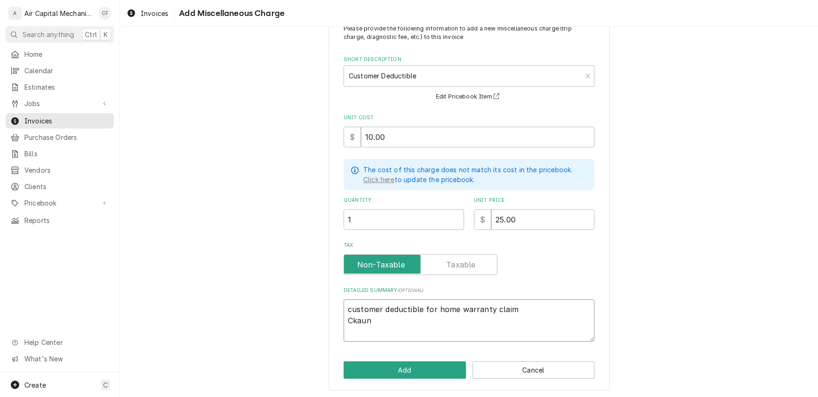
type textarea "customer deductible for home warranty claim Ckaun"
type textarea "x"
type textarea "customer deductible for home warranty claim Ckaun w"
type textarea "x"
type textarea "customer deductible for home warranty claim Ckaun wa"
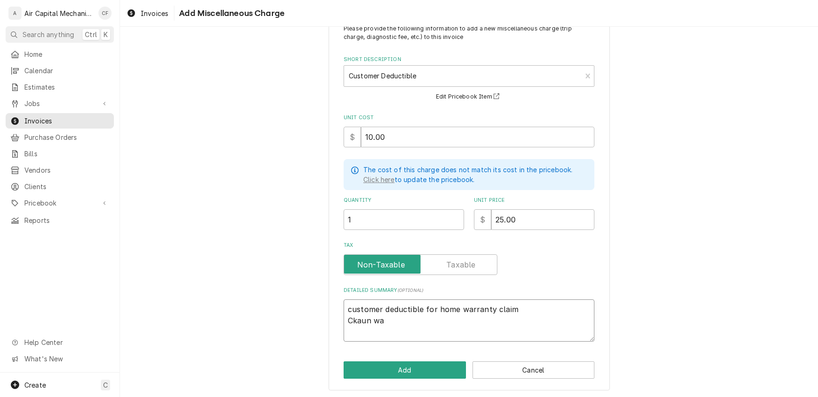
type textarea "x"
type textarea "customer deductible for home warranty claim Ckaun was"
type textarea "x"
type textarea "customer deductible for home warranty claim Ckaun was"
type textarea "x"
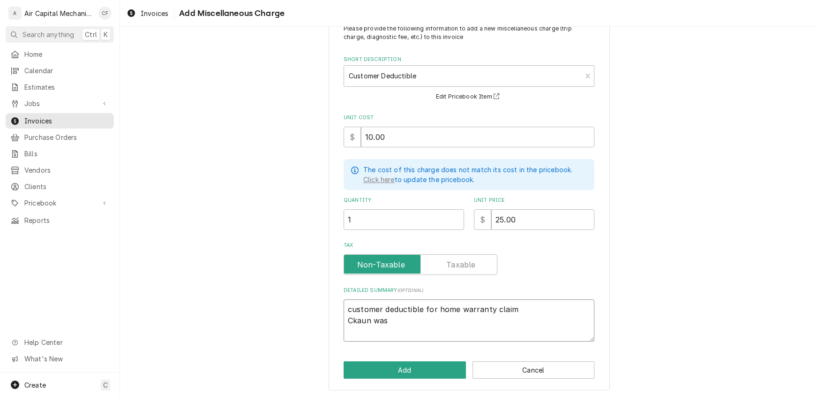
type textarea "customer deductible for home warranty claim Ckaun was d"
type textarea "x"
type textarea "customer deductible for home warranty claim Ckaun was de"
type textarea "x"
type textarea "customer deductible for home warranty claim Ckaun was dec"
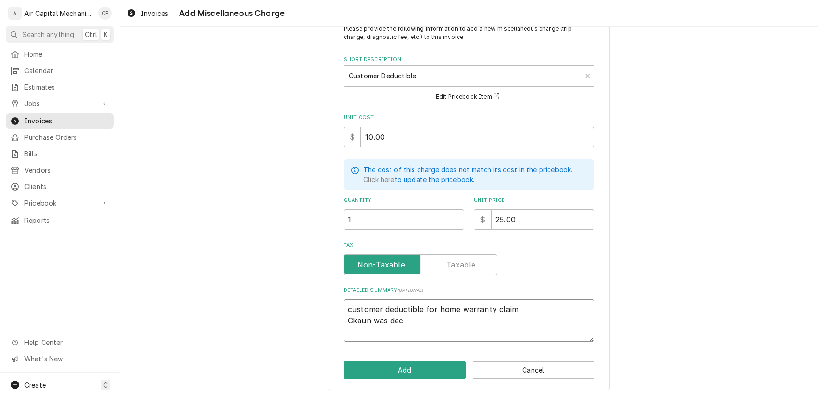
type textarea "x"
type textarea "customer deductible for home warranty claim Ckaun was deck"
type textarea "x"
type textarea "customer deductible for home warranty claim Ckaun was decku"
type textarea "x"
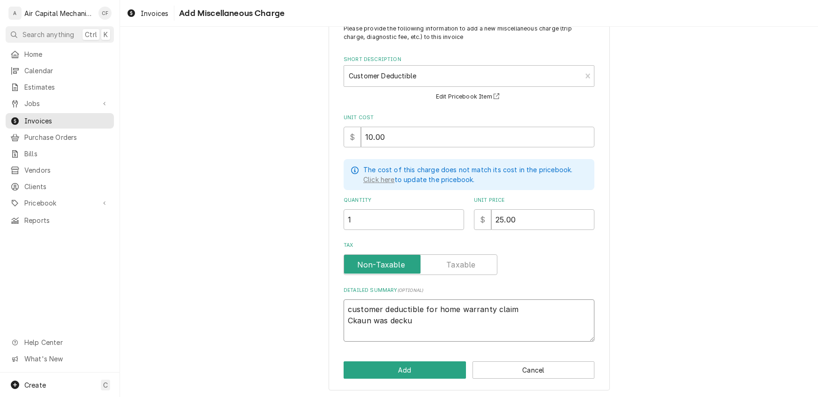
type textarea "customer deductible for home warranty claim Ckaun was deckub"
type textarea "x"
type textarea "customer deductible for home warranty claim Ckaun was deckube"
type textarea "x"
type textarea "customer deductible for home warranty claim Ckaun was deckubed"
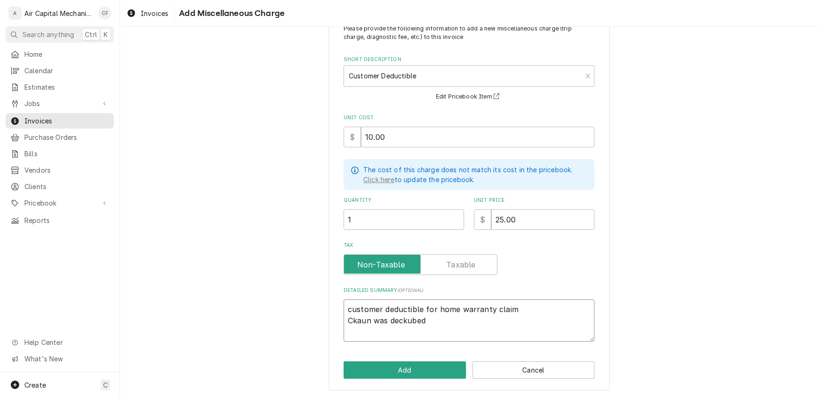
drag, startPoint x: 448, startPoint y: 316, endPoint x: 344, endPoint y: 319, distance: 104.2
click at [344, 319] on textarea "customer deductible for home warranty claim Ckaun was deckubed" at bounding box center [469, 320] width 251 height 42
type textarea "x"
type textarea "customer deductible for home warranty claim C"
type textarea "x"
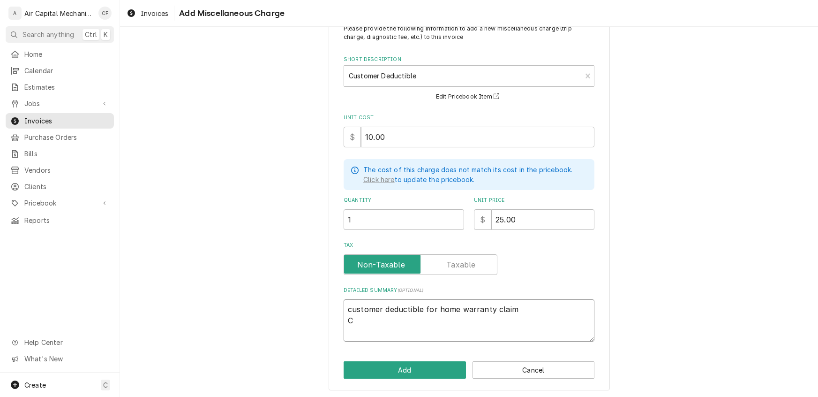
type textarea "customer deductible for home warranty claim Cl"
type textarea "x"
type textarea "customer deductible for home warranty claim Cla"
type textarea "x"
type textarea "customer deductible for home warranty claim Clai"
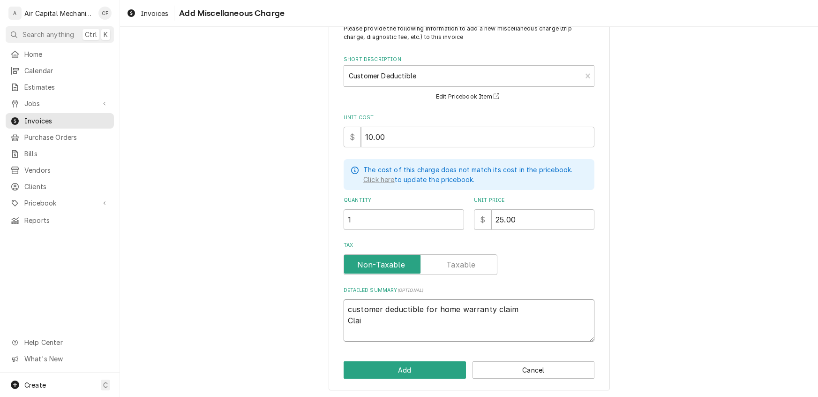
type textarea "x"
type textarea "customer deductible for home warranty claim Claim"
type textarea "x"
type textarea "customer deductible for home warranty claim Claim"
type textarea "x"
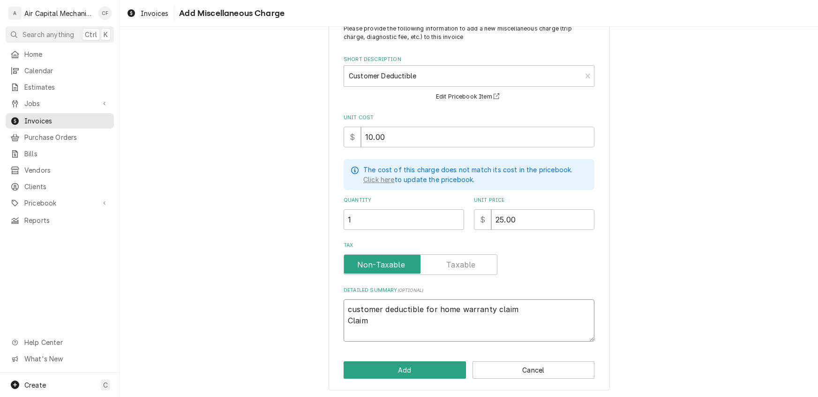
type textarea "customer deductible for home warranty claim Claim w"
type textarea "x"
type textarea "customer deductible for home warranty claim Claim wa"
type textarea "x"
type textarea "customer deductible for home warranty claim Claim waa"
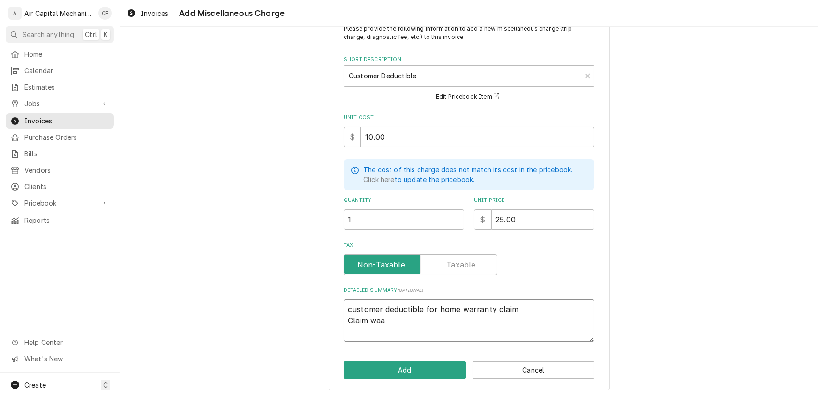
type textarea "x"
type textarea "customer deductible for home warranty claim Claim wa"
type textarea "x"
type textarea "customer deductible for home warranty claim Claim was"
type textarea "x"
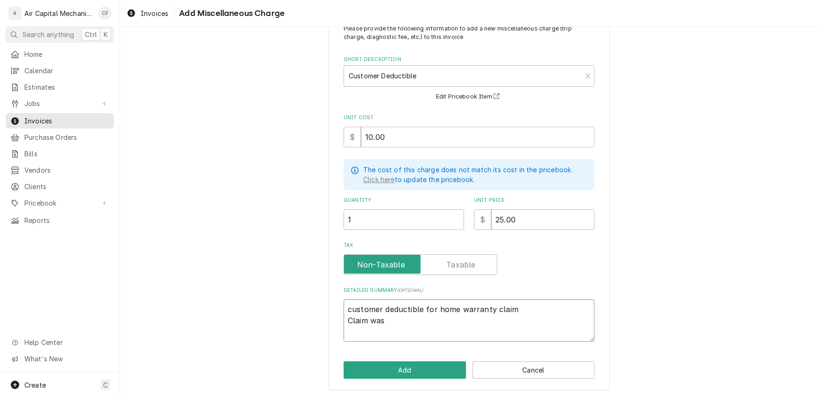
type textarea "customer deductible for home warranty claim Claim was"
type textarea "x"
type textarea "customer deductible for home warranty claim Claim was d"
type textarea "x"
type textarea "customer deductible for home warranty claim Claim was de"
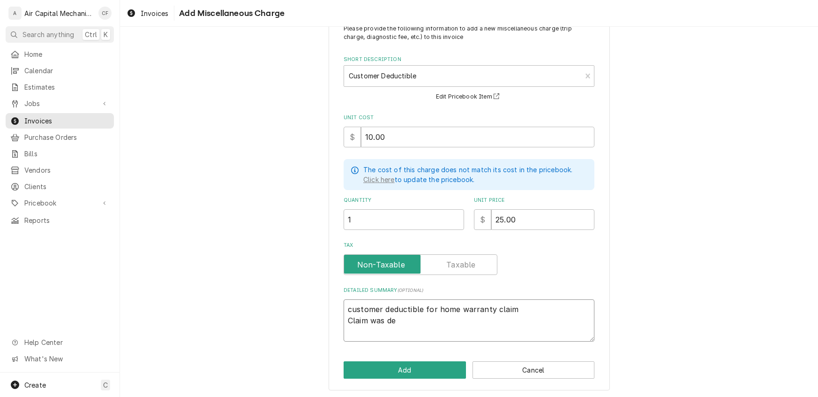
type textarea "x"
type textarea "customer deductible for home warranty claim Claim was dec"
type textarea "x"
type textarea "customer deductible for home warranty claim Claim was decl"
type textarea "x"
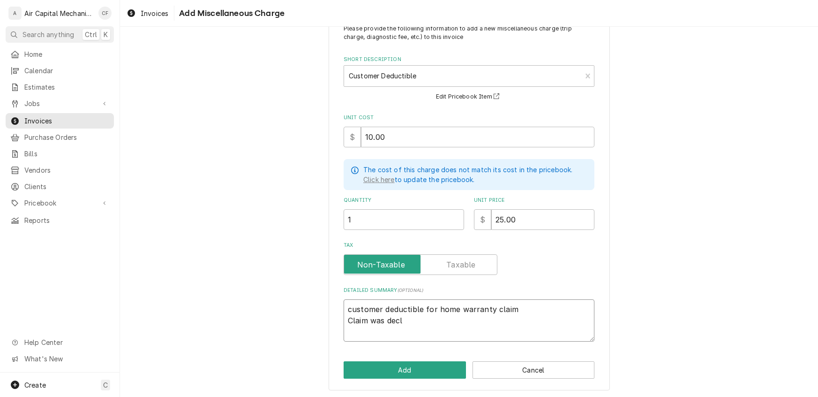
type textarea "customer deductible for home warranty claim Claim was decli"
type textarea "x"
type textarea "customer deductible for home warranty claim Claim was declin"
type textarea "x"
type textarea "customer deductible for home warranty claim Claim was decline"
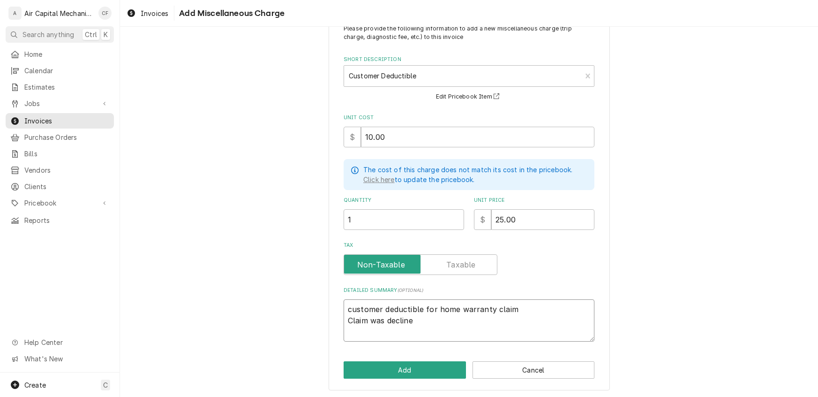
type textarea "x"
type textarea "customer deductible for home warranty claim Claim was declined"
click at [392, 372] on button "Add" at bounding box center [405, 369] width 122 height 17
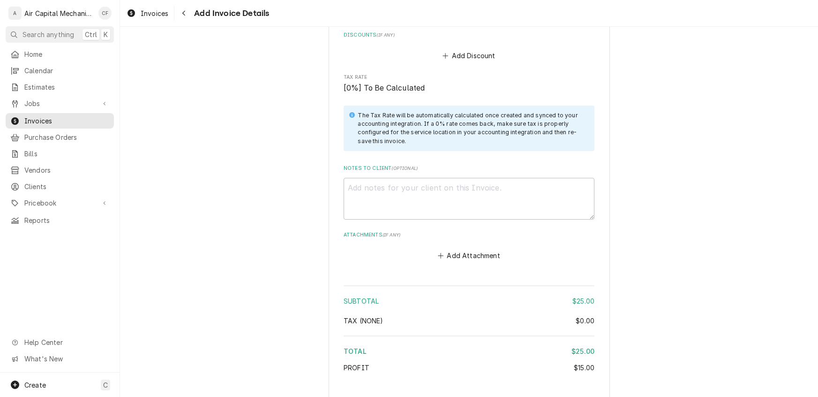
scroll to position [879, 0]
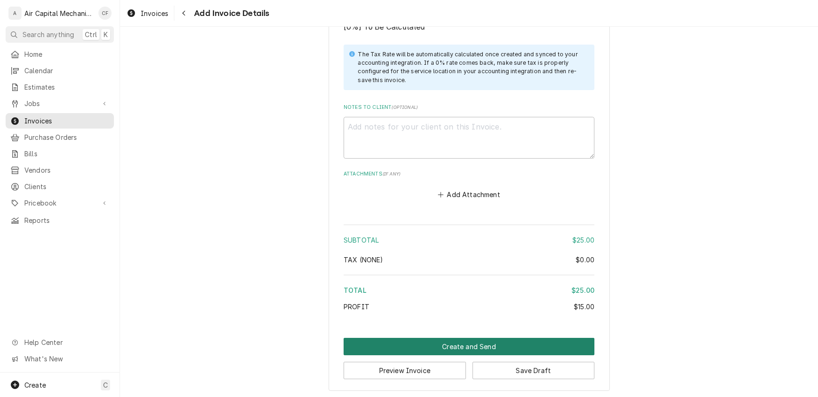
click at [463, 343] on button "Create and Send" at bounding box center [469, 346] width 251 height 17
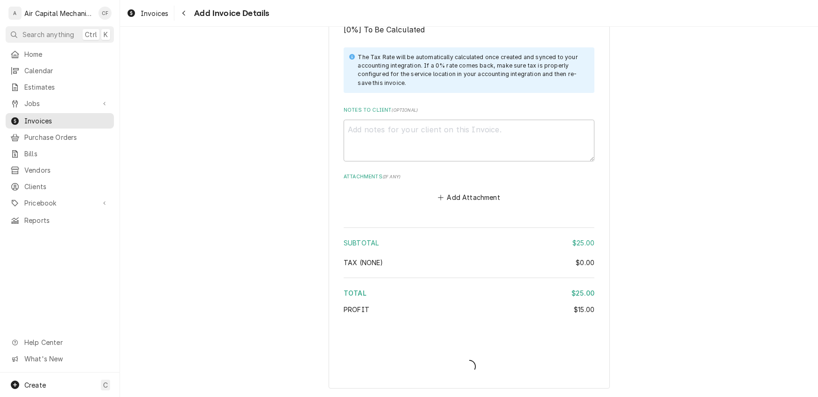
scroll to position [874, 0]
type textarea "x"
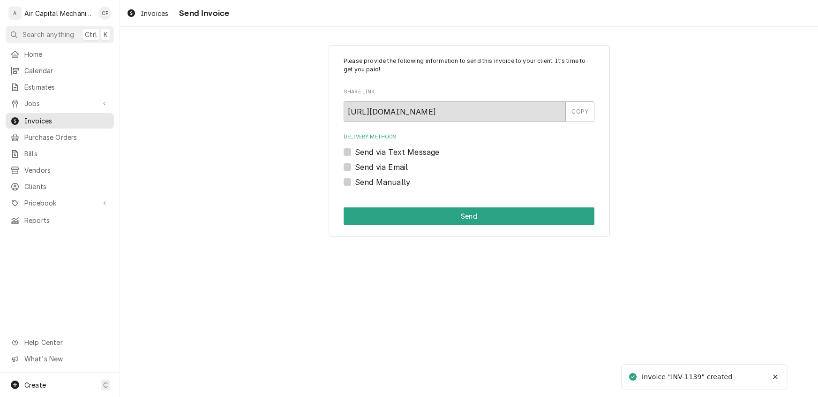
click at [355, 181] on label "Send Manually" at bounding box center [382, 181] width 55 height 11
click at [355, 181] on input "Send Manually" at bounding box center [480, 186] width 251 height 21
checkbox input "true"
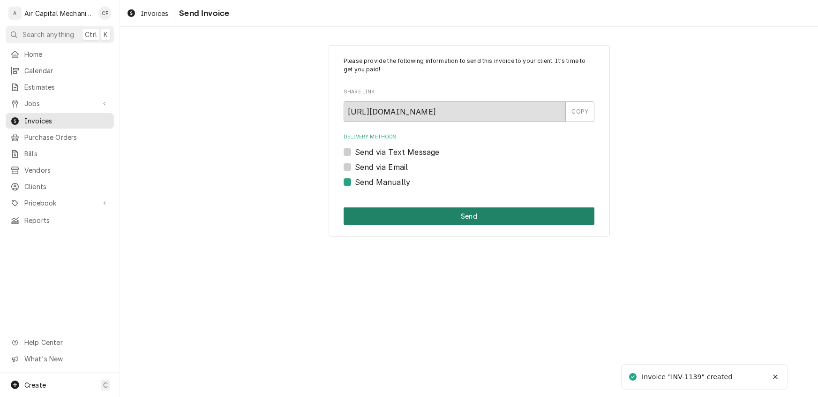
click at [397, 219] on button "Send" at bounding box center [469, 215] width 251 height 17
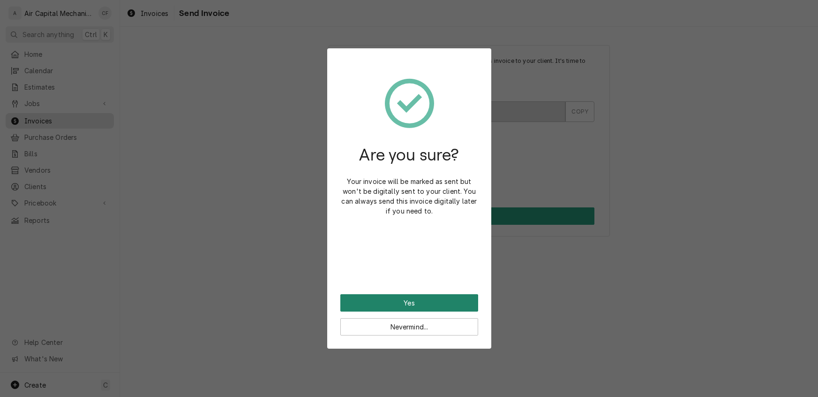
click at [408, 297] on button "Yes" at bounding box center [409, 302] width 138 height 17
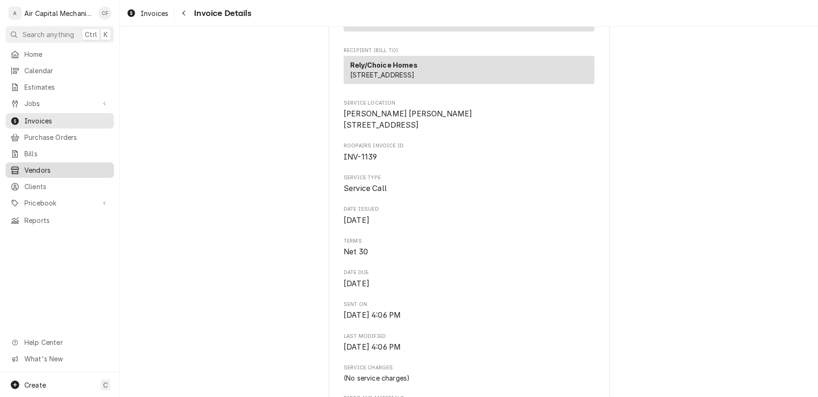
scroll to position [89, 0]
click at [30, 118] on span "Invoices" at bounding box center [66, 121] width 85 height 10
